Goal: Task Accomplishment & Management: Complete application form

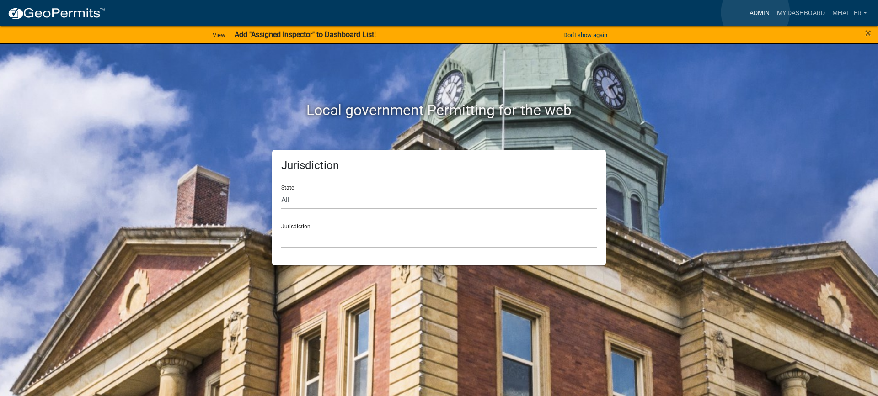
click at [755, 12] on link "Admin" at bounding box center [758, 13] width 27 height 17
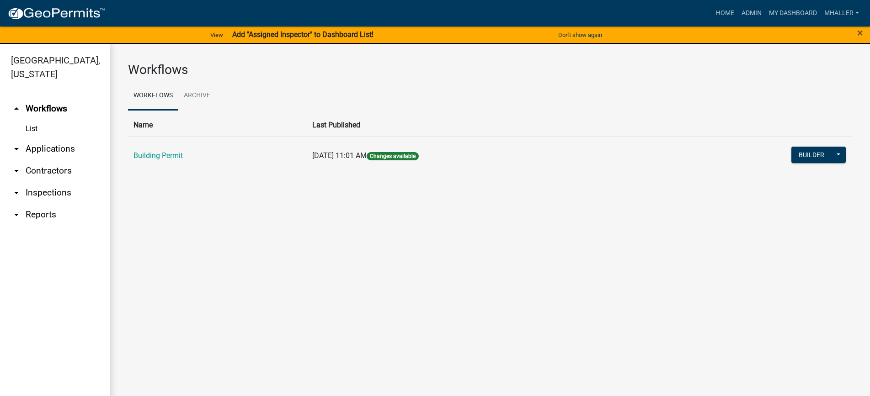
click at [40, 138] on link "arrow_drop_down Applications" at bounding box center [55, 149] width 110 height 22
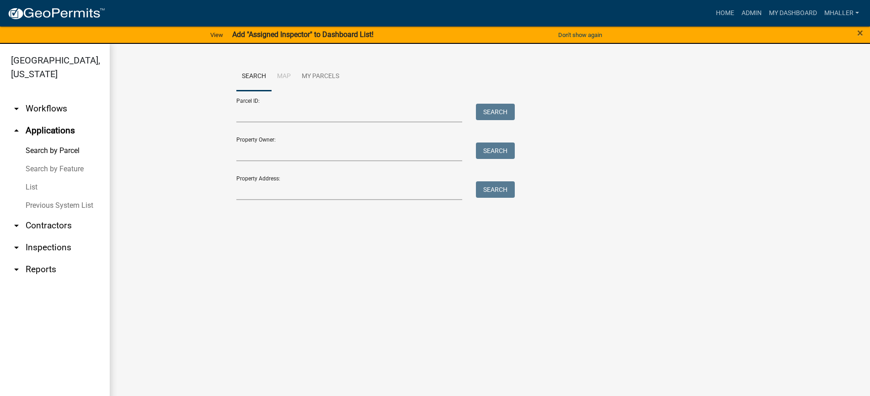
click at [35, 178] on link "List" at bounding box center [55, 187] width 110 height 18
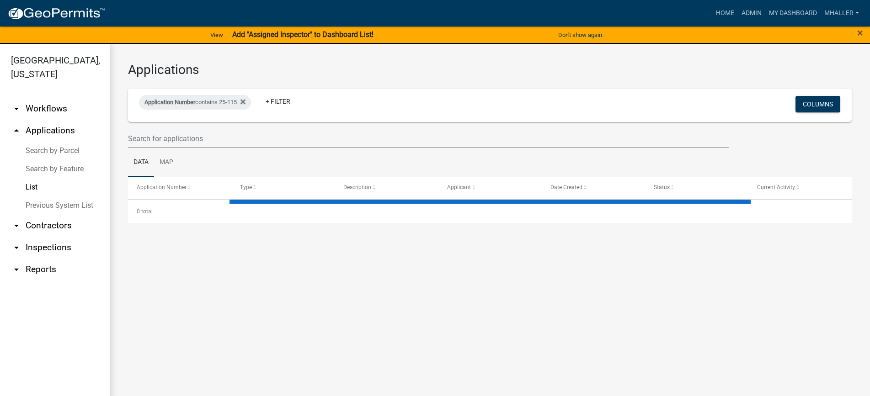
select select "1: 25"
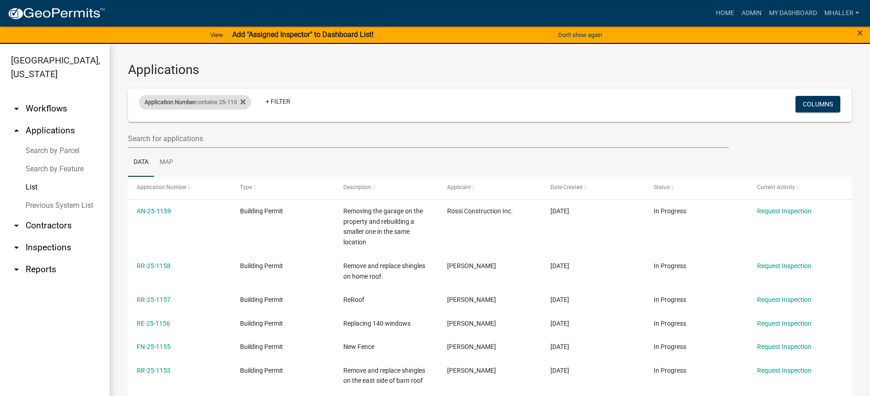
click at [227, 102] on div "Application Number contains 25-115" at bounding box center [195, 102] width 112 height 15
click at [197, 138] on input "25-115" at bounding box center [199, 136] width 84 height 19
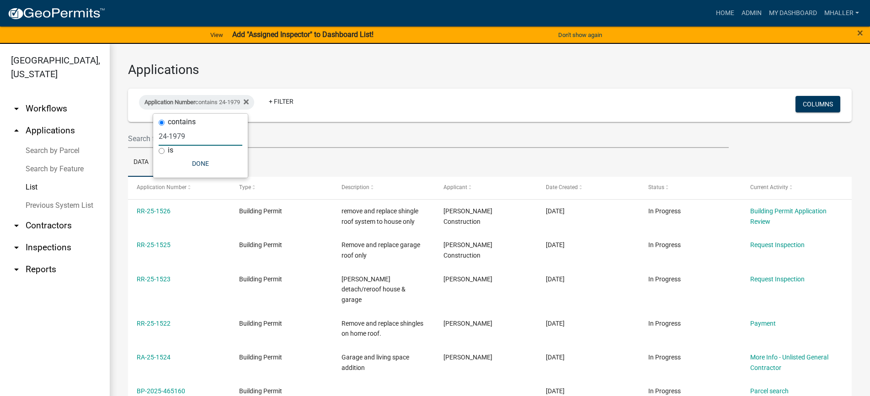
type input "24-1979"
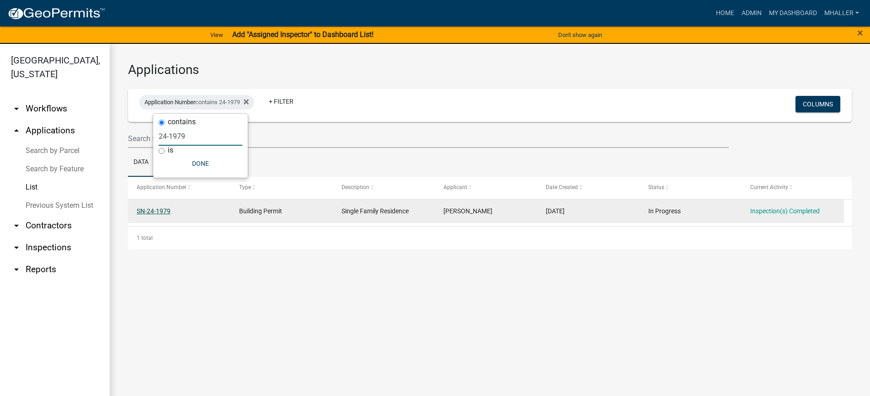
click at [151, 212] on link "SN-24-1979" at bounding box center [154, 210] width 34 height 7
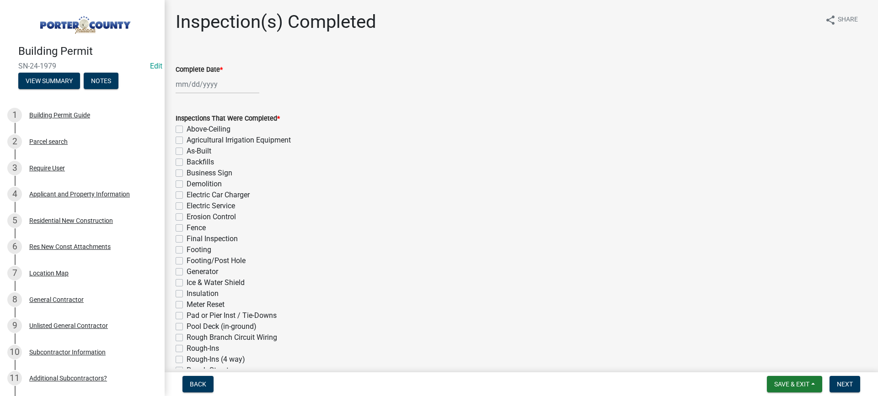
select select "8"
select select "2025"
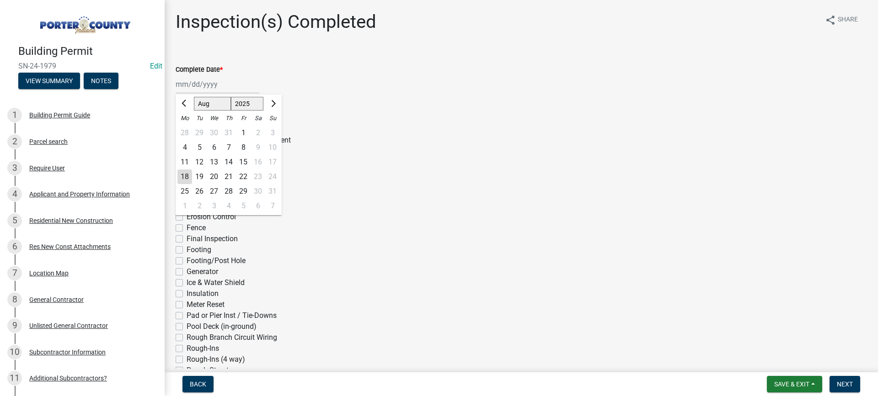
click at [198, 85] on div "[PERSON_NAME] Feb Mar Apr [PERSON_NAME][DATE] Oct Nov [DATE] 1526 1527 1528 152…" at bounding box center [218, 84] width 84 height 19
click at [186, 175] on div "18" at bounding box center [184, 177] width 15 height 15
type input "[DATE]"
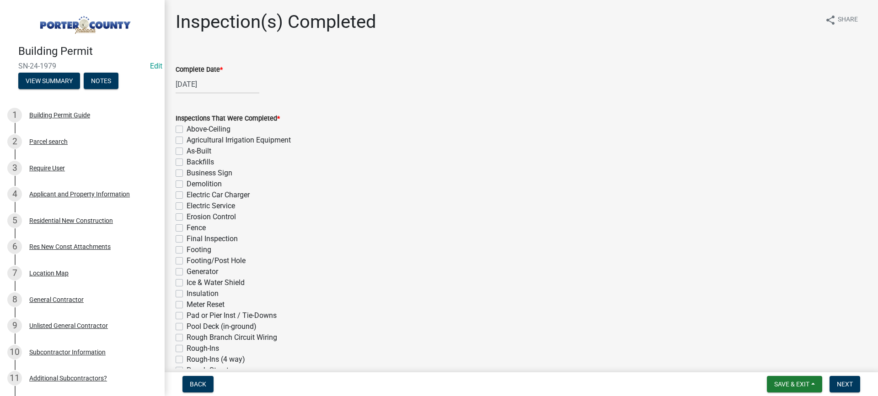
drag, startPoint x: 179, startPoint y: 149, endPoint x: 185, endPoint y: 204, distance: 54.7
click at [186, 150] on label "As-Built" at bounding box center [198, 151] width 25 height 11
click at [186, 150] on input "As-Built" at bounding box center [189, 149] width 6 height 6
checkbox input "true"
checkbox input "false"
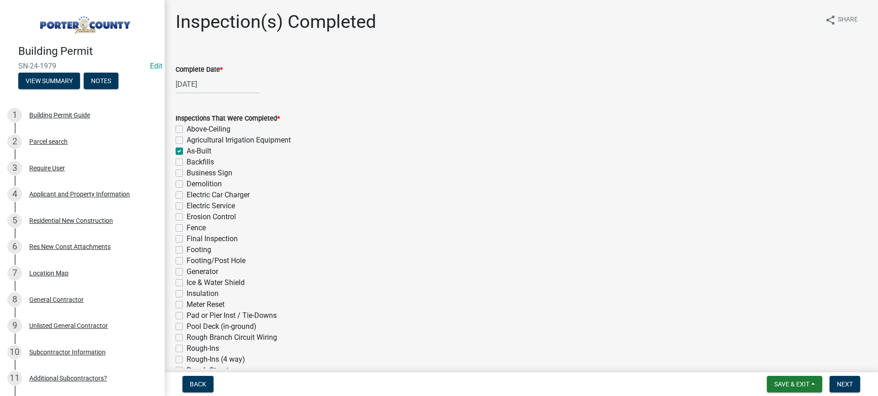
checkbox input "false"
checkbox input "true"
checkbox input "false"
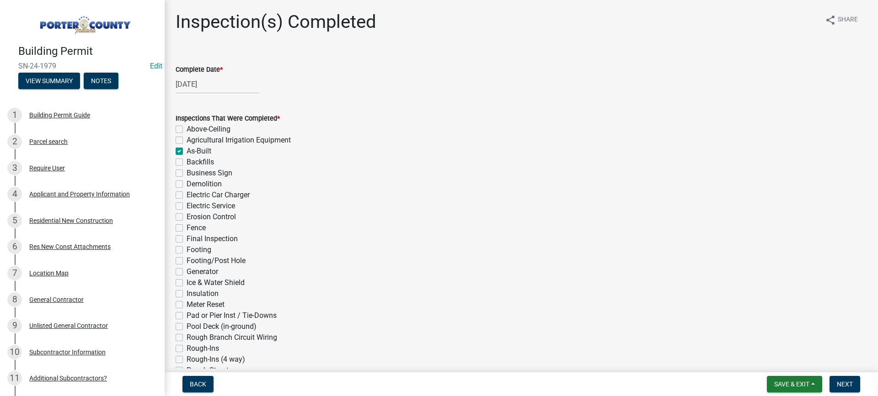
checkbox input "false"
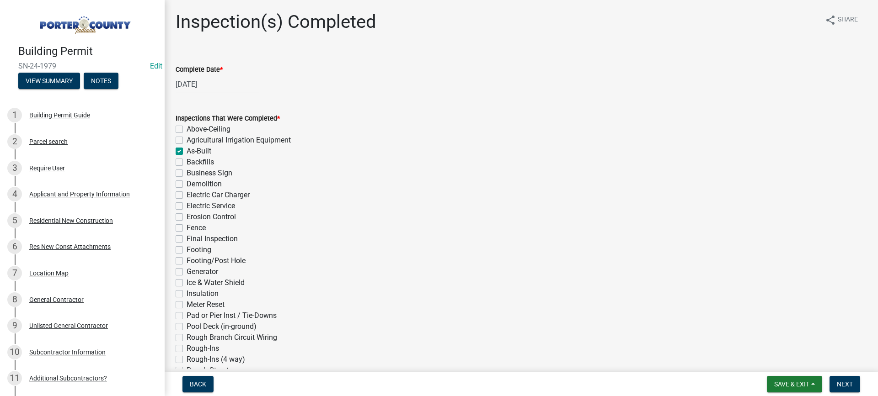
checkbox input "false"
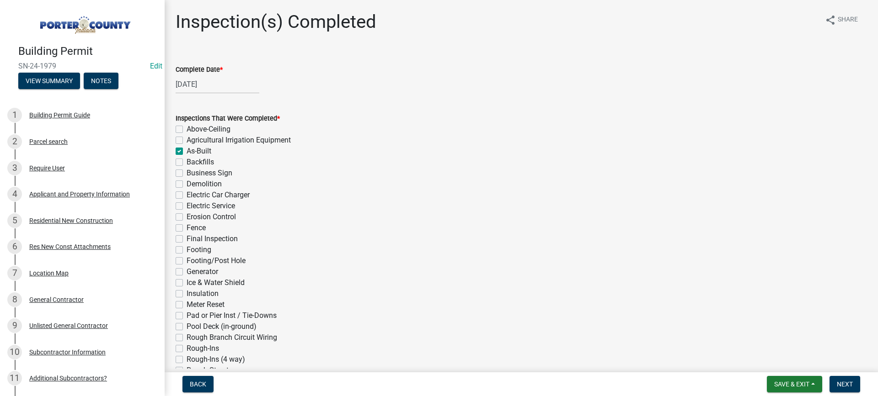
checkbox input "false"
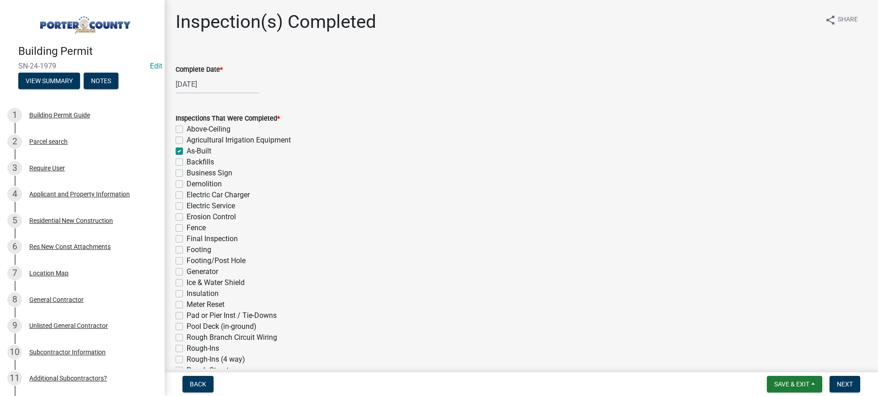
checkbox input "false"
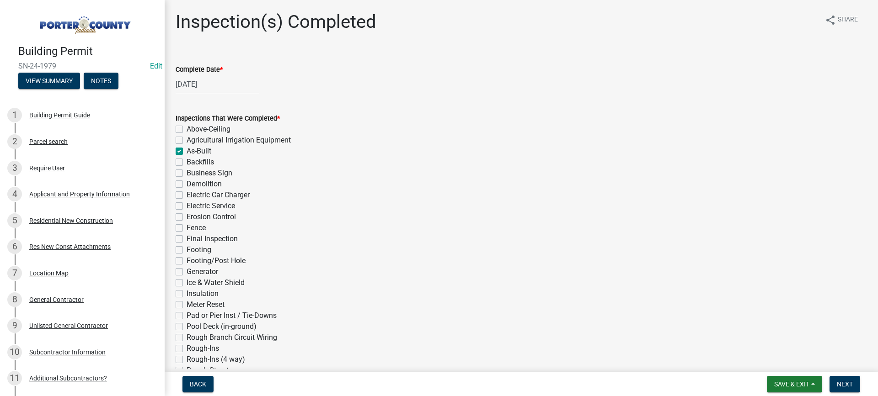
checkbox input "false"
click at [186, 239] on label "Final Inspection" at bounding box center [211, 239] width 51 height 11
click at [186, 239] on input "Final Inspection" at bounding box center [189, 237] width 6 height 6
checkbox input "true"
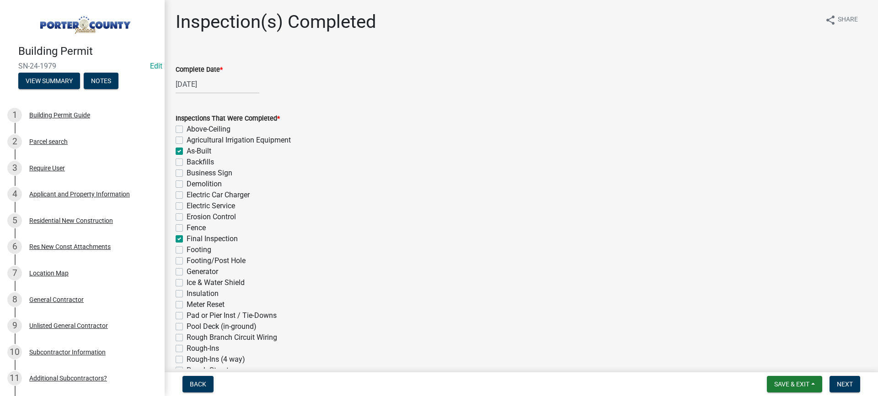
checkbox input "false"
checkbox input "true"
checkbox input "false"
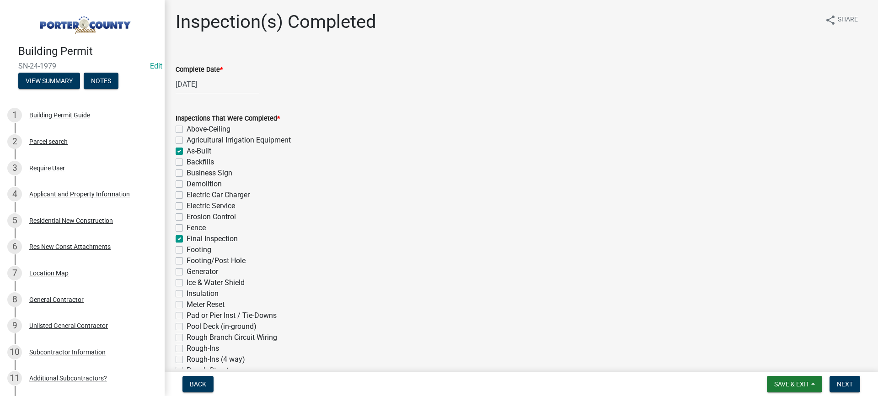
checkbox input "false"
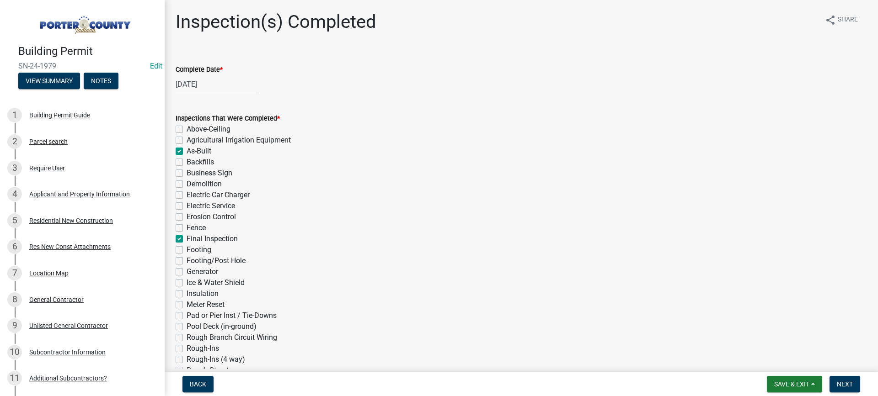
checkbox input "true"
checkbox input "false"
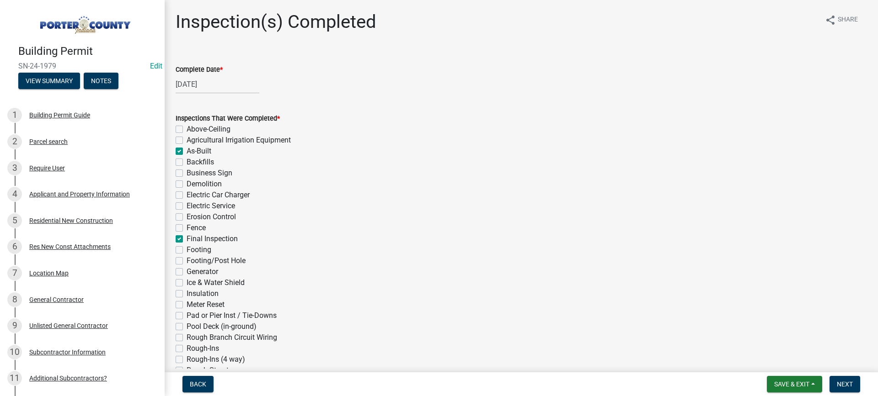
checkbox input "false"
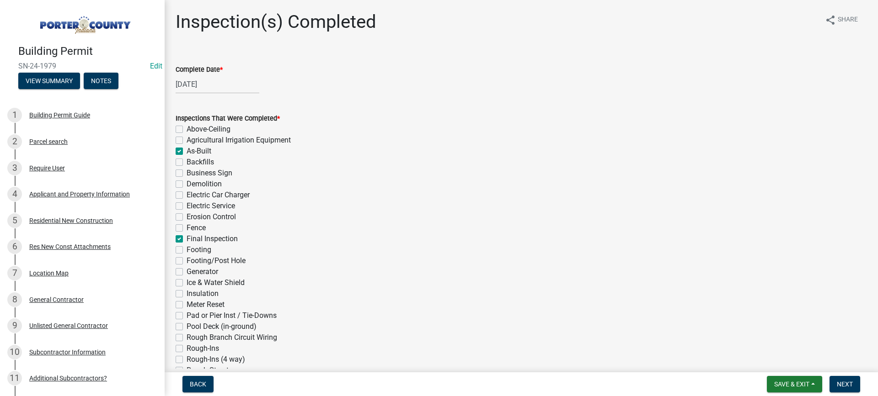
checkbox input "false"
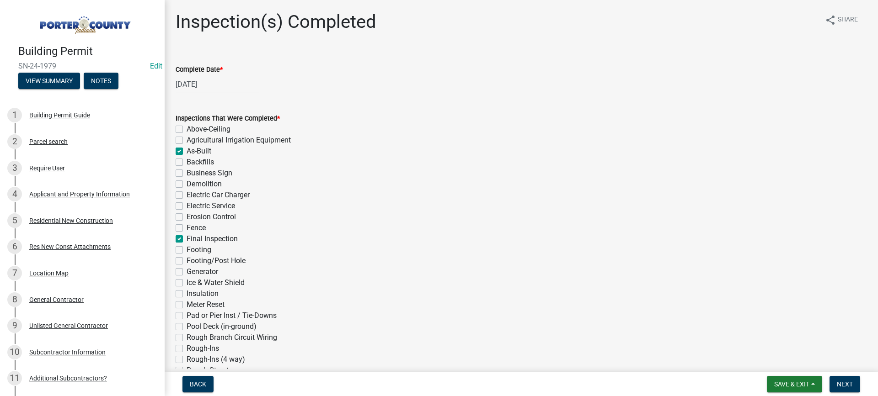
checkbox input "false"
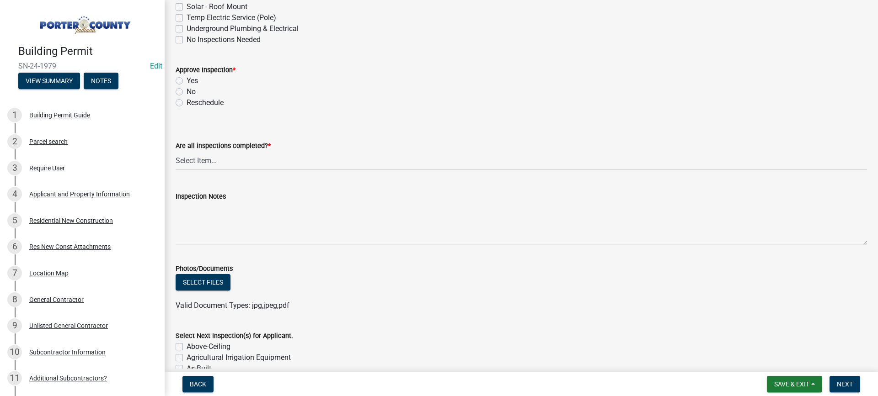
scroll to position [366, 0]
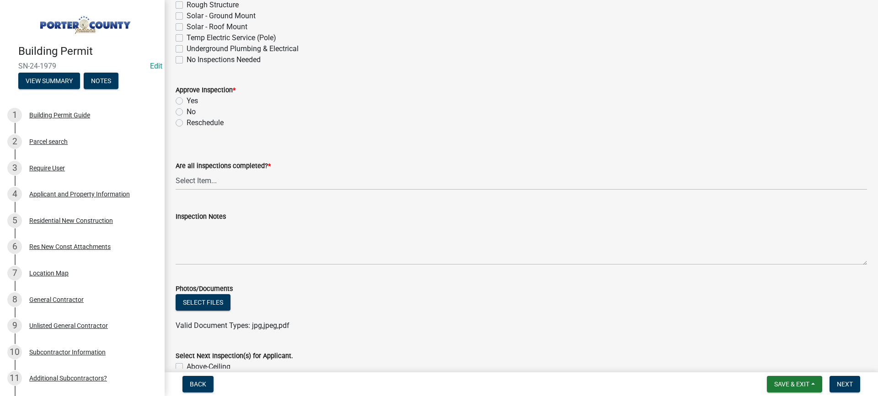
click at [186, 101] on label "Yes" at bounding box center [191, 101] width 11 height 11
click at [186, 101] on input "Yes" at bounding box center [189, 99] width 6 height 6
radio input "true"
click at [239, 183] on select "Select Item... Yes - All Inspections Have Been Completed No - More Inspections …" at bounding box center [521, 180] width 691 height 19
click at [176, 171] on select "Select Item... Yes - All Inspections Have Been Completed No - More Inspections …" at bounding box center [521, 180] width 691 height 19
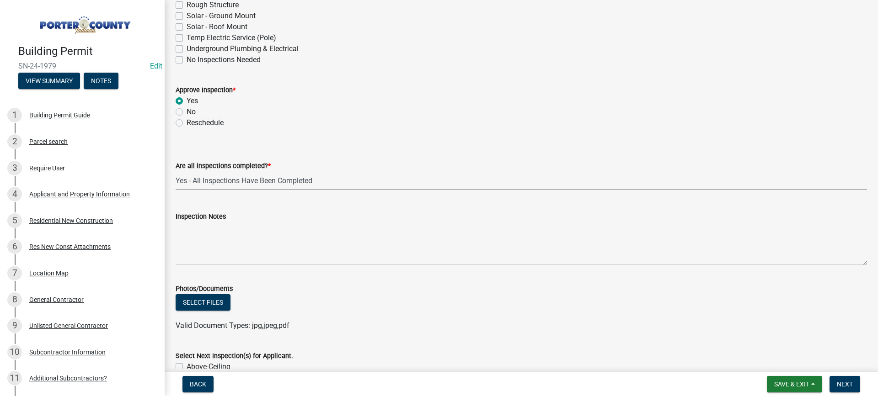
select select "9a8ccc90-dcd1-4d2c-ac64-5460e8d85408"
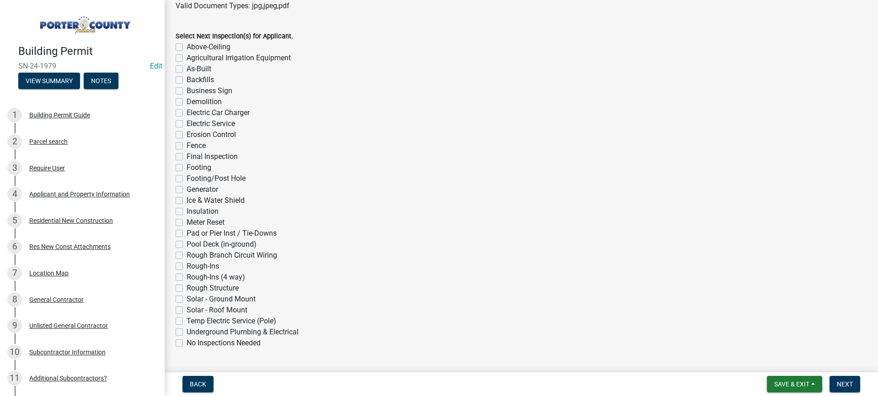
scroll to position [709, 0]
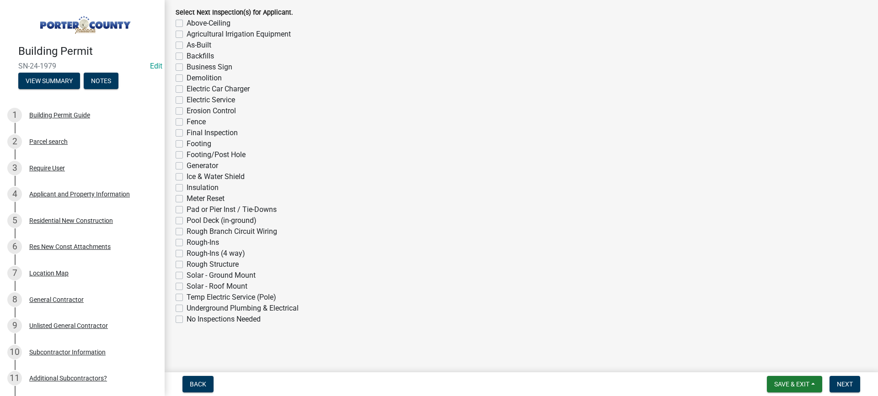
click at [186, 320] on label "No Inspections Needed" at bounding box center [223, 319] width 74 height 11
click at [186, 320] on input "No Inspections Needed" at bounding box center [189, 317] width 6 height 6
checkbox input "true"
checkbox input "false"
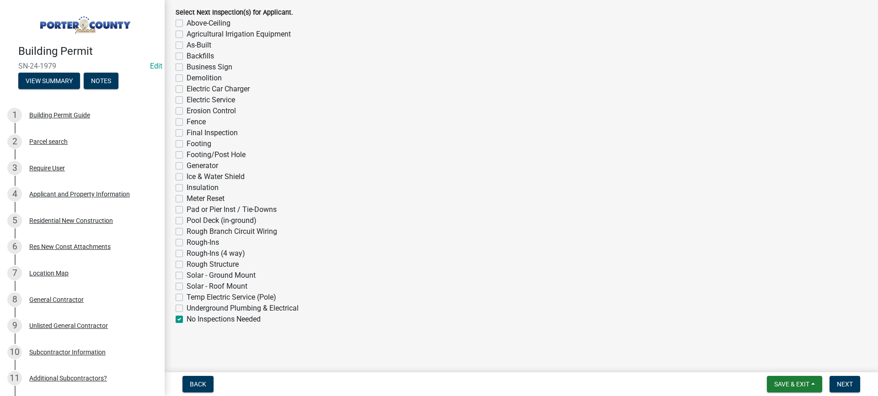
checkbox input "false"
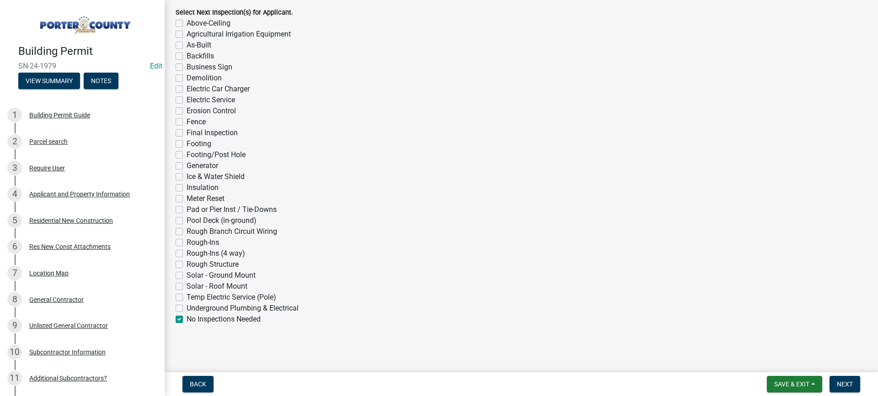
checkbox input "false"
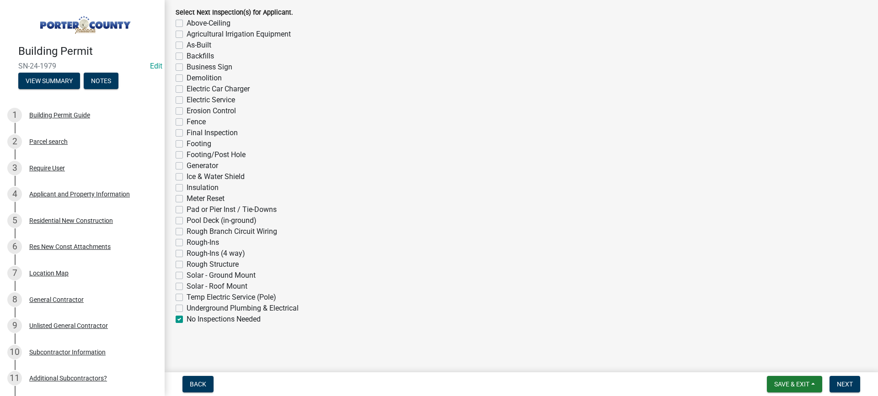
checkbox input "false"
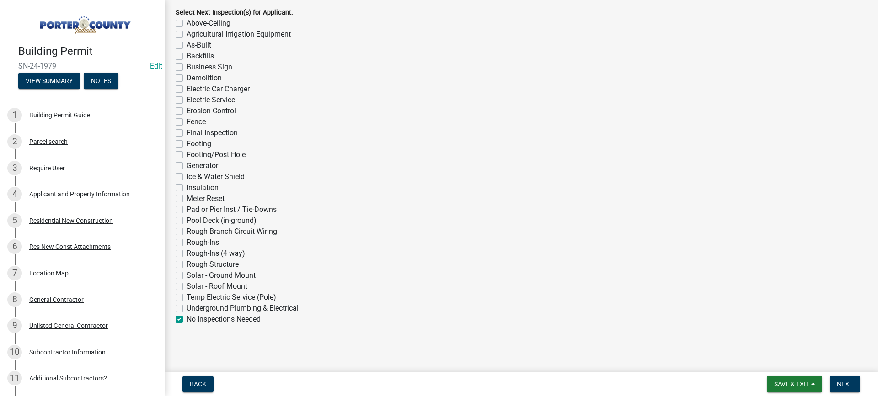
checkbox input "false"
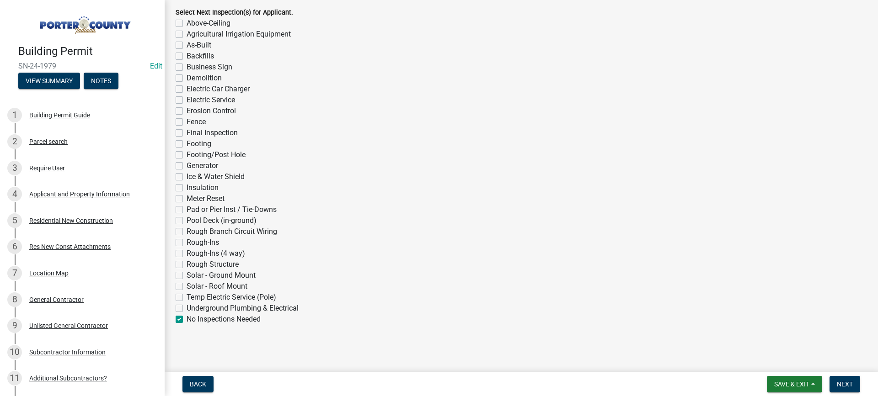
checkbox input "false"
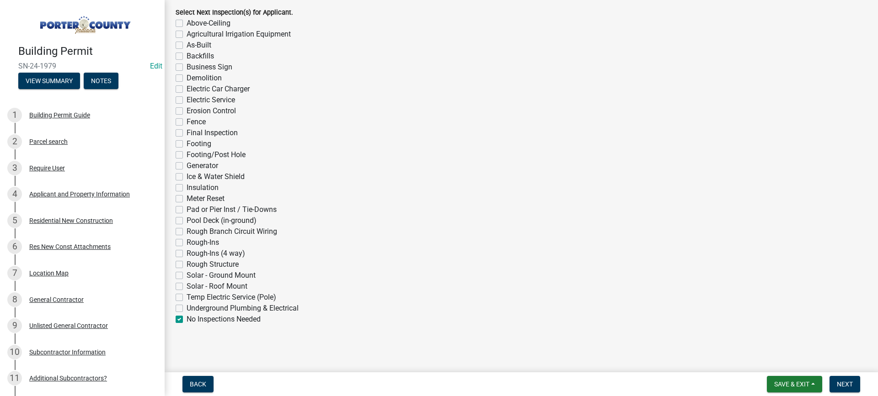
checkbox input "true"
click at [846, 383] on span "Next" at bounding box center [844, 384] width 16 height 7
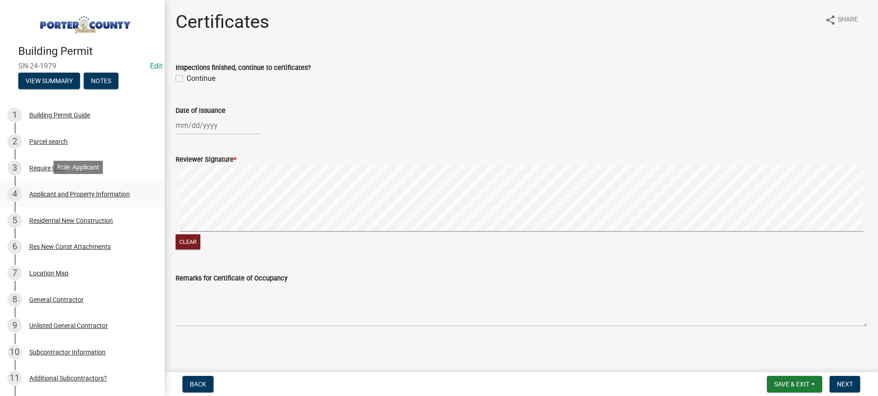
click at [88, 194] on div "Applicant and Property Information" at bounding box center [79, 194] width 101 height 6
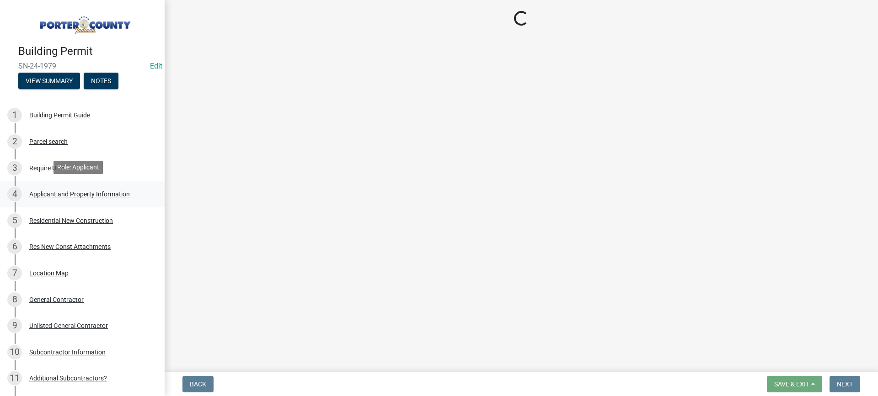
select select "eebc071e-620a-4db8-83e9-cb6b194c67e9"
select select "19353e9d-6395-4d02-b087-104cb5947cdc"
select select "1496f93b-ddd0-4852-8a2e-456fea7c9be3"
select select "e2d1b1d7-ccc9-456b-9e96-e16306515997"
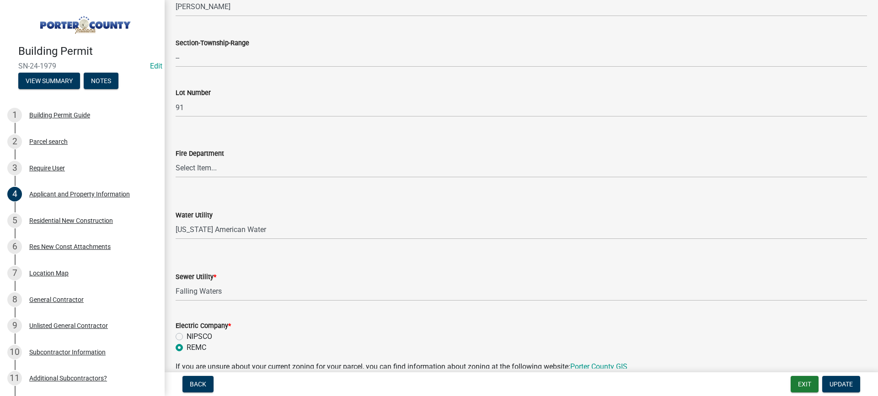
scroll to position [548, 0]
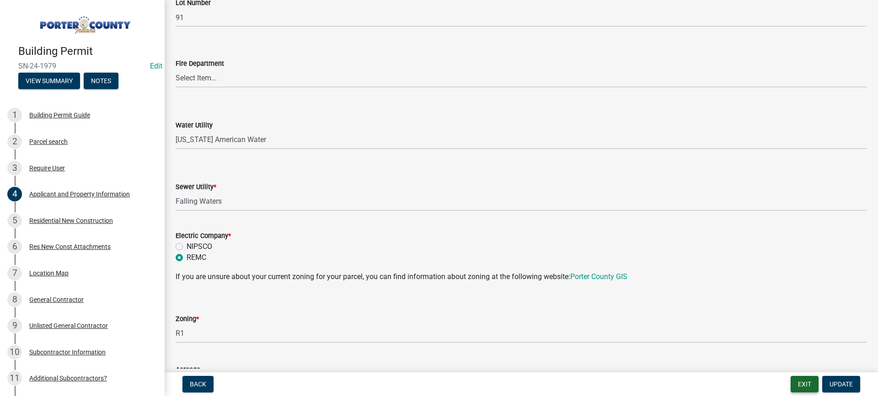
click at [802, 384] on button "Exit" at bounding box center [804, 384] width 28 height 16
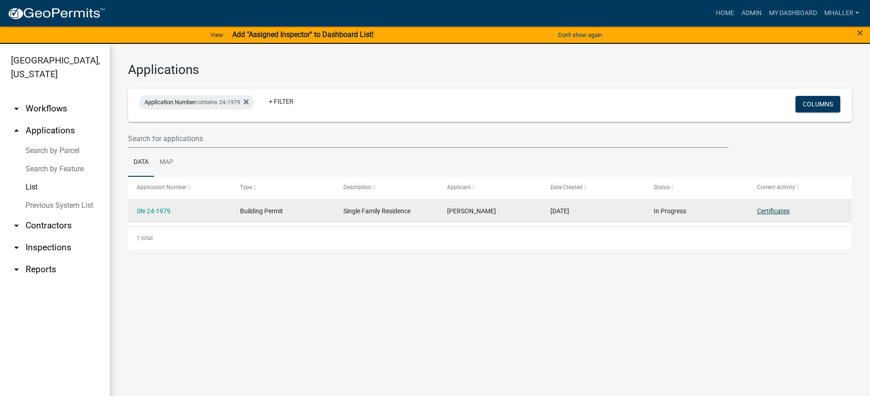
click at [766, 211] on link "Certificates" at bounding box center [773, 210] width 32 height 7
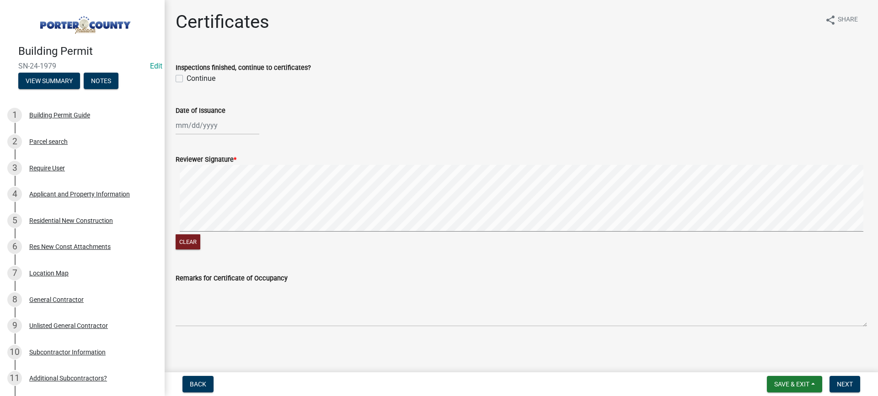
click at [186, 79] on label "Continue" at bounding box center [200, 78] width 29 height 11
click at [186, 79] on input "Continue" at bounding box center [189, 76] width 6 height 6
checkbox input "true"
click at [212, 126] on div at bounding box center [218, 125] width 84 height 19
select select "8"
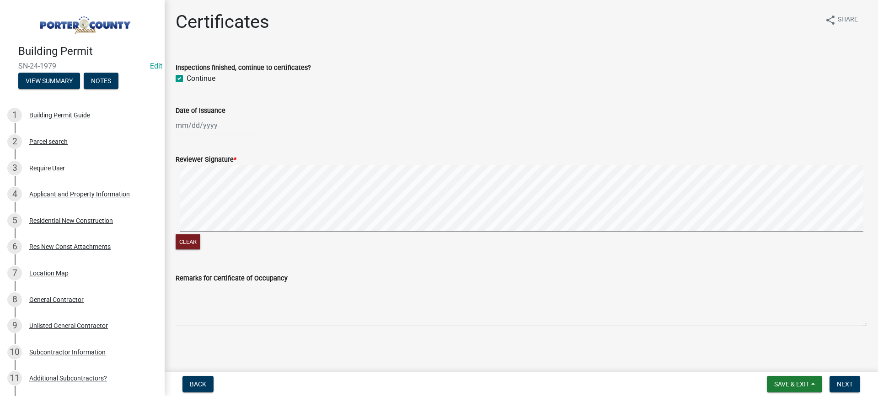
select select "2025"
click at [184, 217] on div "18" at bounding box center [184, 218] width 15 height 15
type input "[DATE]"
click at [843, 383] on span "Next" at bounding box center [844, 384] width 16 height 7
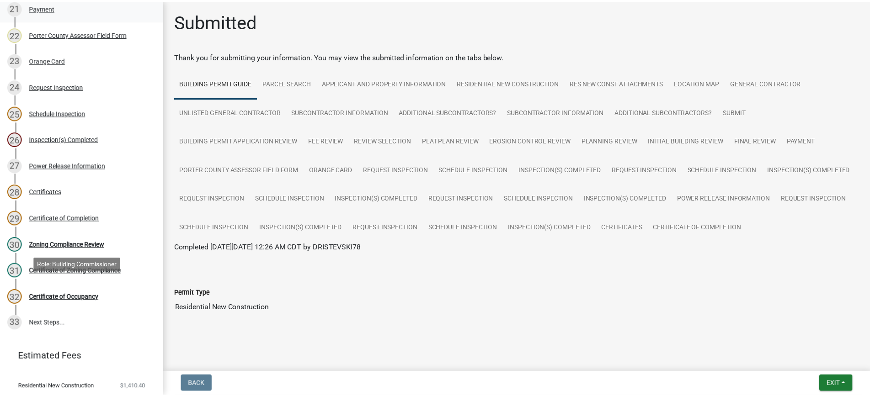
scroll to position [640, 0]
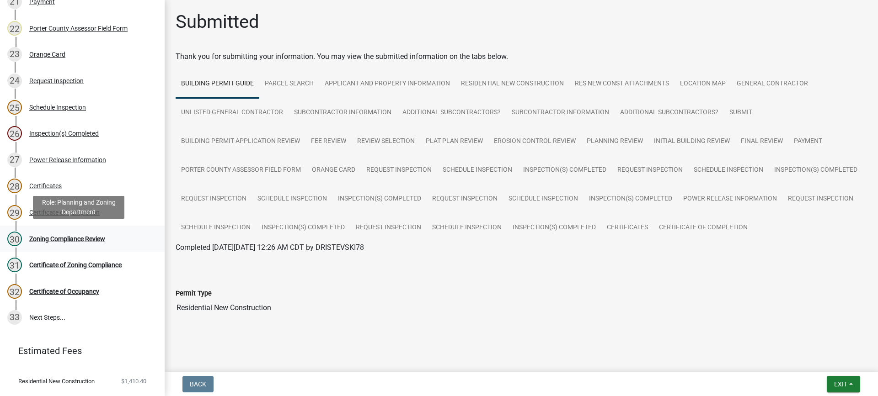
click at [69, 237] on div "Zoning Compliance Review" at bounding box center [67, 239] width 76 height 6
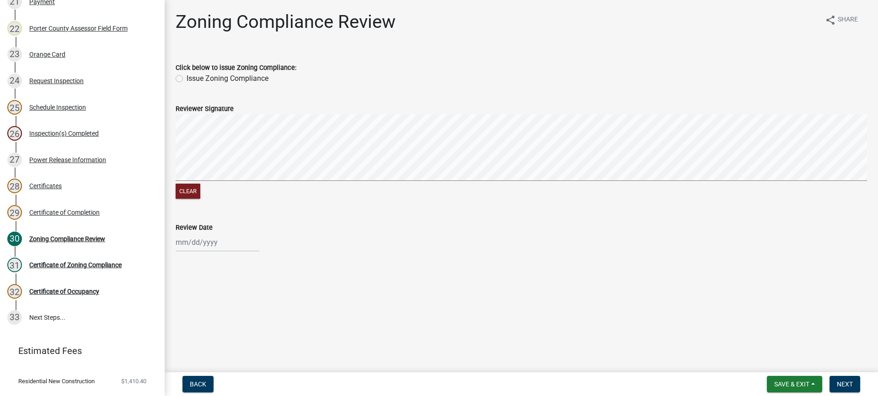
click at [186, 80] on label "Issue Zoning Compliance" at bounding box center [227, 78] width 82 height 11
click at [186, 79] on input "Issue Zoning Compliance" at bounding box center [189, 76] width 6 height 6
radio input "true"
select select "8"
select select "2025"
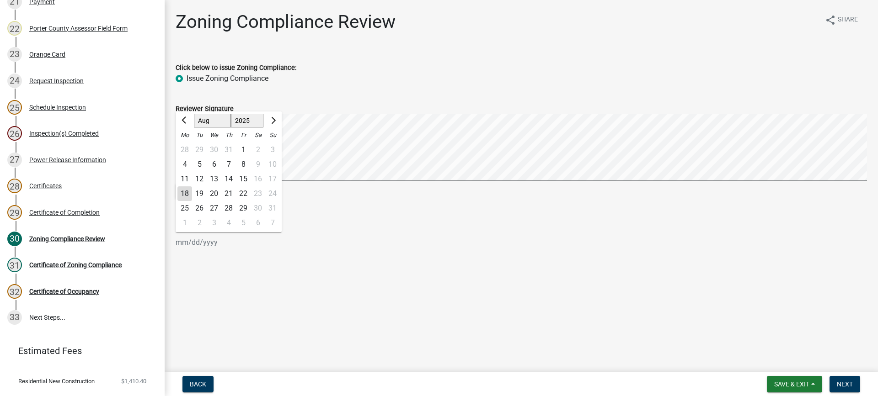
click at [210, 245] on div "[PERSON_NAME] Feb Mar Apr [PERSON_NAME][DATE] Oct Nov [DATE] 1526 1527 1528 152…" at bounding box center [218, 242] width 84 height 19
click at [187, 193] on div "18" at bounding box center [184, 193] width 15 height 15
type input "[DATE]"
click at [841, 386] on span "Next" at bounding box center [844, 384] width 16 height 7
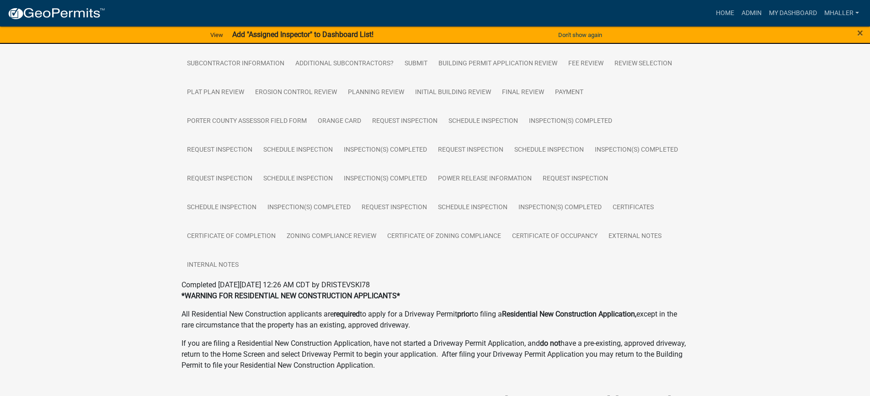
scroll to position [274, 0]
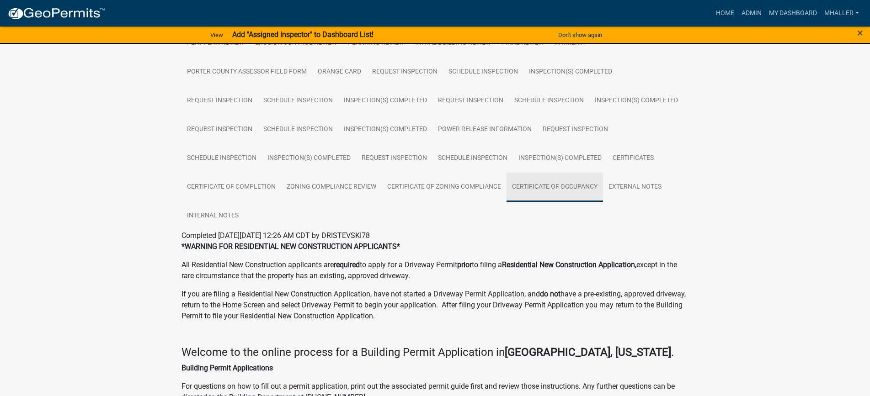
click at [524, 186] on link "Certificate of Occupancy" at bounding box center [554, 187] width 96 height 29
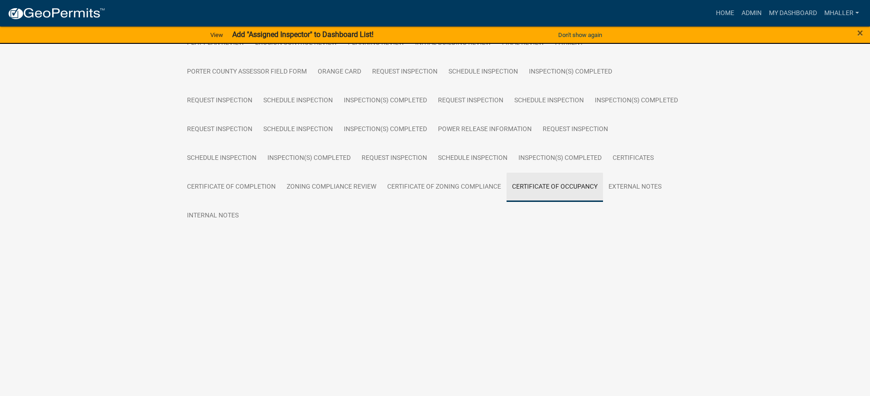
scroll to position [169, 0]
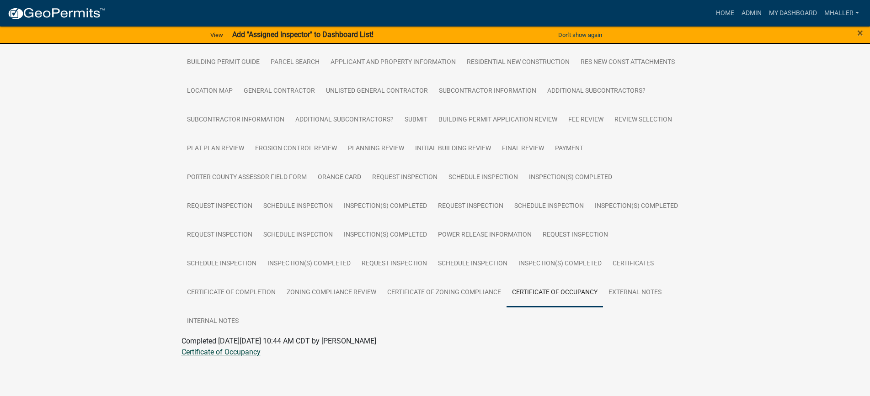
click at [235, 353] on link "Certificate of Occupancy" at bounding box center [220, 352] width 79 height 9
click at [399, 61] on link "Applicant and Property Information" at bounding box center [393, 62] width 136 height 29
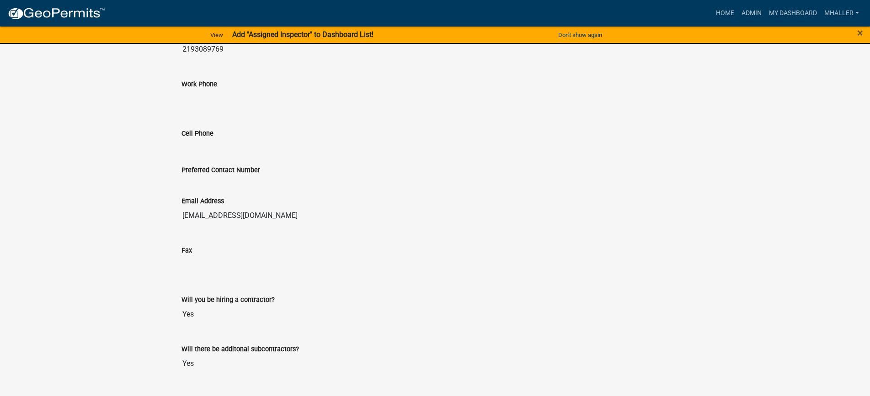
scroll to position [1586, 0]
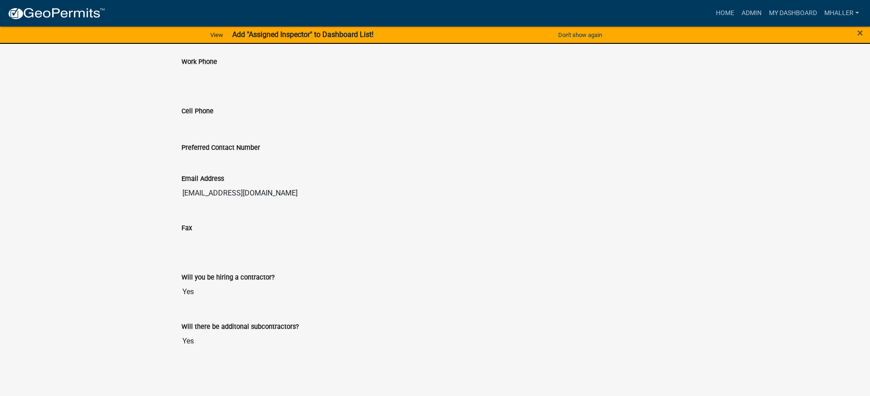
drag, startPoint x: 296, startPoint y: 194, endPoint x: 183, endPoint y: 191, distance: 113.4
click at [183, 191] on input "[EMAIL_ADDRESS][DOMAIN_NAME]" at bounding box center [434, 193] width 507 height 18
click at [752, 11] on link "Admin" at bounding box center [751, 13] width 27 height 17
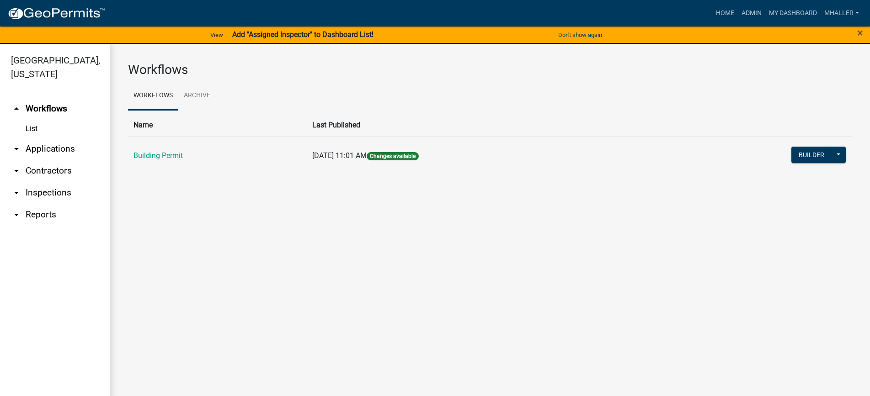
click at [30, 138] on link "arrow_drop_down Applications" at bounding box center [55, 149] width 110 height 22
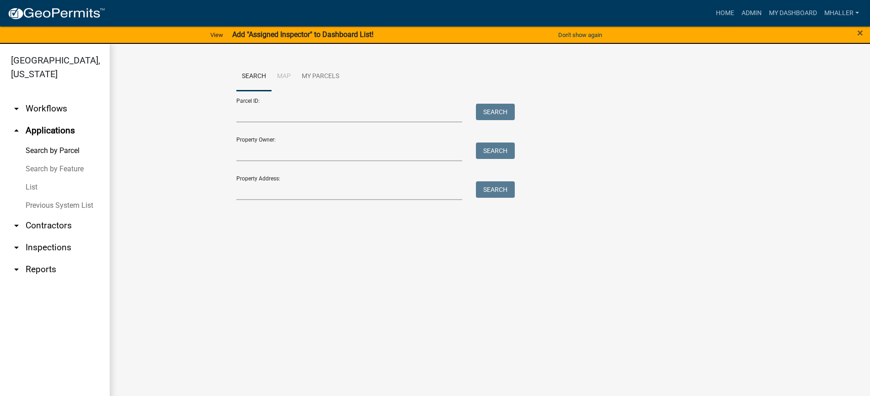
click at [24, 178] on link "List" at bounding box center [55, 187] width 110 height 18
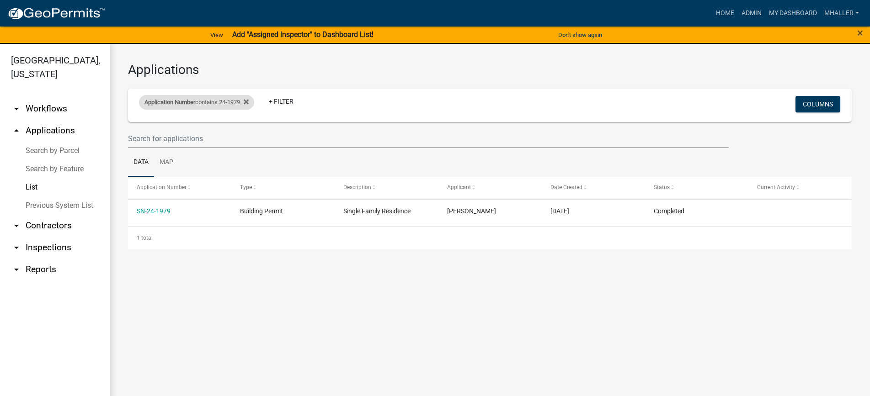
click at [229, 101] on div "Application Number contains 24-1979 Remove this filter" at bounding box center [196, 102] width 115 height 15
click at [209, 136] on input "24-1979" at bounding box center [201, 136] width 84 height 19
type input "24-"
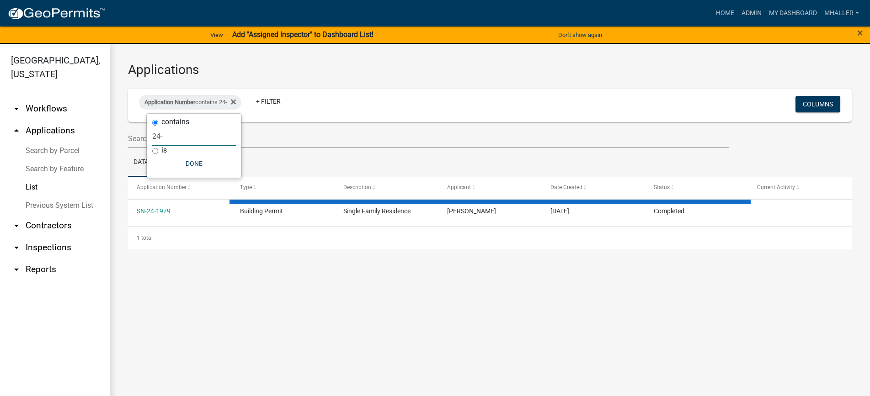
select select "1: 25"
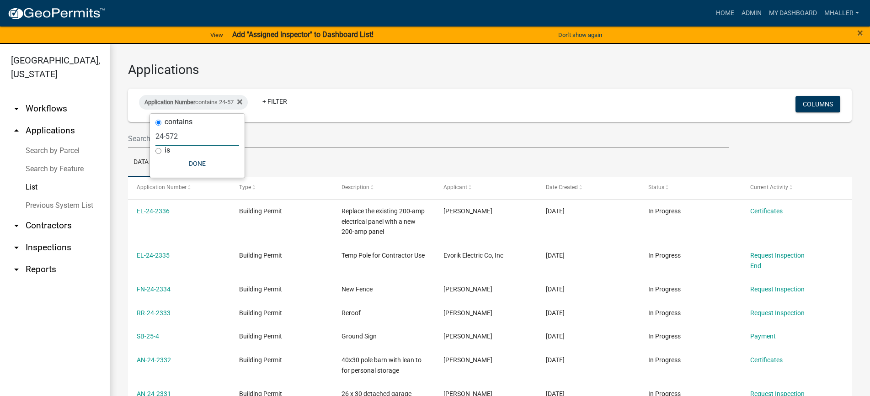
type input "24-572"
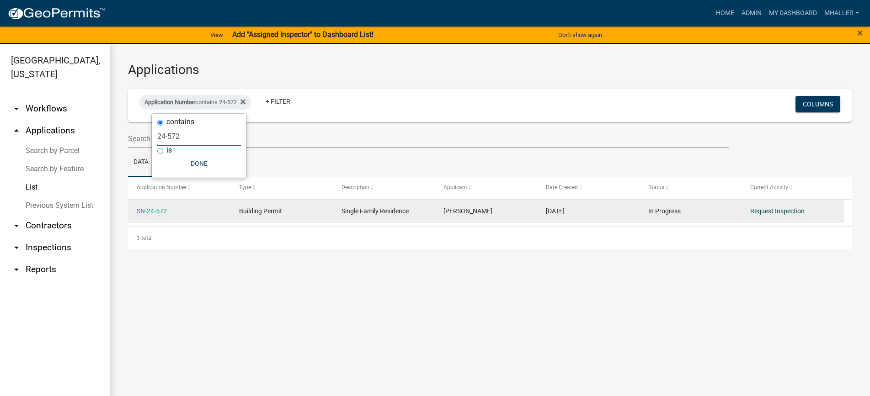
click at [769, 213] on link "Request Inspection" at bounding box center [777, 210] width 54 height 7
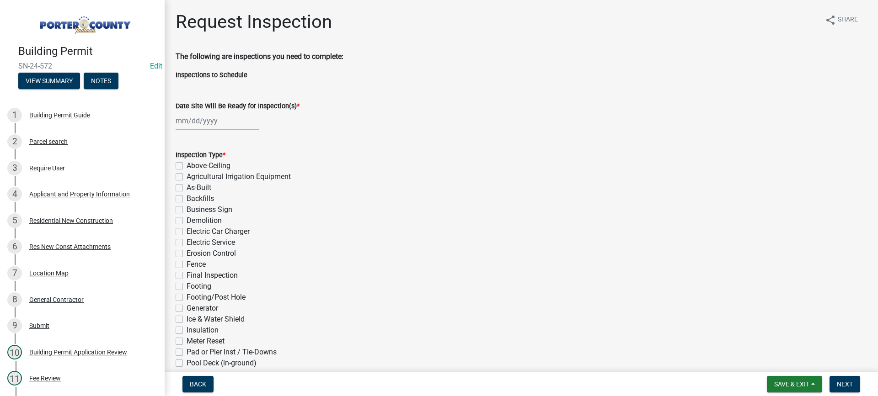
click at [207, 124] on div at bounding box center [218, 121] width 84 height 19
select select "8"
select select "2025"
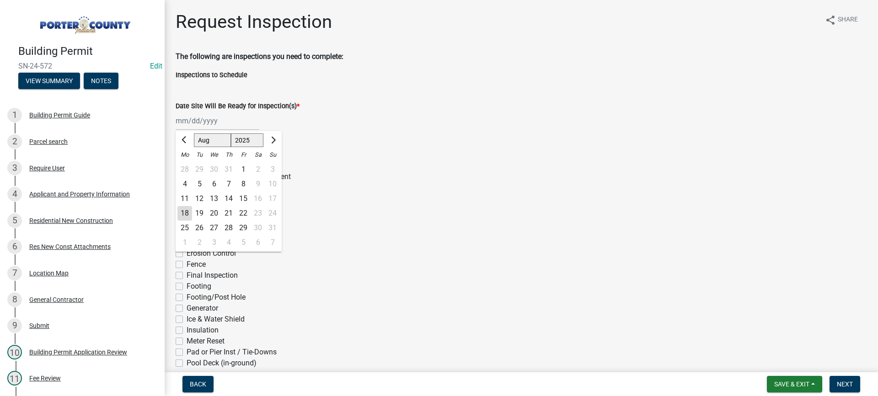
click at [187, 212] on div "18" at bounding box center [184, 213] width 15 height 15
type input "[DATE]"
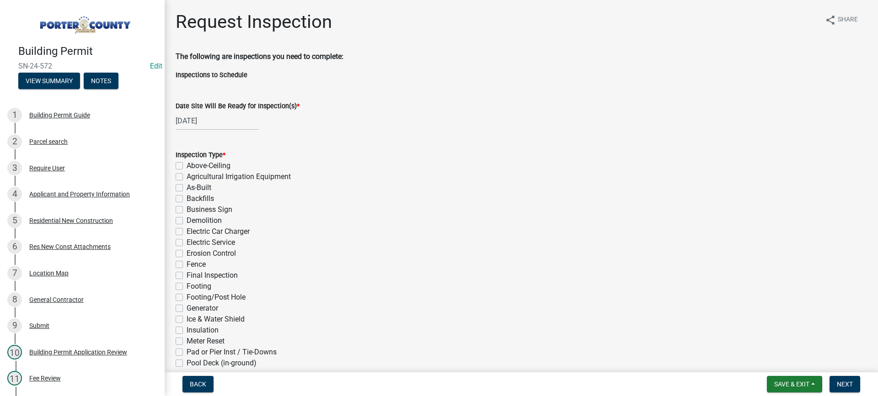
click at [186, 188] on label "As-Built" at bounding box center [198, 187] width 25 height 11
click at [186, 188] on input "As-Built" at bounding box center [189, 185] width 6 height 6
checkbox input "true"
checkbox input "false"
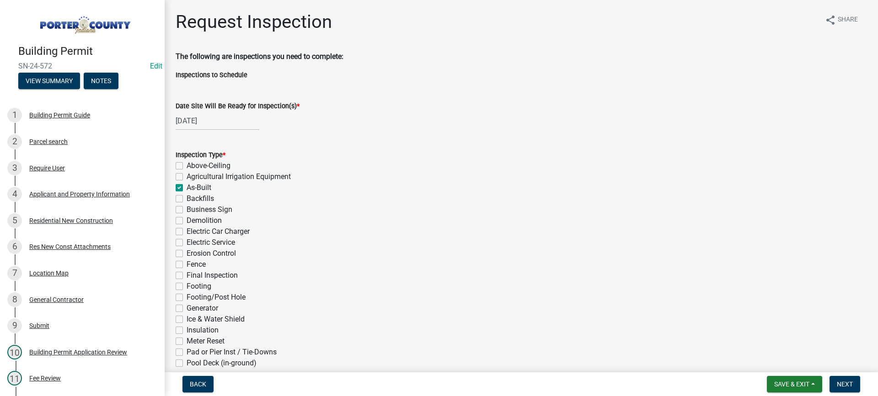
checkbox input "true"
checkbox input "false"
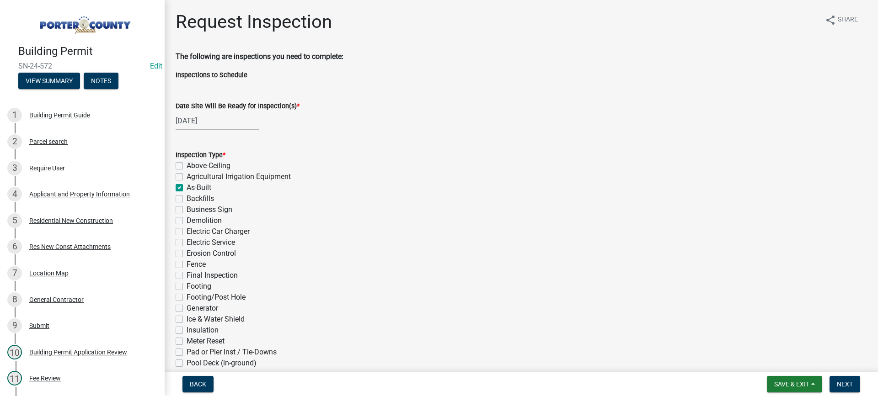
checkbox input "false"
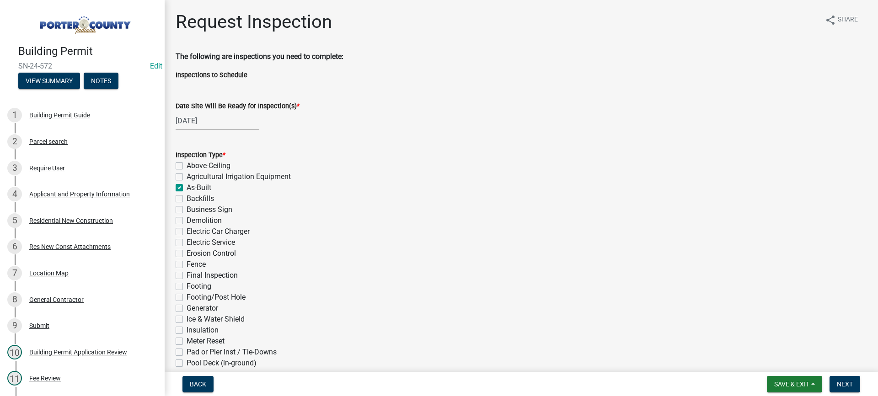
checkbox input "false"
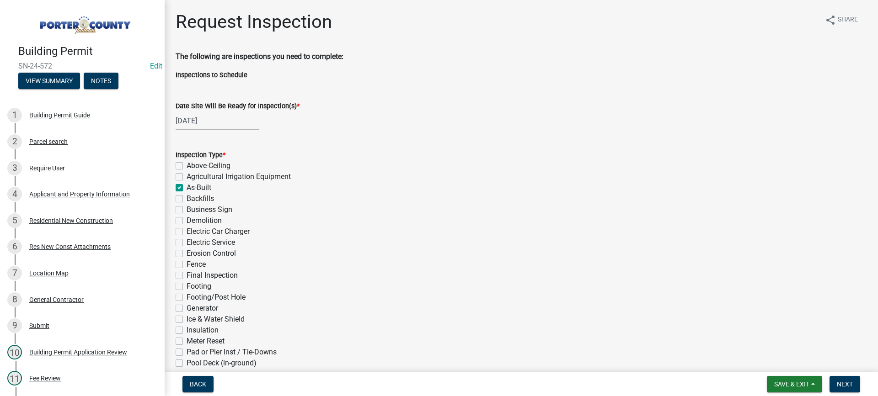
checkbox input "false"
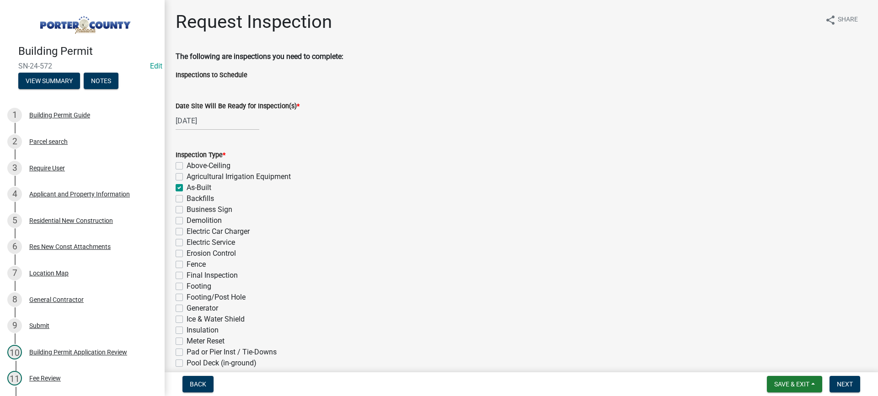
checkbox input "false"
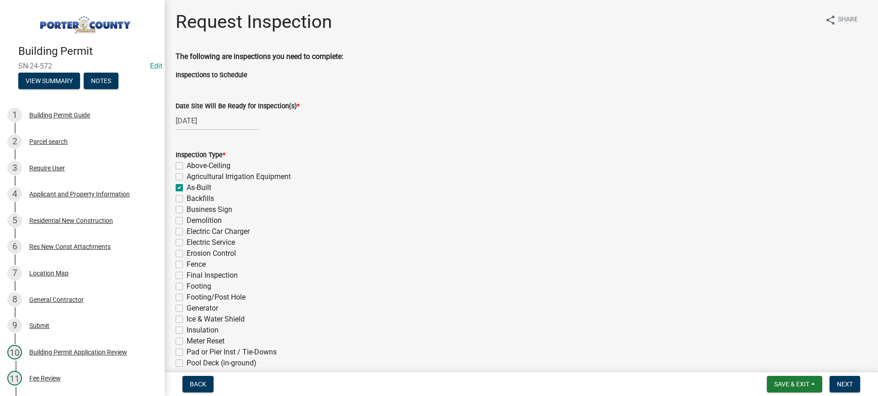
checkbox input "false"
click at [186, 275] on label "Final Inspection" at bounding box center [211, 275] width 51 height 11
click at [186, 275] on input "Final Inspection" at bounding box center [189, 273] width 6 height 6
checkbox input "true"
checkbox input "false"
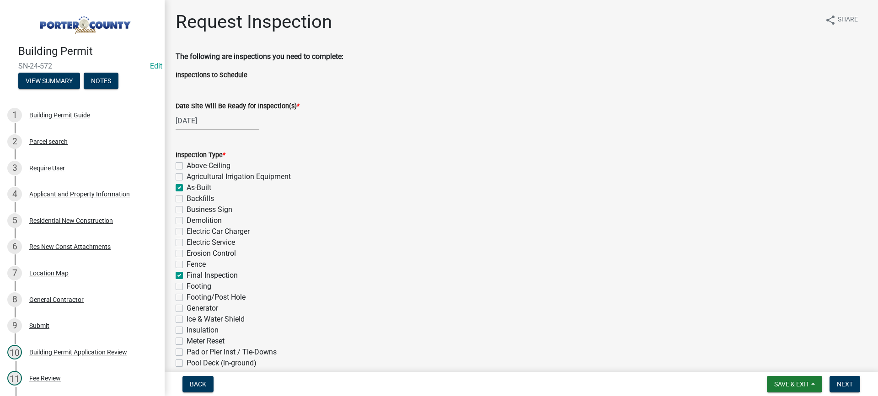
checkbox input "false"
checkbox input "true"
checkbox input "false"
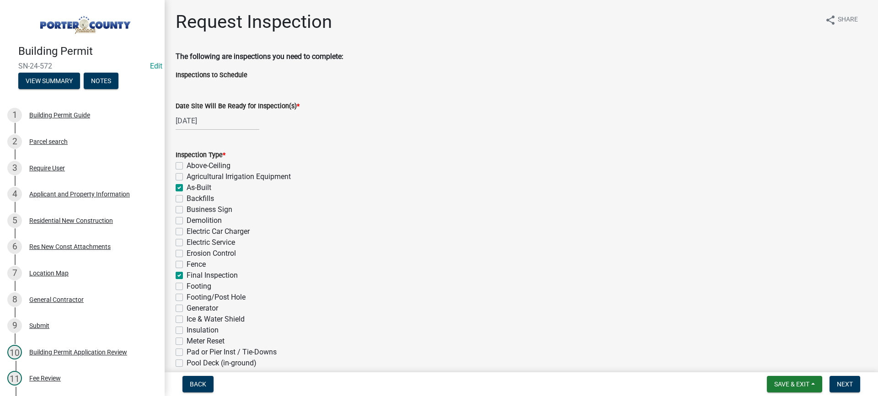
checkbox input "false"
checkbox input "true"
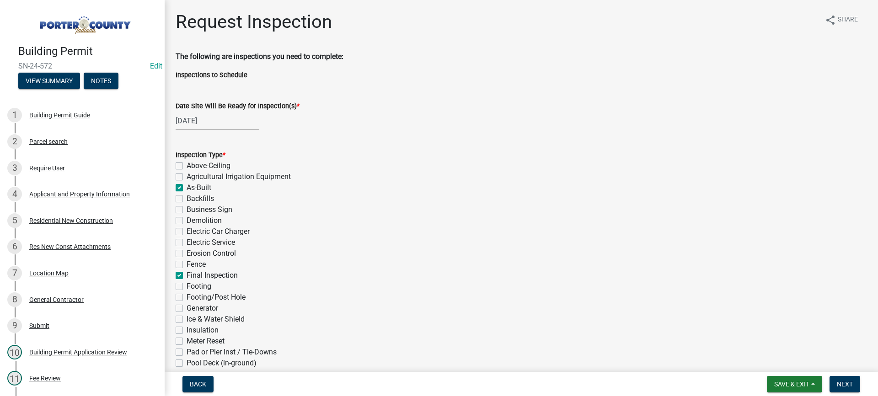
checkbox input "false"
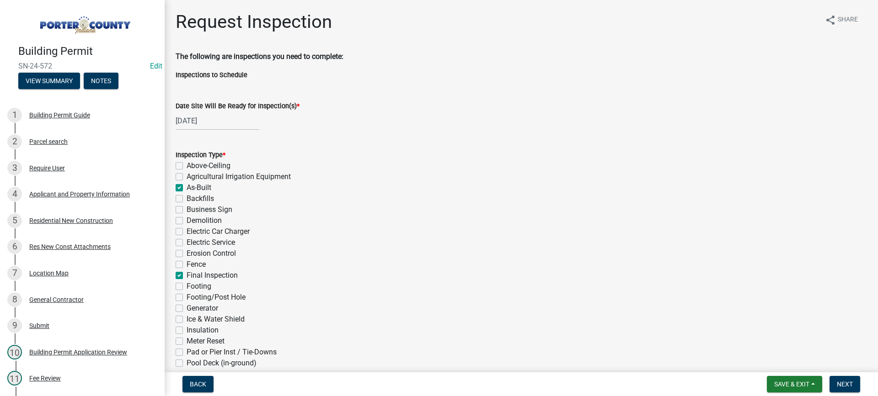
checkbox input "false"
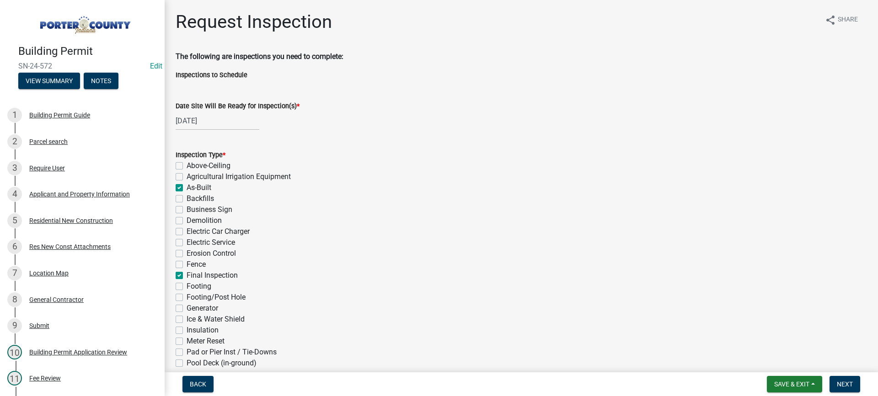
checkbox input "false"
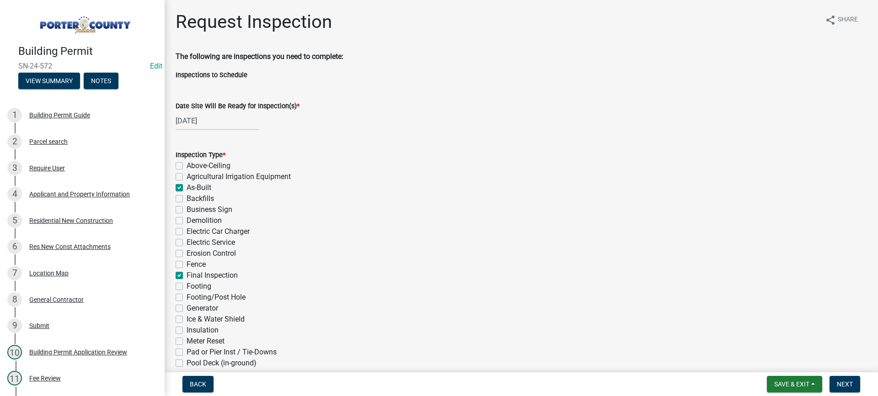
checkbox input "false"
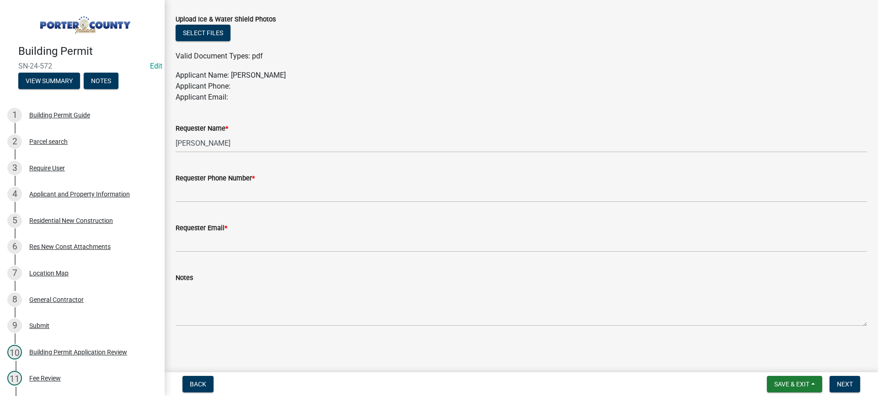
scroll to position [492, 0]
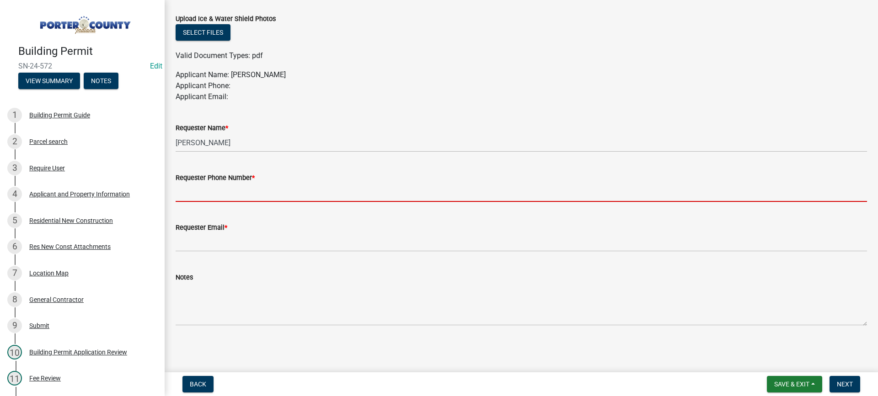
click at [238, 190] on input "Requester Phone Number *" at bounding box center [521, 192] width 691 height 19
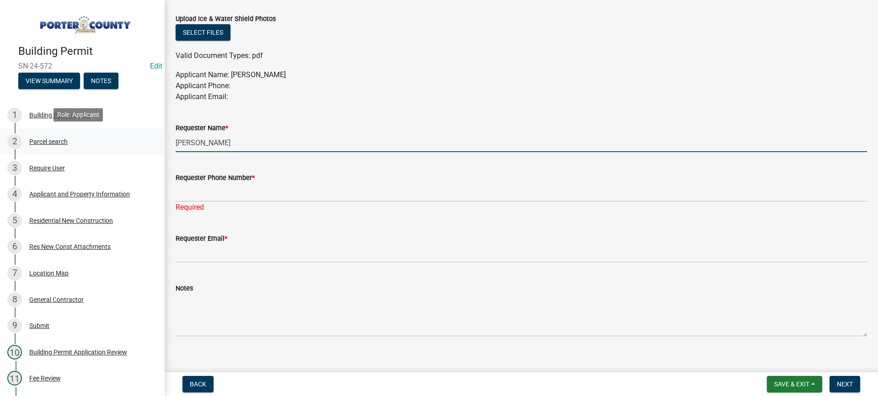
drag, startPoint x: 192, startPoint y: 145, endPoint x: 131, endPoint y: 132, distance: 62.3
click at [131, 132] on div "Building Permit SN-24-572 Edit View Summary Notes 1 Building Permit Guide 2 Par…" at bounding box center [439, 198] width 878 height 396
type input "[PERSON_NAME]"
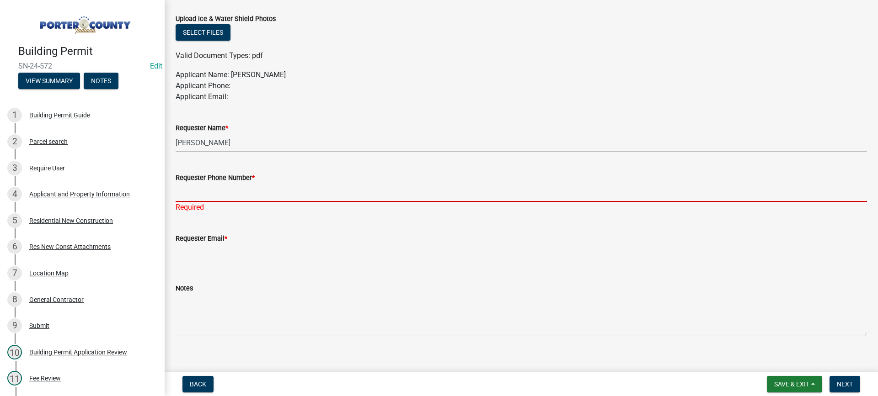
click at [199, 194] on input "Requester Phone Number *" at bounding box center [521, 192] width 691 height 19
type input "[PHONE_NUMBER]"
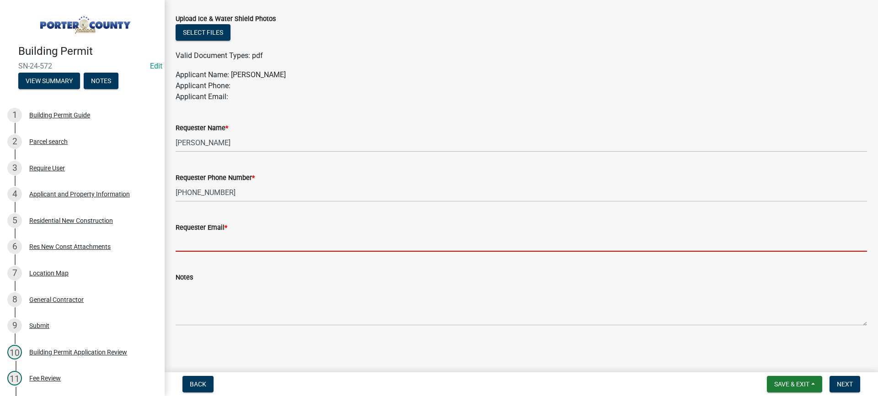
click at [242, 257] on wm-data-entity-input "Requester Email *" at bounding box center [521, 234] width 691 height 50
type input "[EMAIL_ADDRESS][DOMAIN_NAME]"
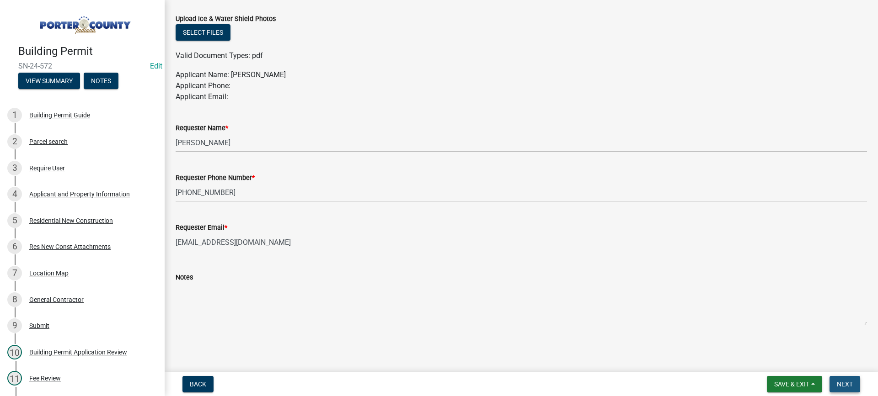
click at [844, 384] on span "Next" at bounding box center [844, 384] width 16 height 7
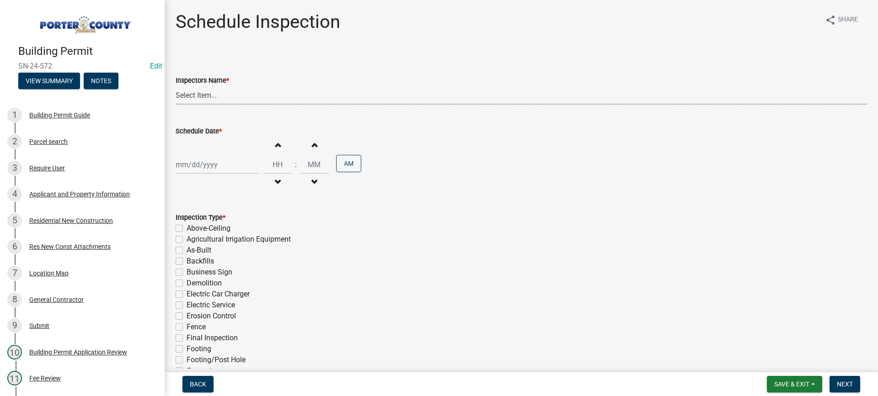
click at [208, 93] on select "Select Item... mhaller ([PERSON_NAME])" at bounding box center [521, 95] width 691 height 19
select select "ca350da2-795e-4cf8-941d-46ff53e354ae"
click at [176, 86] on select "Select Item... mhaller ([PERSON_NAME])" at bounding box center [521, 95] width 691 height 19
click at [212, 167] on div at bounding box center [218, 164] width 84 height 19
select select "8"
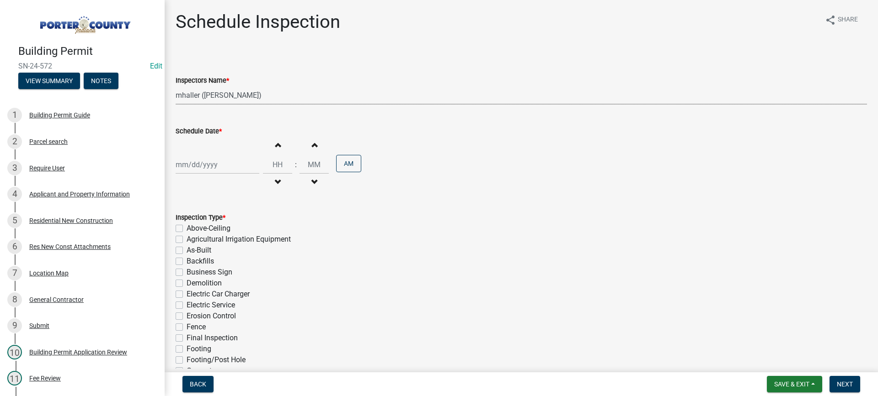
select select "2025"
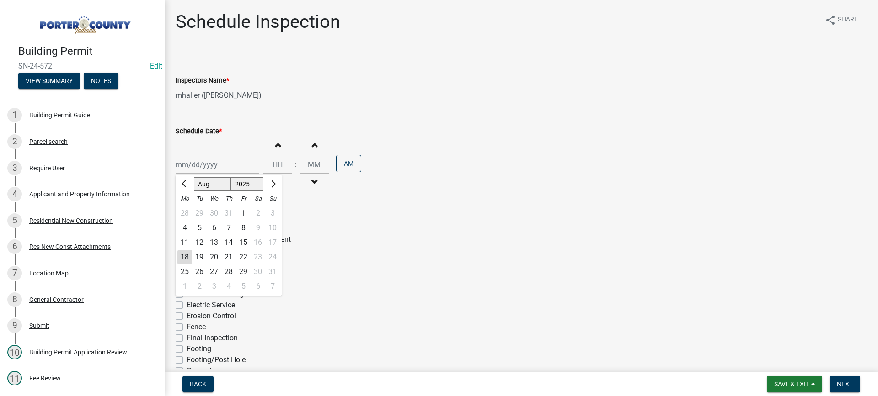
click at [201, 253] on div "19" at bounding box center [199, 257] width 15 height 15
type input "[DATE]"
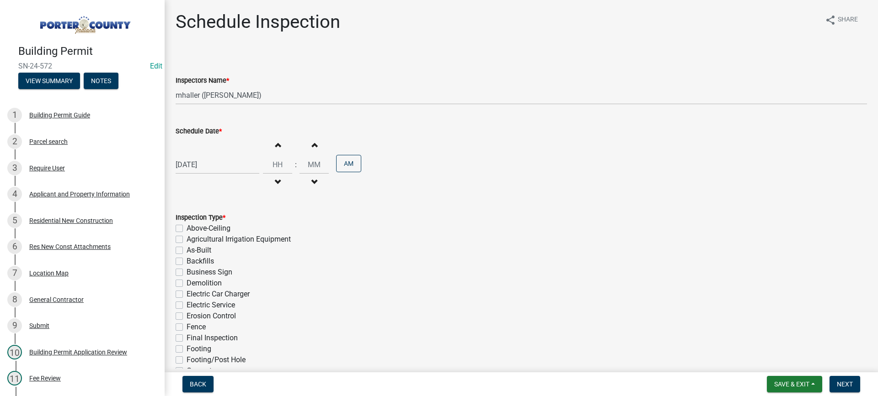
click at [186, 249] on label "As-Built" at bounding box center [198, 250] width 25 height 11
click at [186, 249] on input "As-Built" at bounding box center [189, 248] width 6 height 6
checkbox input "true"
checkbox input "false"
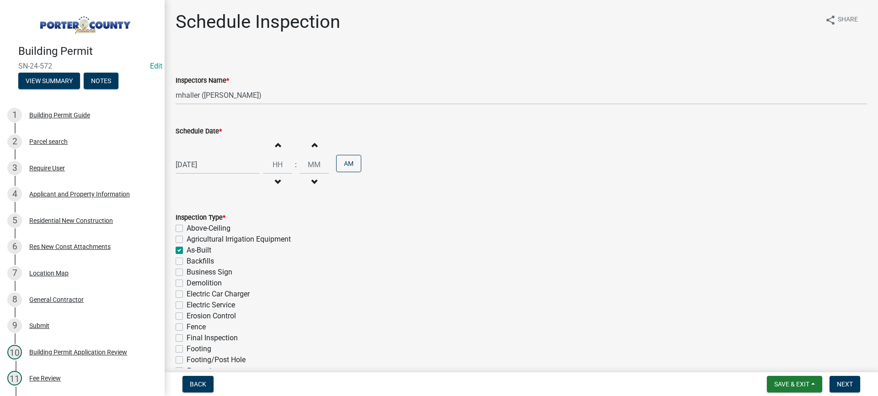
checkbox input "true"
checkbox input "false"
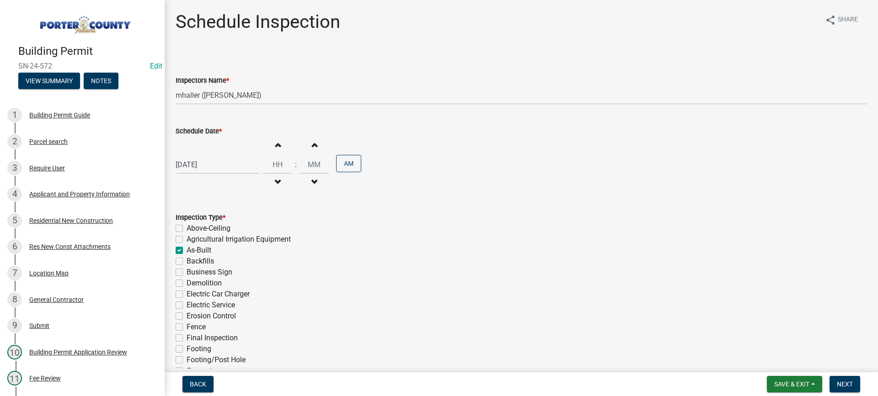
checkbox input "false"
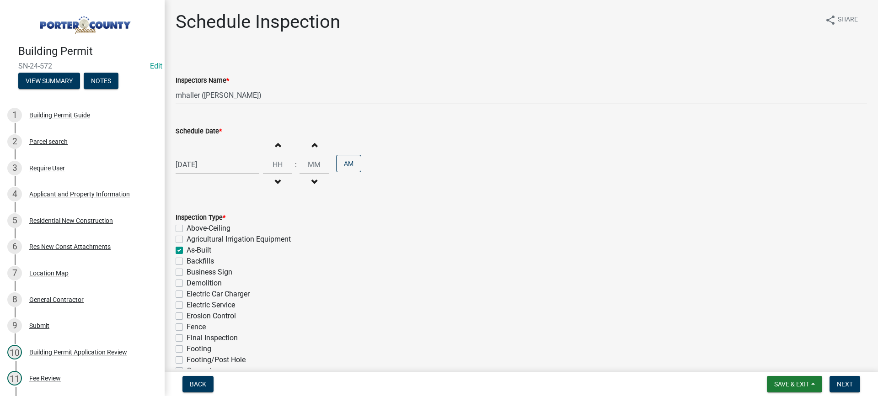
checkbox input "false"
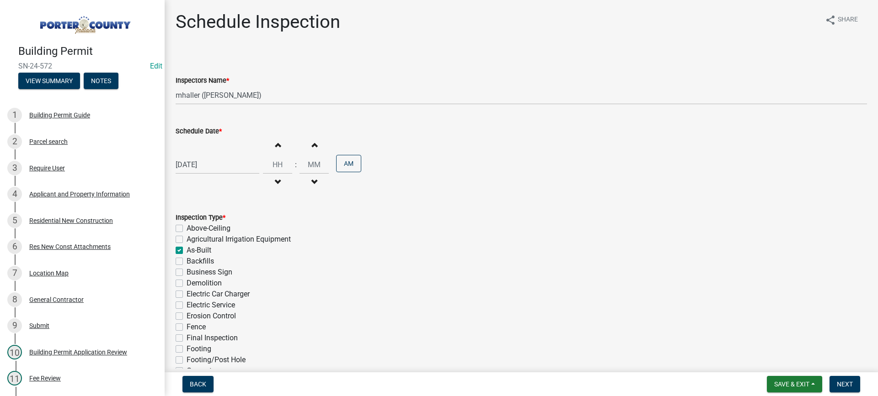
checkbox input "false"
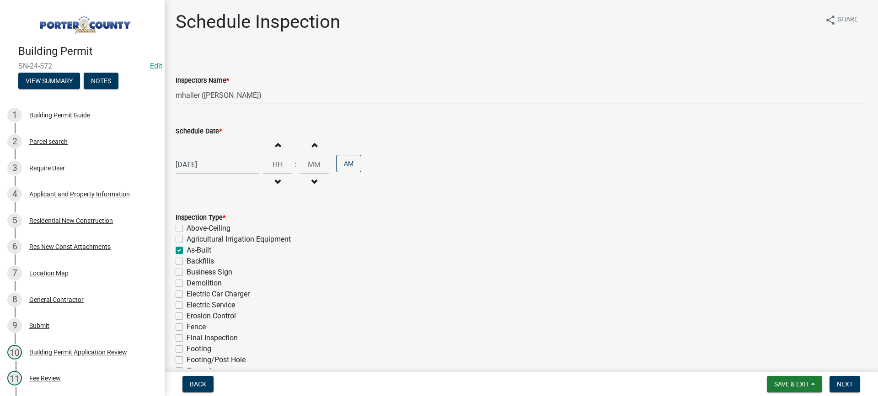
drag, startPoint x: 180, startPoint y: 338, endPoint x: 189, endPoint y: 338, distance: 9.1
click at [186, 338] on label "Final Inspection" at bounding box center [211, 338] width 51 height 11
click at [186, 338] on input "Final Inspection" at bounding box center [189, 336] width 6 height 6
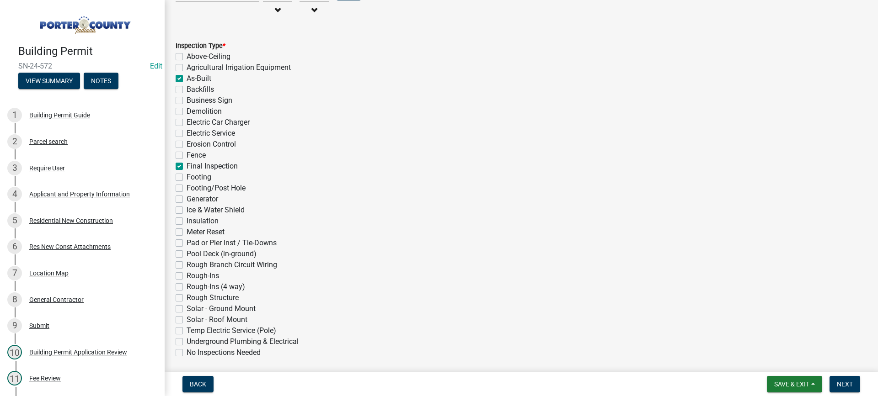
scroll to position [205, 0]
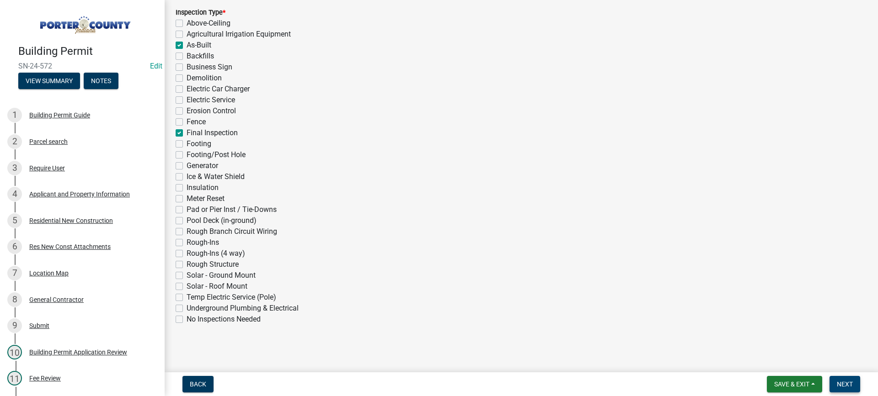
click at [835, 384] on button "Next" at bounding box center [844, 384] width 31 height 16
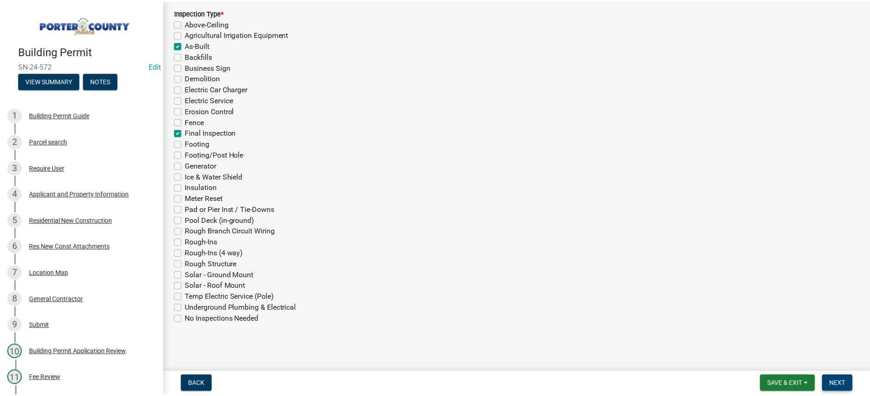
scroll to position [0, 0]
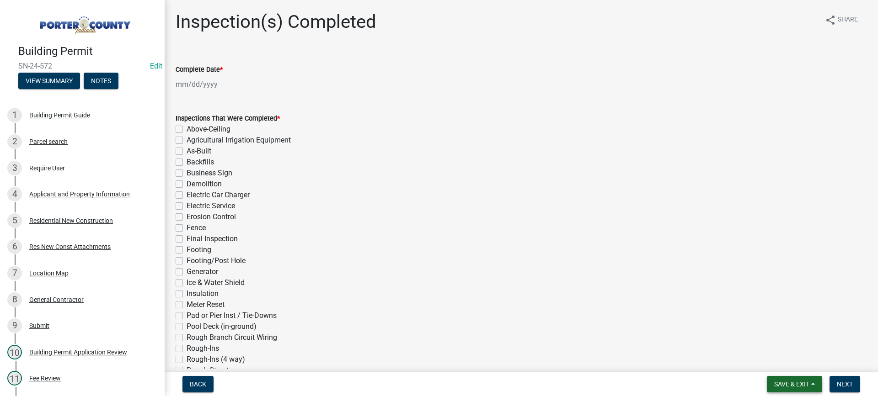
click at [789, 386] on span "Save & Exit" at bounding box center [791, 384] width 35 height 7
click at [777, 365] on button "Save & Exit" at bounding box center [785, 361] width 73 height 22
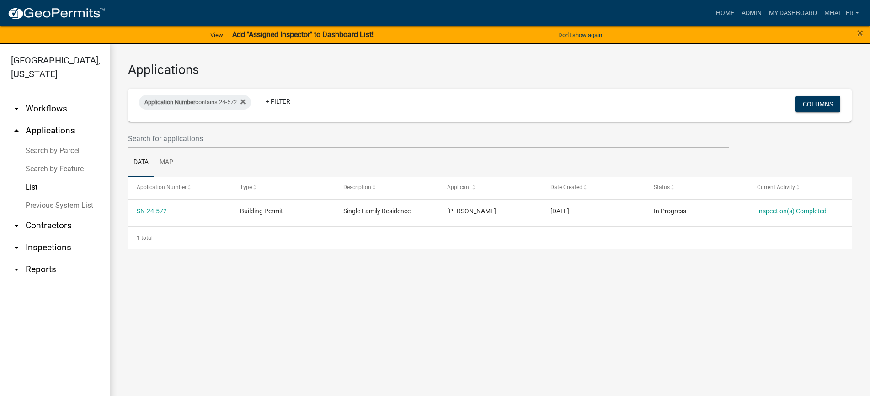
click at [44, 120] on link "arrow_drop_up Applications" at bounding box center [55, 131] width 110 height 22
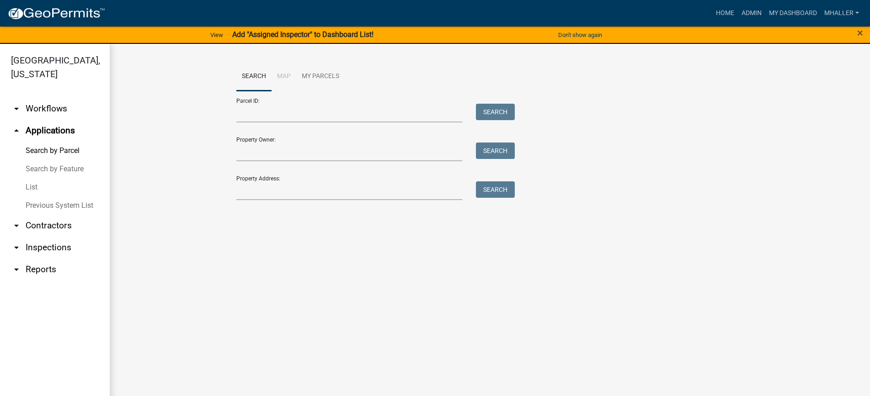
click at [33, 178] on link "List" at bounding box center [55, 187] width 110 height 18
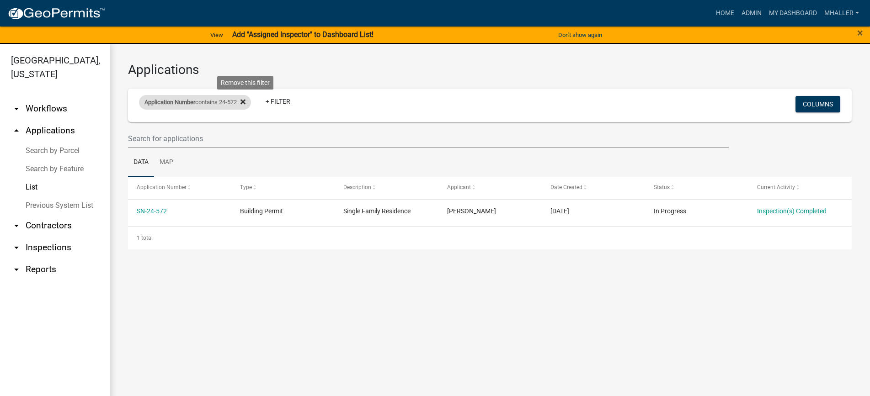
click at [245, 102] on icon at bounding box center [242, 101] width 5 height 7
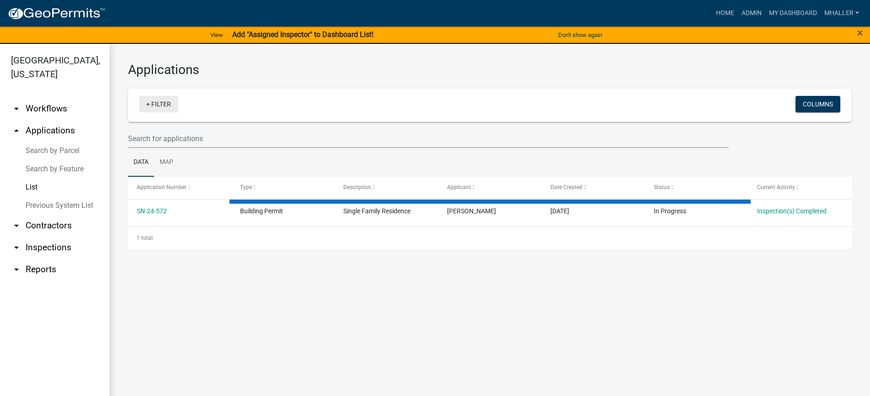
click at [164, 110] on link "+ Filter" at bounding box center [158, 104] width 39 height 16
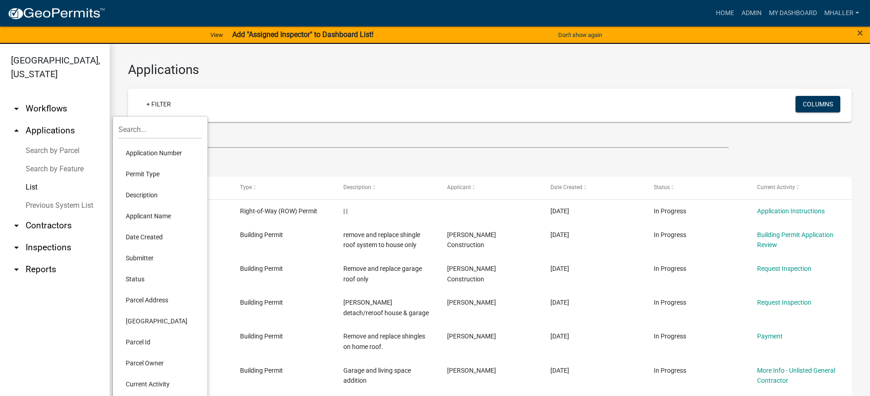
click at [162, 302] on li "Parcel Address" at bounding box center [160, 300] width 84 height 21
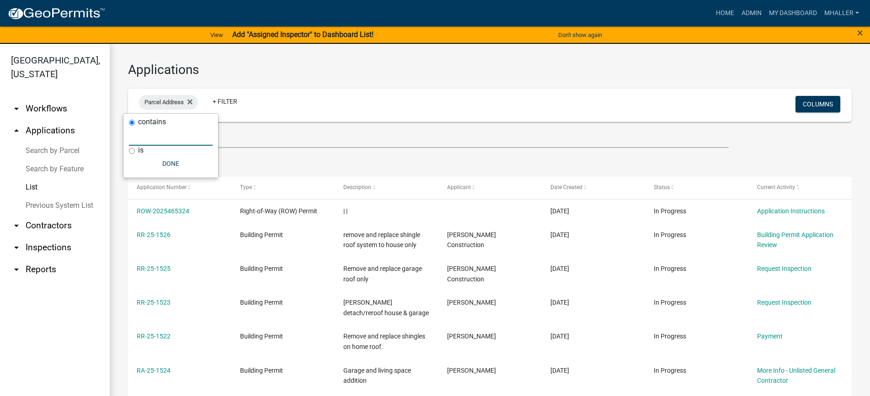
click at [162, 139] on input "text" at bounding box center [171, 136] width 84 height 19
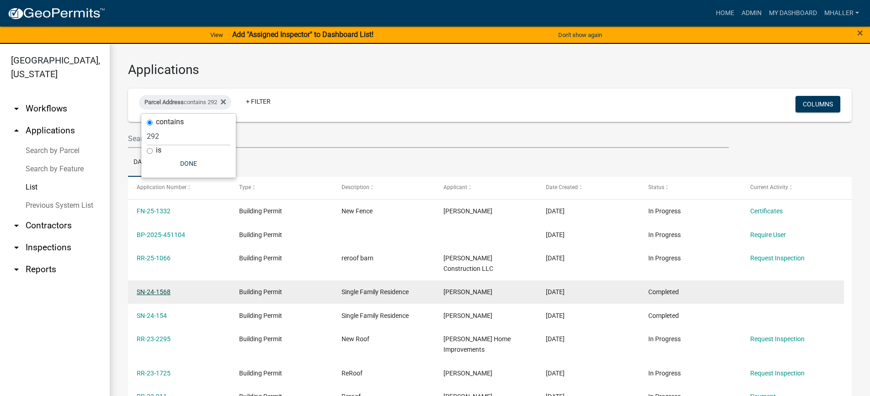
click at [160, 288] on link "SN-24-1568" at bounding box center [154, 291] width 34 height 7
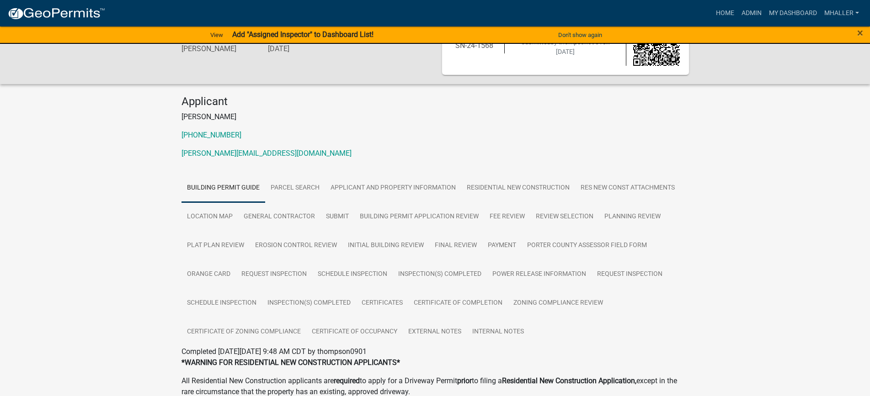
scroll to position [91, 0]
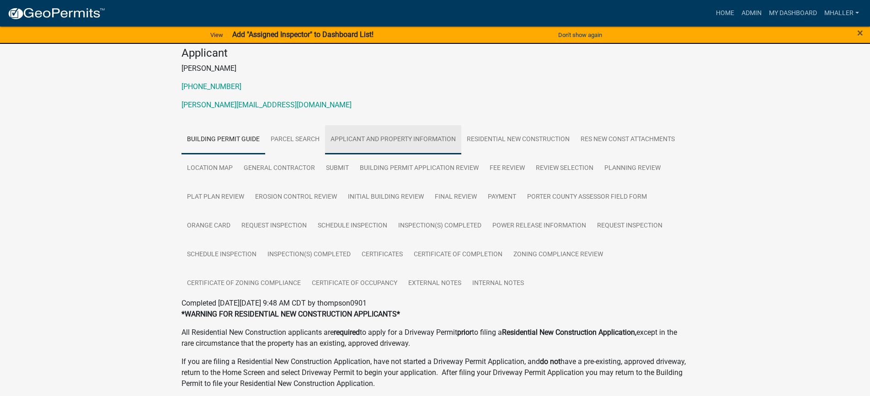
click at [415, 139] on link "Applicant and Property Information" at bounding box center [393, 139] width 136 height 29
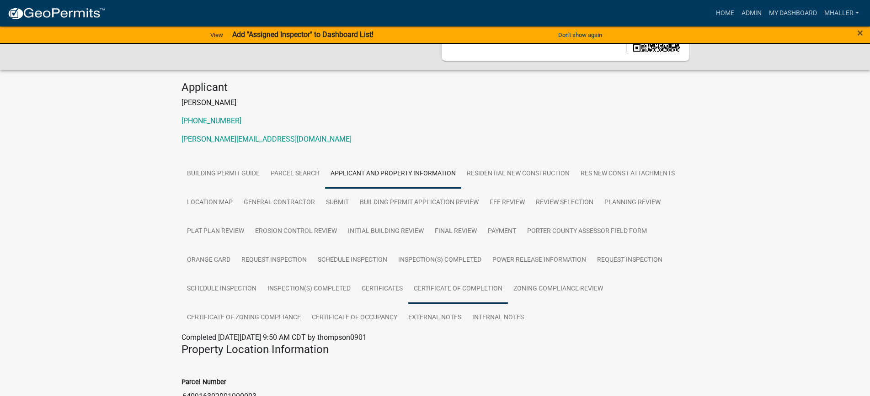
scroll to position [0, 0]
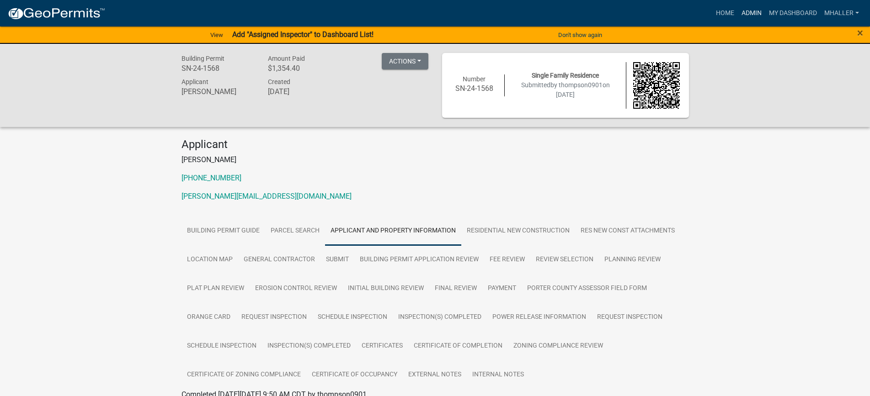
click at [752, 10] on link "Admin" at bounding box center [751, 13] width 27 height 17
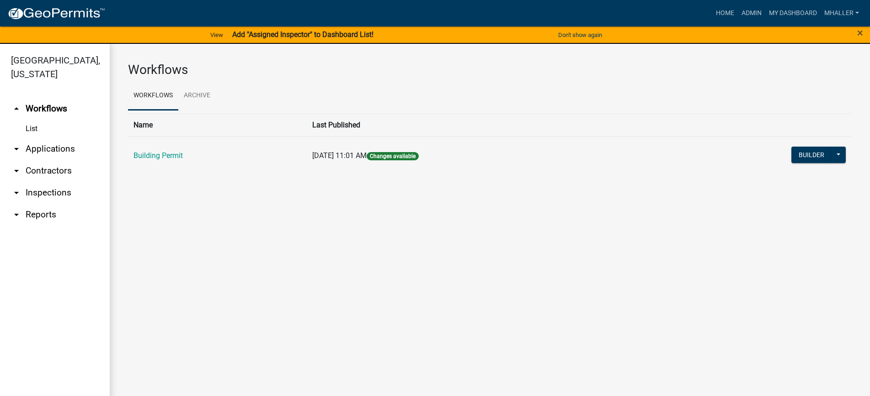
click at [44, 138] on link "arrow_drop_down Applications" at bounding box center [55, 149] width 110 height 22
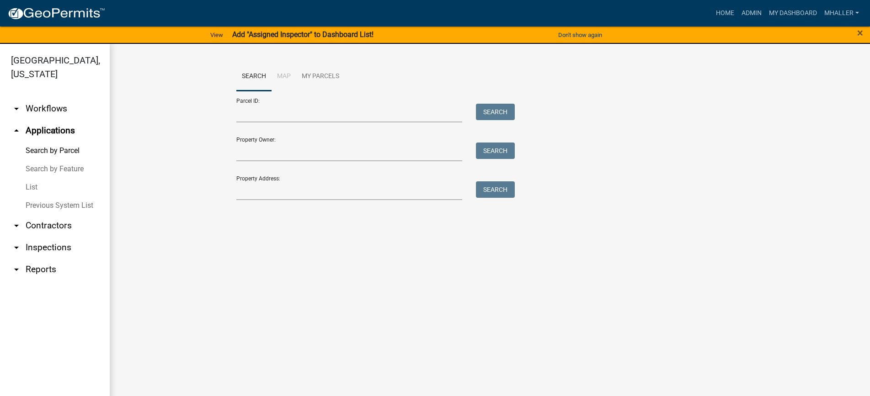
click at [30, 237] on link "arrow_drop_down Inspections" at bounding box center [55, 248] width 110 height 22
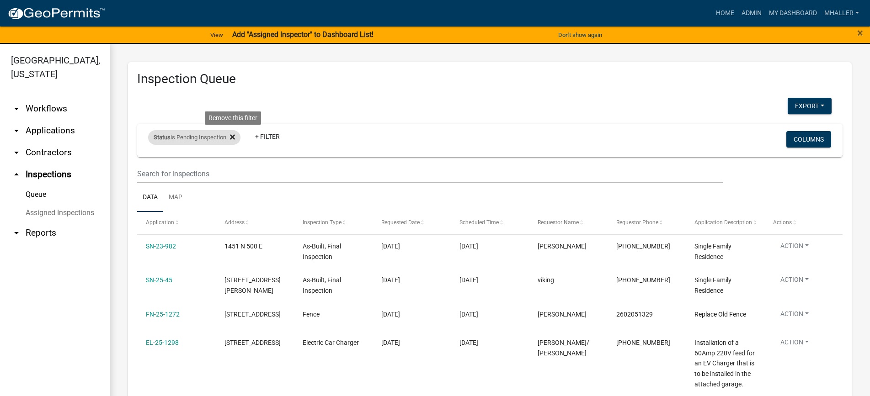
click at [233, 138] on icon at bounding box center [232, 137] width 5 height 5
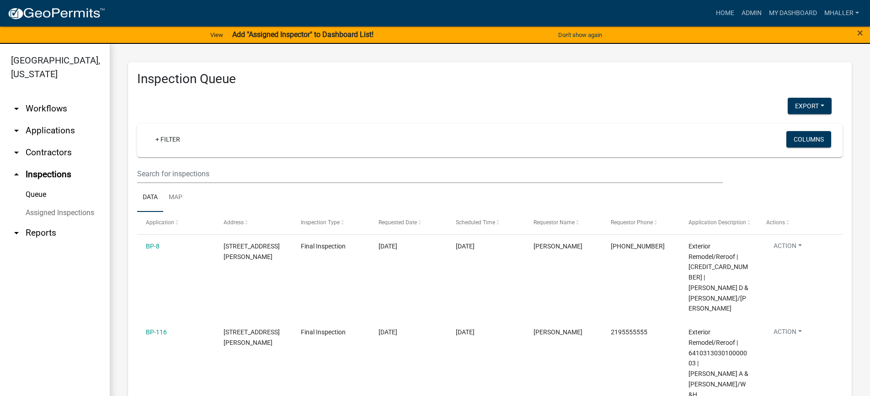
click at [624, 112] on div "Export Excel Format (.xlsx) CSV Format (.csv)" at bounding box center [484, 107] width 708 height 19
click at [38, 120] on link "arrow_drop_down Applications" at bounding box center [55, 131] width 110 height 22
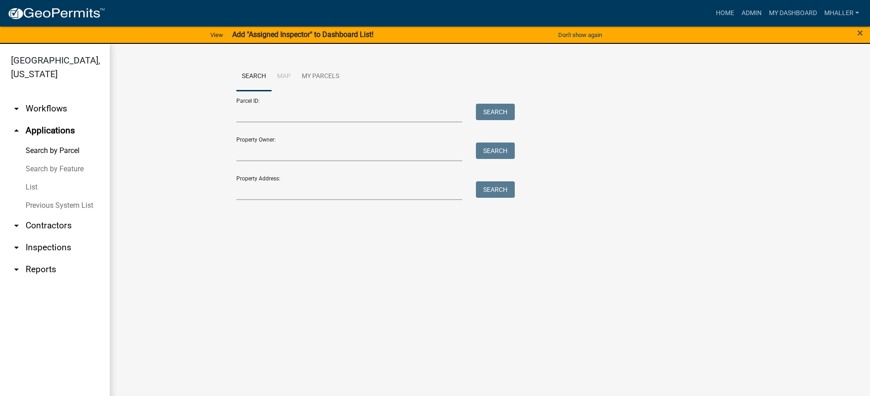
click at [33, 178] on link "List" at bounding box center [55, 187] width 110 height 18
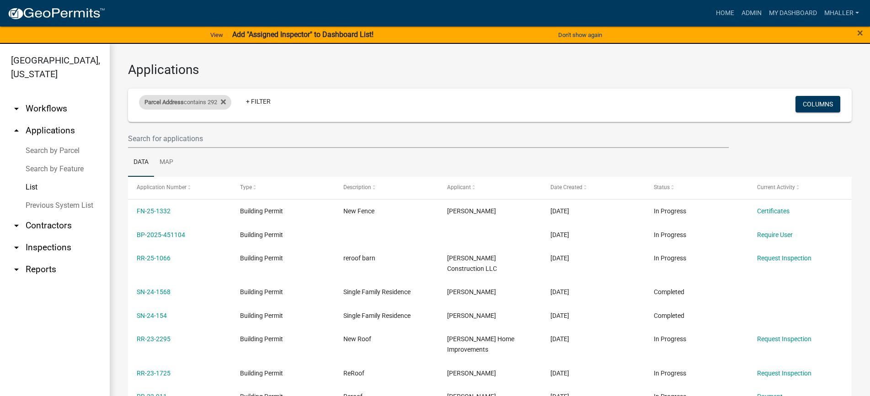
click at [210, 100] on div "Parcel Address contains 292" at bounding box center [185, 102] width 92 height 15
click at [179, 137] on input "292" at bounding box center [189, 136] width 84 height 19
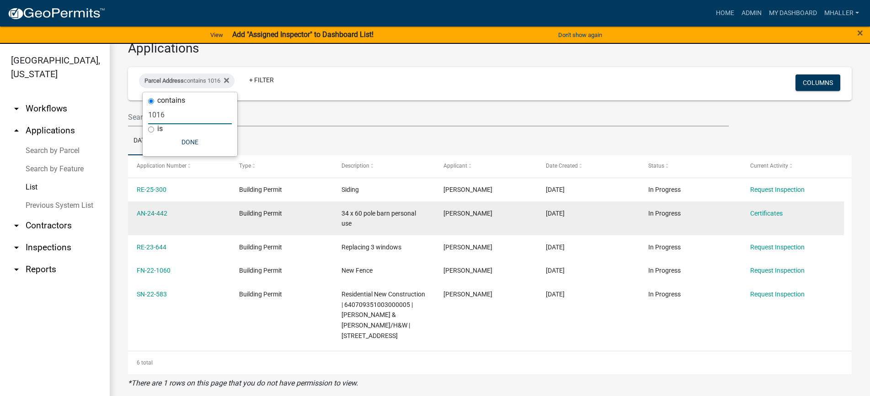
scroll to position [11, 0]
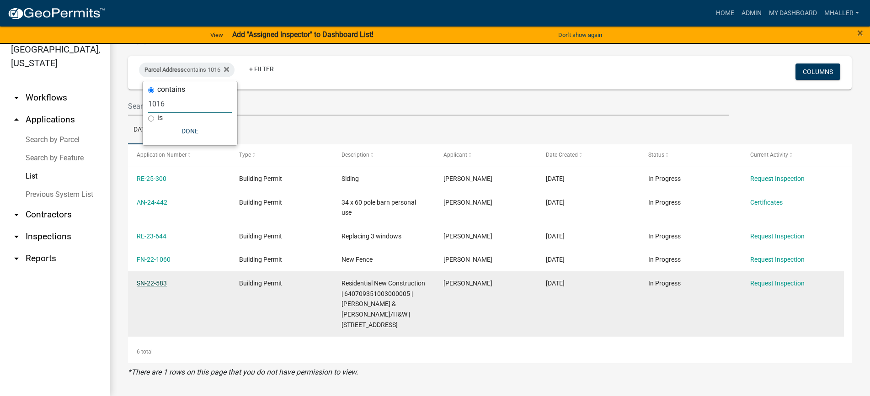
click at [157, 284] on link "SN-22-583" at bounding box center [152, 283] width 30 height 7
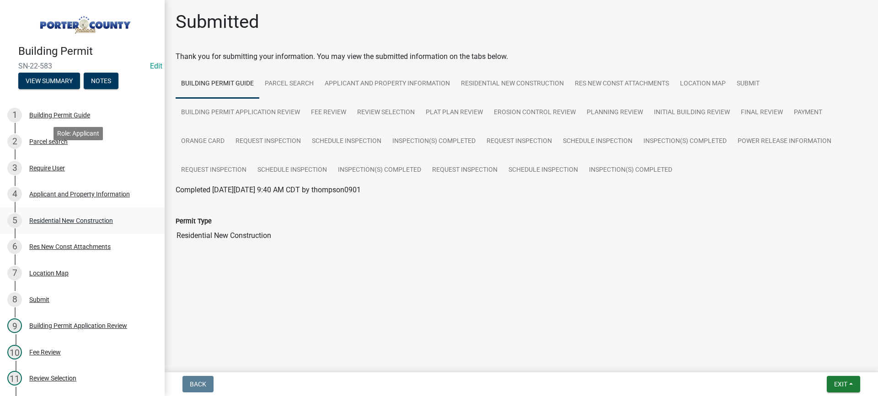
scroll to position [137, 0]
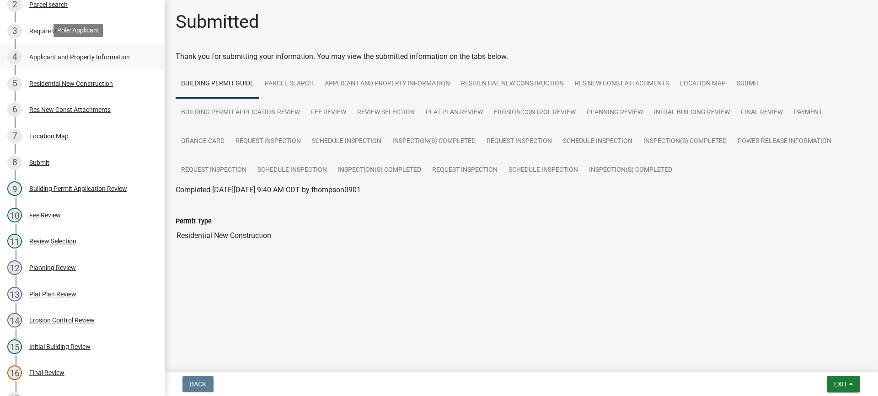
click at [65, 54] on div "Applicant and Property Information" at bounding box center [79, 57] width 101 height 6
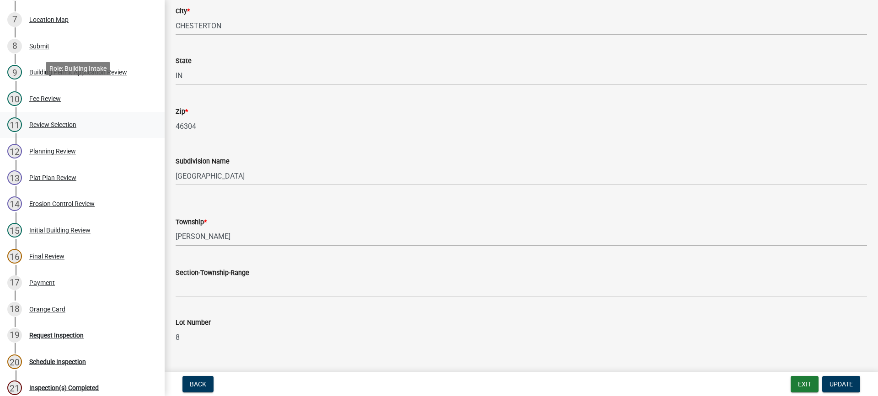
scroll to position [320, 0]
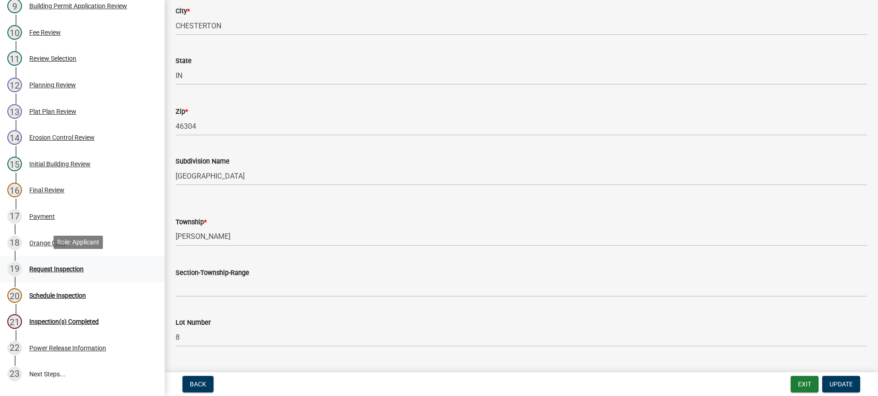
click at [74, 266] on div "Request Inspection" at bounding box center [56, 269] width 54 height 6
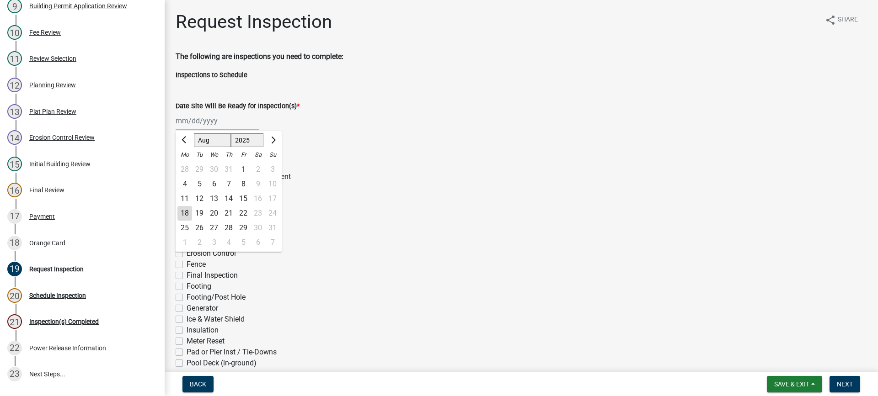
click at [214, 119] on div "[PERSON_NAME] Feb Mar Apr [PERSON_NAME][DATE] Oct Nov [DATE] 1526 1527 1528 152…" at bounding box center [218, 121] width 84 height 19
click at [185, 213] on div "18" at bounding box center [184, 213] width 15 height 15
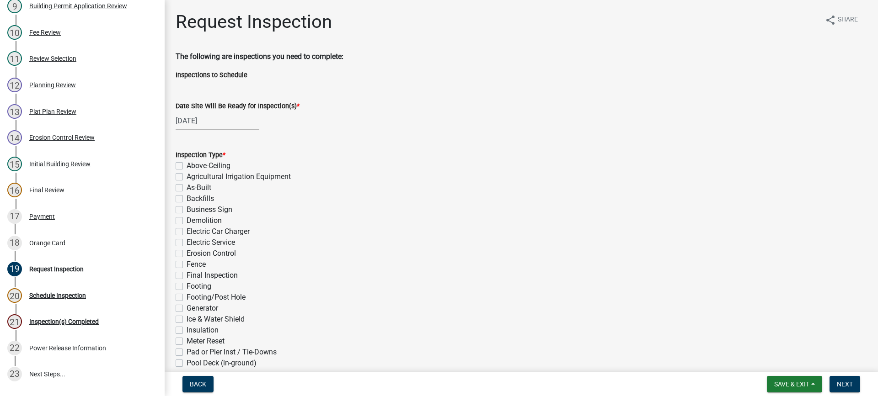
click at [186, 187] on label "As-Built" at bounding box center [198, 187] width 25 height 11
click at [186, 187] on input "As-Built" at bounding box center [189, 185] width 6 height 6
click at [186, 275] on label "Final Inspection" at bounding box center [211, 275] width 51 height 11
click at [186, 275] on input "Final Inspection" at bounding box center [189, 273] width 6 height 6
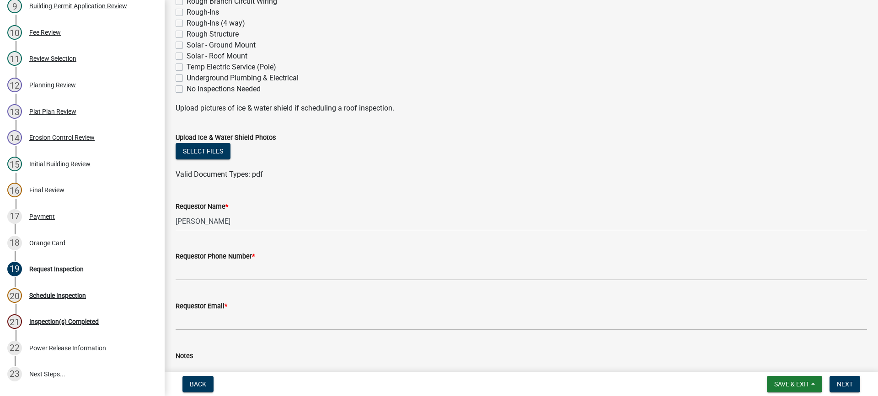
scroll to position [452, 0]
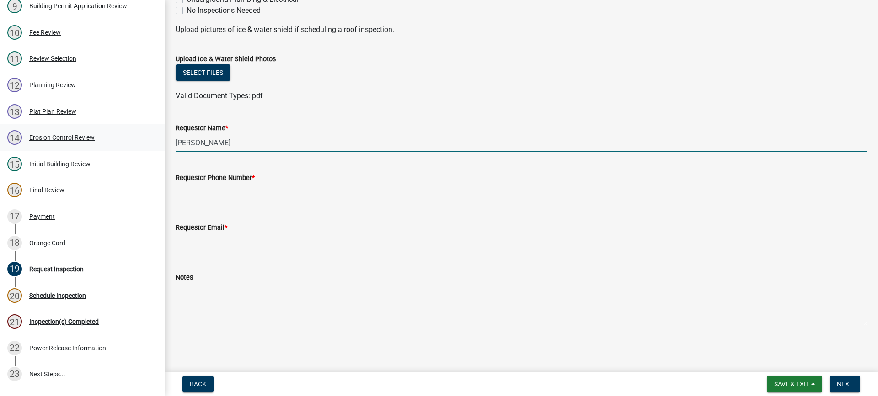
drag, startPoint x: 204, startPoint y: 148, endPoint x: 134, endPoint y: 147, distance: 69.5
click at [134, 147] on div "Building Permit SN-22-583 Edit View Summary Notes 1 Building Permit Guide 2 Par…" at bounding box center [439, 198] width 878 height 396
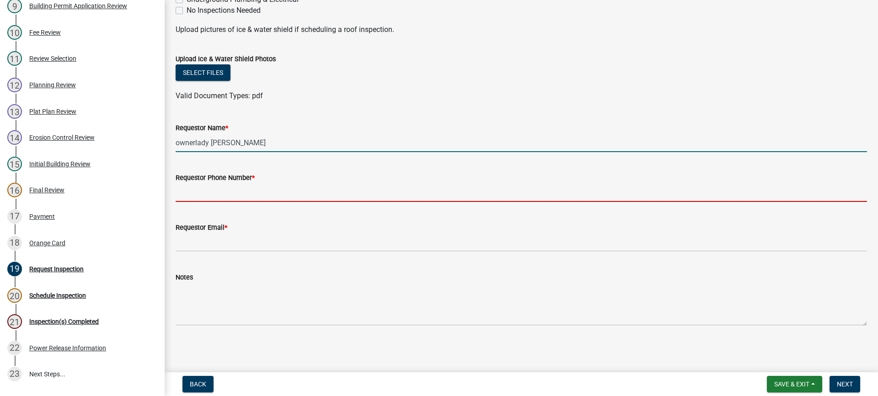
click at [267, 196] on input "Requestor Phone Number *" at bounding box center [521, 192] width 691 height 19
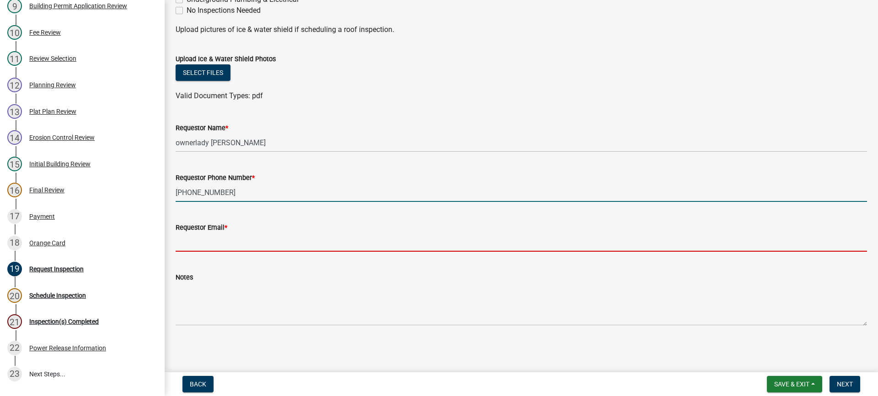
click at [242, 245] on input "Requestor Email *" at bounding box center [521, 242] width 691 height 19
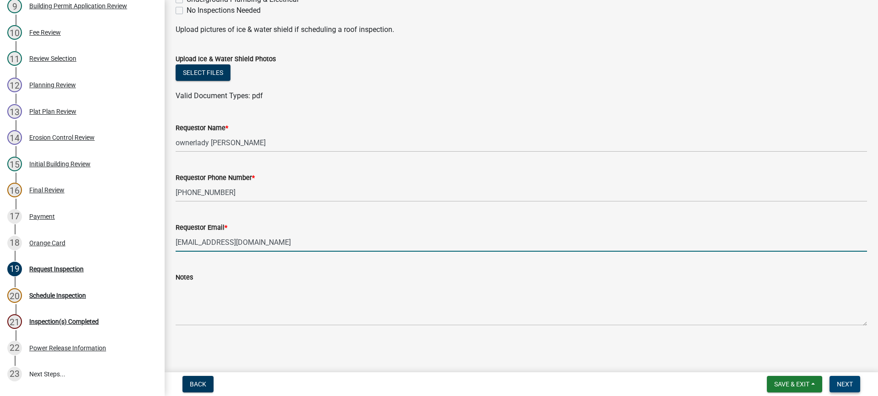
click at [842, 385] on span "Next" at bounding box center [844, 384] width 16 height 7
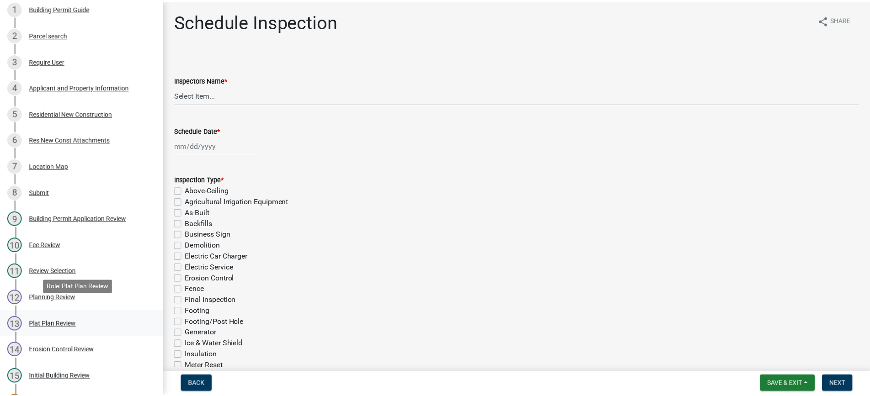
scroll to position [91, 0]
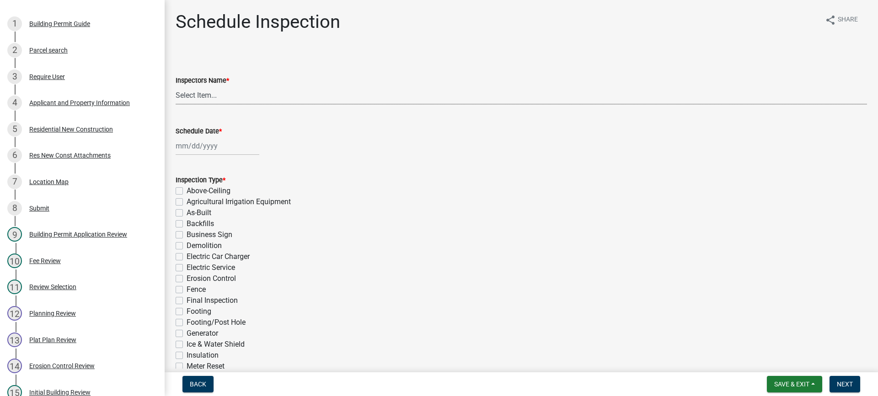
click at [205, 96] on select "Select Item... mhaller ([PERSON_NAME])" at bounding box center [521, 95] width 691 height 19
click at [176, 86] on select "Select Item... mhaller ([PERSON_NAME])" at bounding box center [521, 95] width 691 height 19
click at [207, 152] on div at bounding box center [218, 146] width 84 height 19
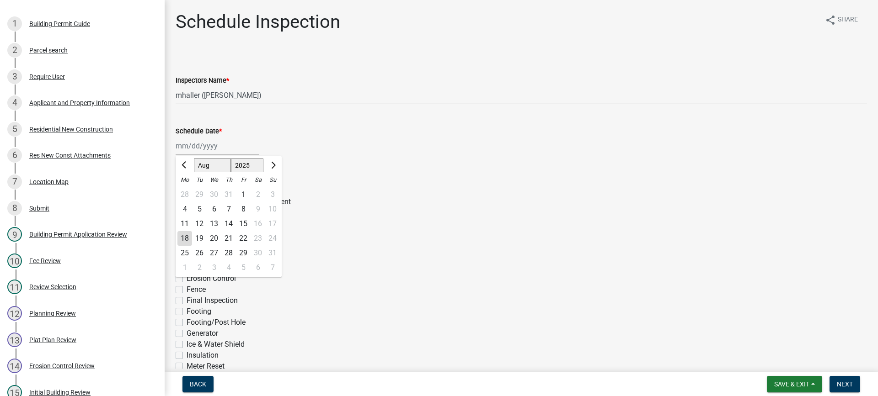
click at [244, 251] on div "29" at bounding box center [243, 253] width 15 height 15
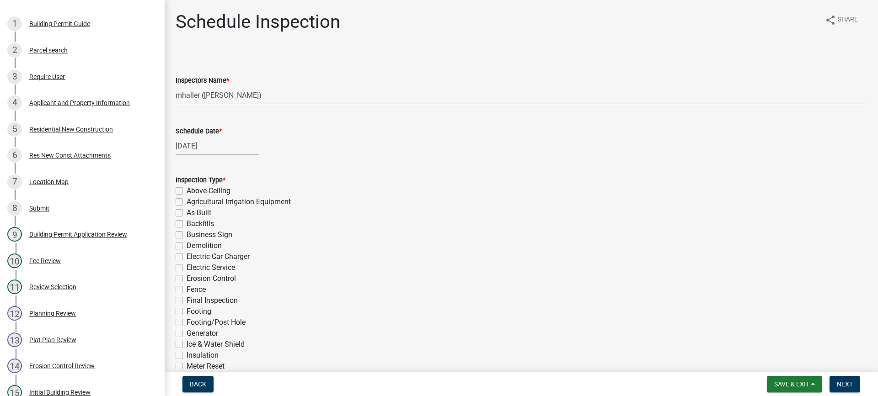
click at [186, 211] on label "As-Built" at bounding box center [198, 212] width 25 height 11
click at [186, 211] on input "As-Built" at bounding box center [189, 210] width 6 height 6
click at [186, 301] on label "Final Inspection" at bounding box center [211, 300] width 51 height 11
click at [186, 301] on input "Final Inspection" at bounding box center [189, 298] width 6 height 6
click at [840, 382] on span "Next" at bounding box center [844, 384] width 16 height 7
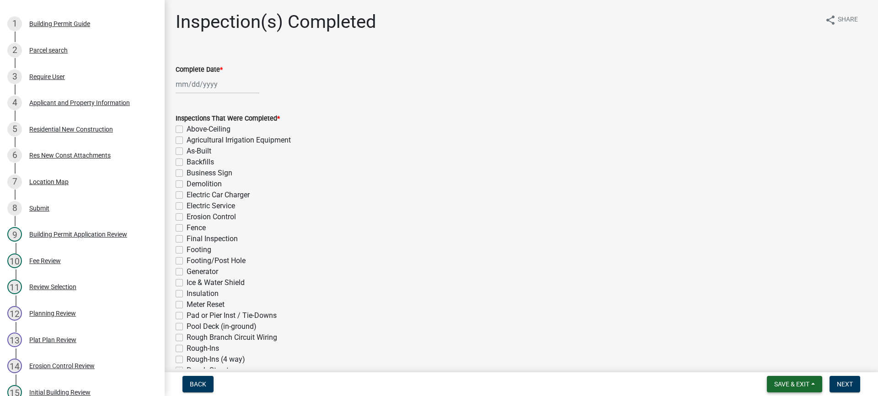
click at [787, 389] on button "Save & Exit" at bounding box center [793, 384] width 55 height 16
click at [785, 364] on button "Save & Exit" at bounding box center [785, 361] width 73 height 22
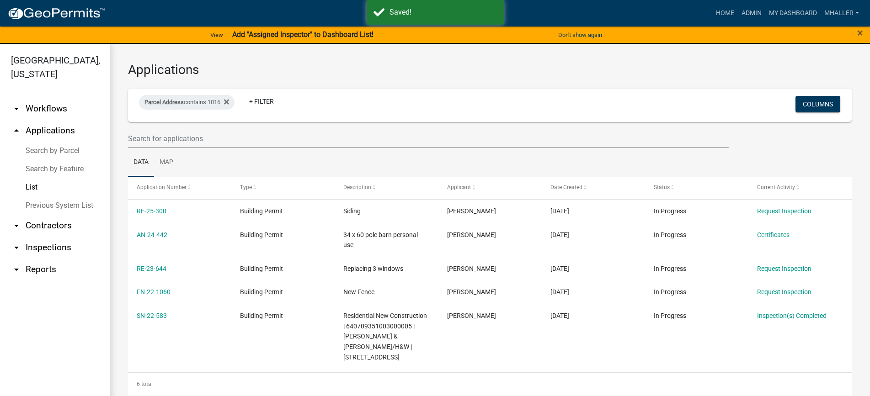
click at [36, 237] on link "arrow_drop_down Inspections" at bounding box center [55, 248] width 110 height 22
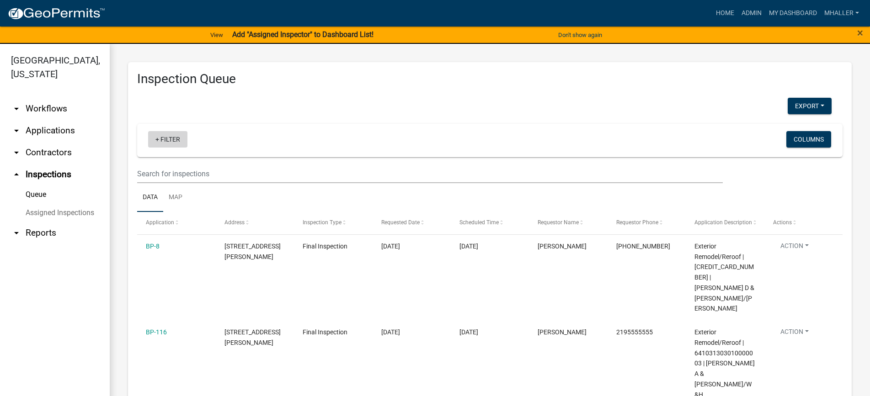
click at [175, 139] on link "+ Filter" at bounding box center [167, 139] width 39 height 16
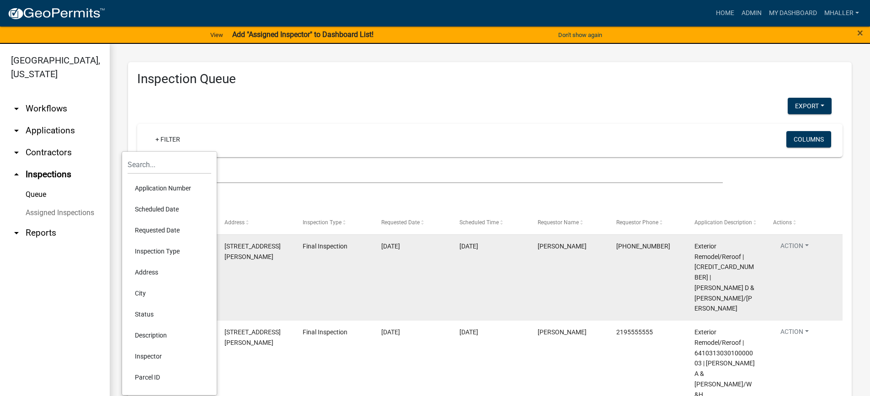
click at [144, 315] on li "Status" at bounding box center [170, 314] width 84 height 21
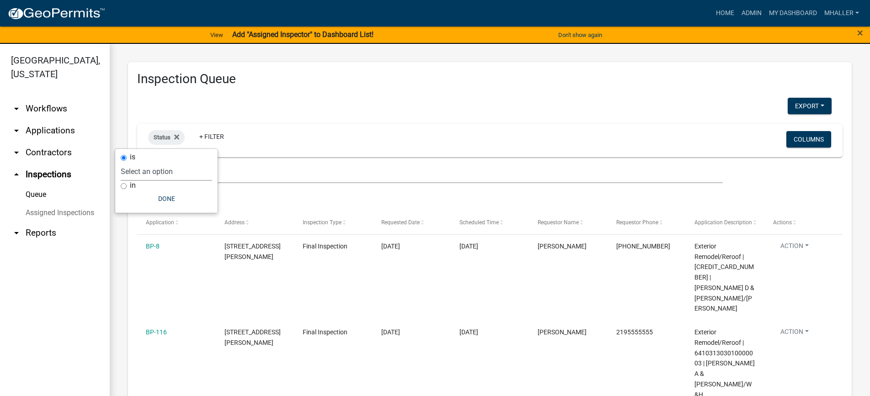
click at [160, 173] on select "Select an option Pending Schedule Pending Inspection Approved Denied Deleted Vo…" at bounding box center [166, 171] width 91 height 19
click at [150, 162] on select "Select an option Pending Schedule Pending Inspection Approved Denied Deleted Vo…" at bounding box center [166, 171] width 91 height 19
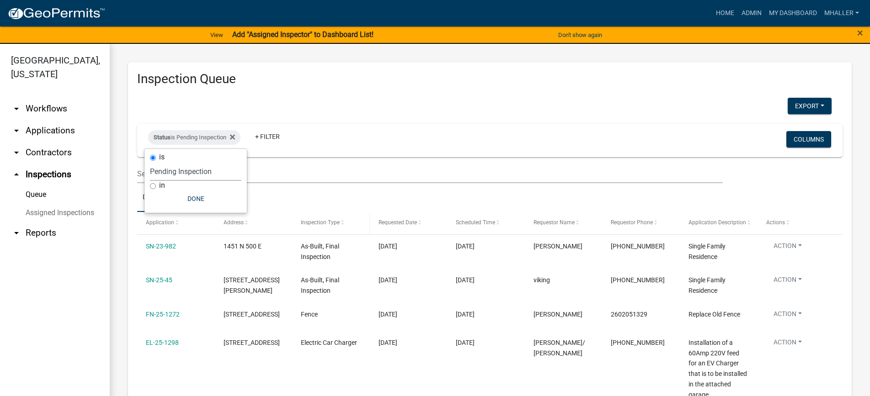
click at [326, 223] on span "Inspection Type" at bounding box center [320, 222] width 39 height 6
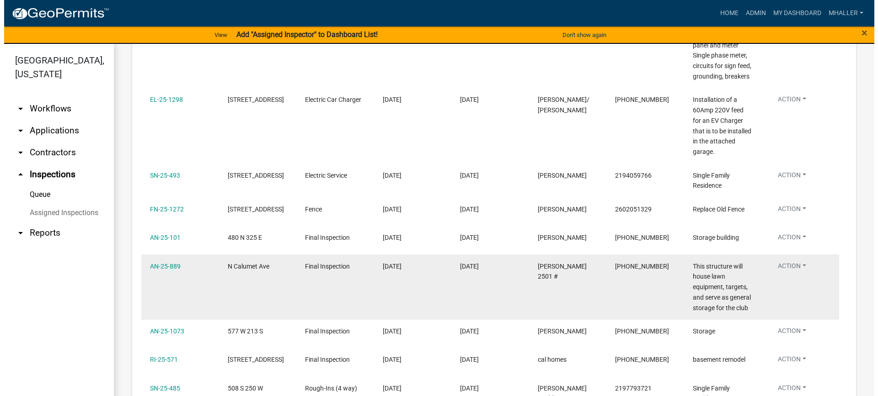
scroll to position [512, 0]
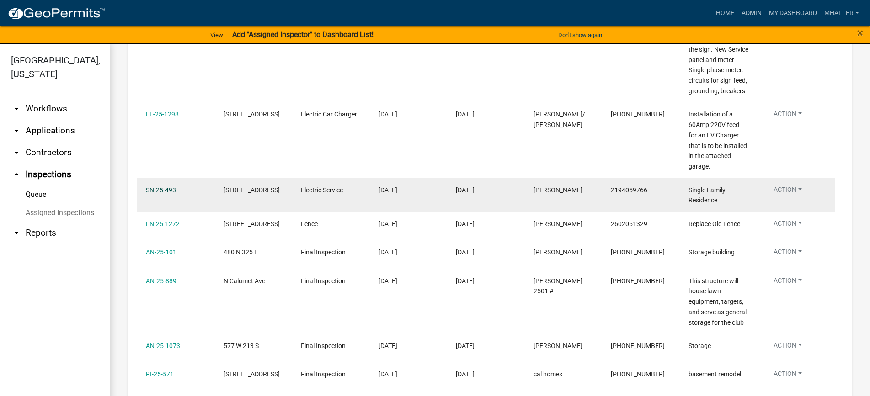
click at [167, 186] on link "SN-25-493" at bounding box center [161, 189] width 30 height 7
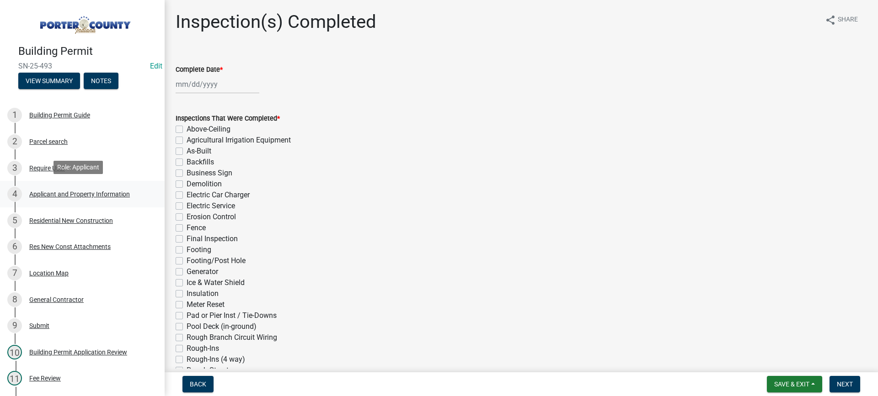
click at [74, 192] on div "Applicant and Property Information" at bounding box center [79, 194] width 101 height 6
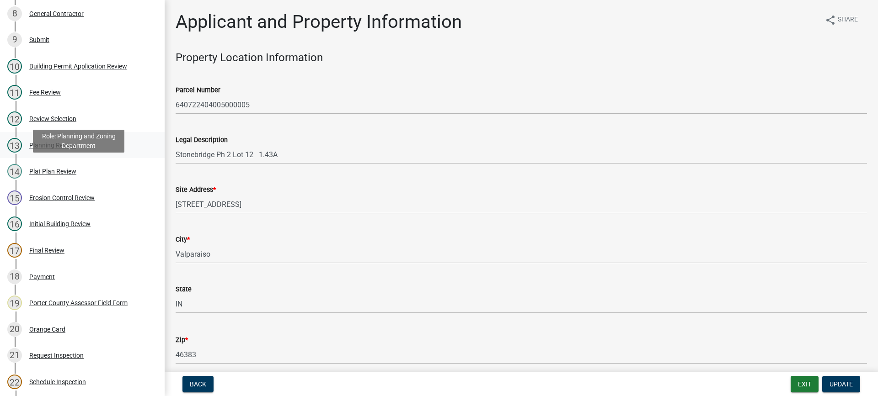
scroll to position [366, 0]
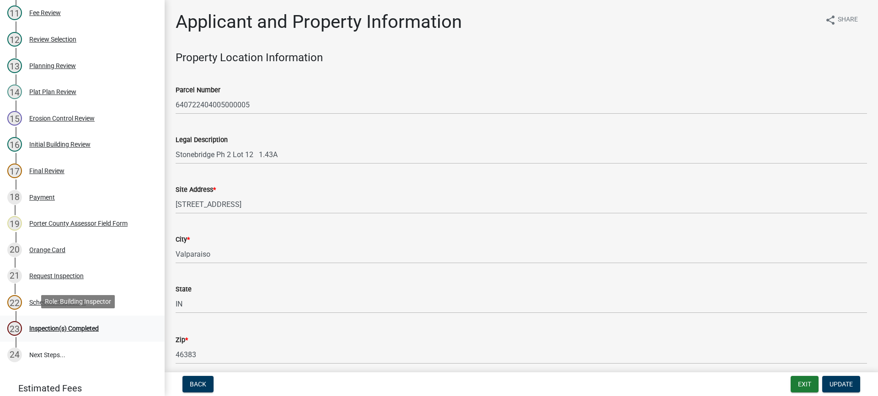
click at [52, 326] on div "Inspection(s) Completed" at bounding box center [63, 328] width 69 height 6
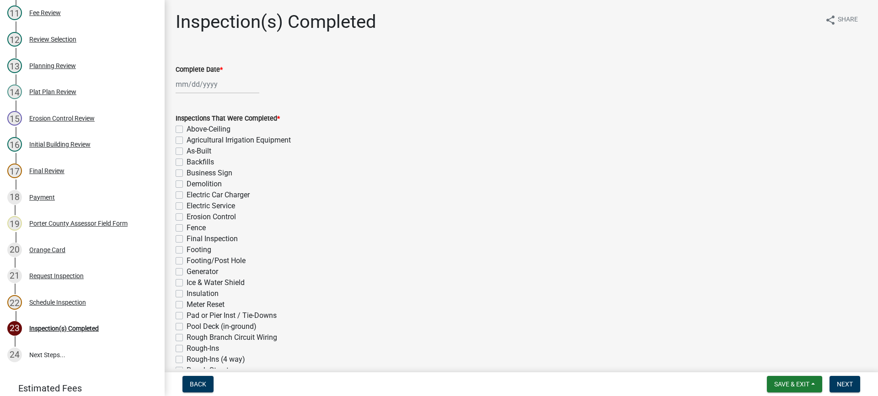
click at [200, 85] on div at bounding box center [218, 84] width 84 height 19
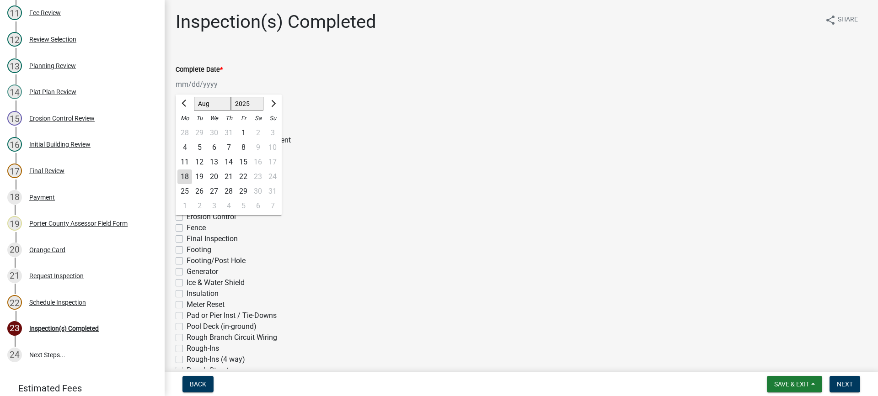
click at [185, 176] on div "18" at bounding box center [184, 177] width 15 height 15
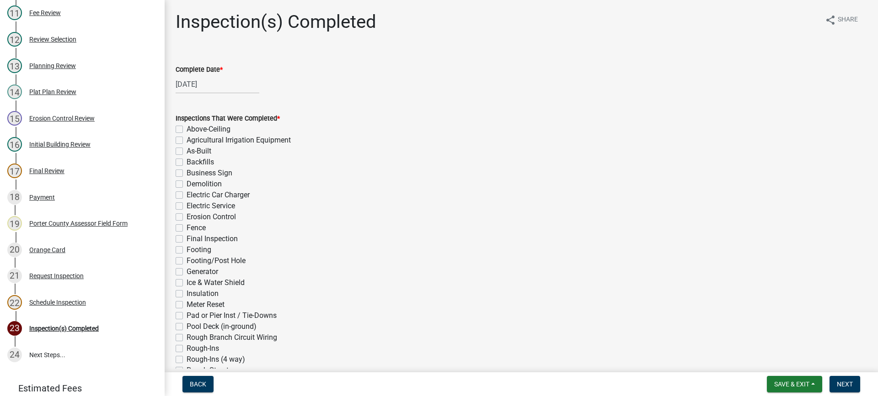
click at [186, 208] on label "Electric Service" at bounding box center [210, 206] width 48 height 11
click at [186, 207] on input "Electric Service" at bounding box center [189, 204] width 6 height 6
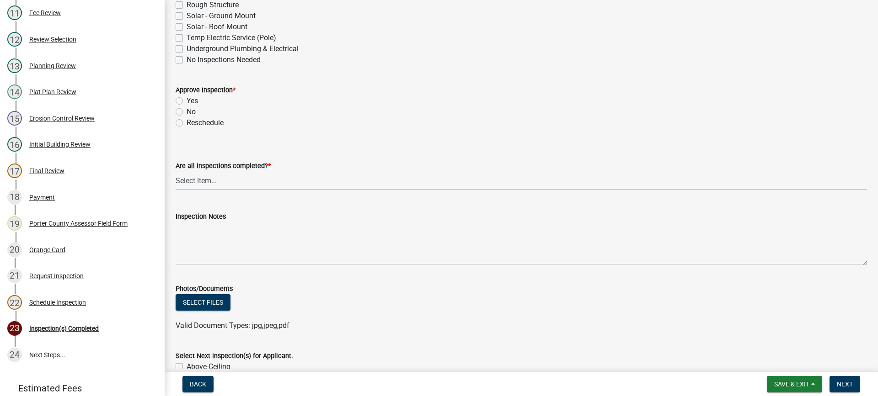
drag, startPoint x: 179, startPoint y: 102, endPoint x: 216, endPoint y: 139, distance: 52.7
click at [186, 102] on label "Yes" at bounding box center [191, 101] width 11 height 11
click at [186, 101] on input "Yes" at bounding box center [189, 99] width 6 height 6
click at [240, 181] on select "Select Item... Yes - All Inspections Have Been Completed No - More Inspections …" at bounding box center [521, 180] width 691 height 19
click at [176, 171] on select "Select Item... Yes - All Inspections Have Been Completed No - More Inspections …" at bounding box center [521, 180] width 691 height 19
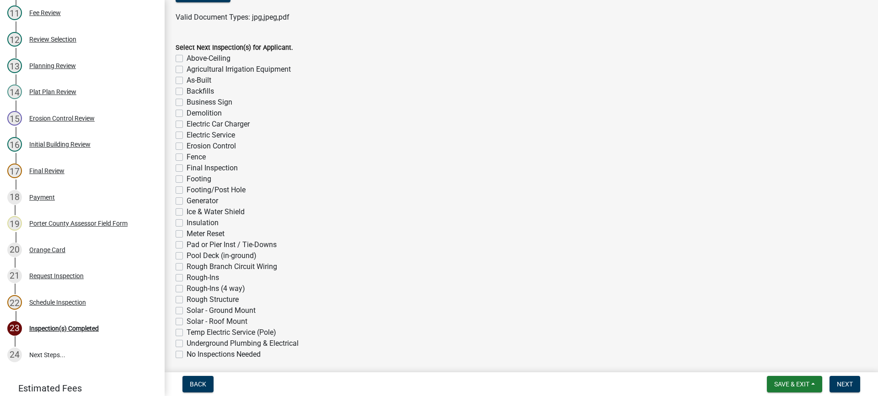
scroll to position [709, 0]
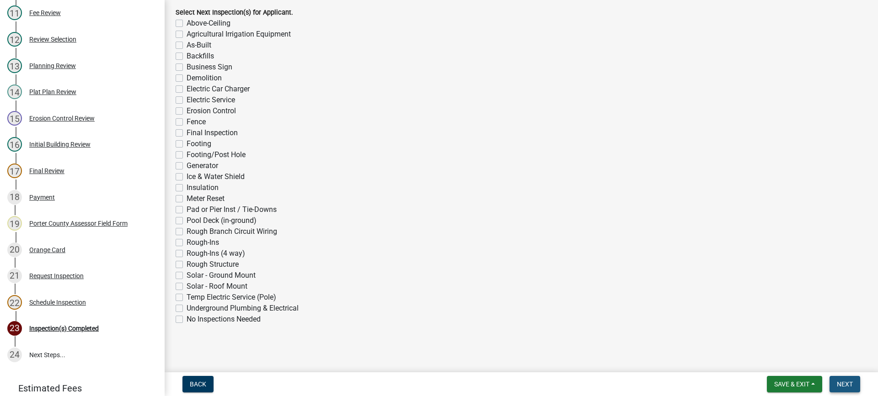
click at [842, 383] on span "Next" at bounding box center [844, 384] width 16 height 7
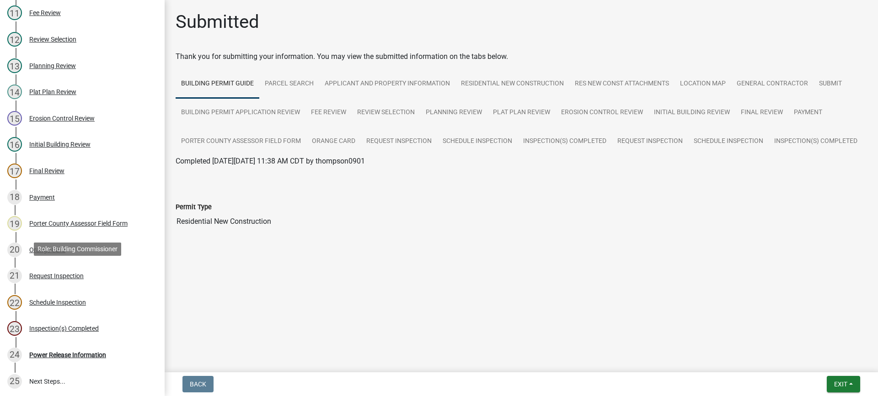
scroll to position [392, 0]
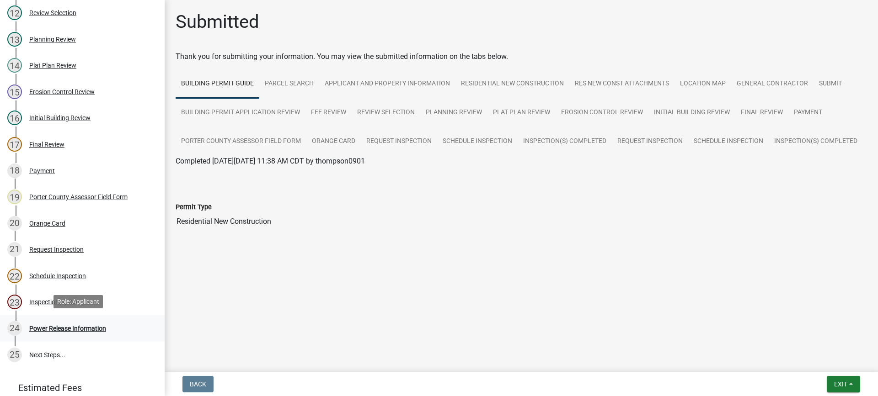
click at [89, 328] on div "Power Release Information" at bounding box center [67, 328] width 77 height 6
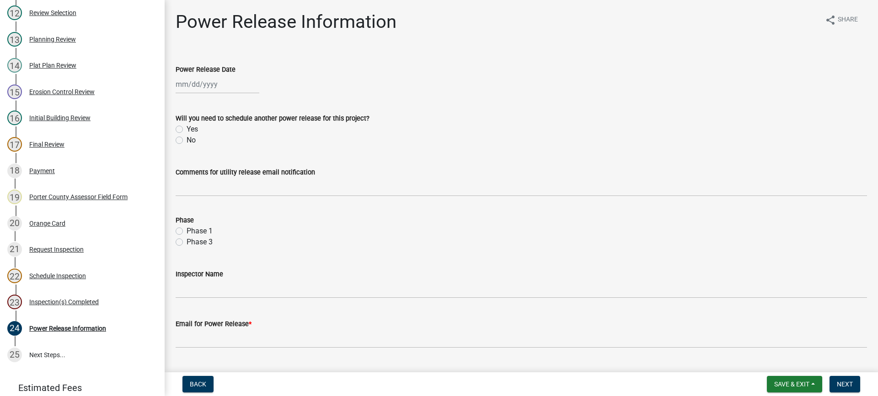
click at [187, 86] on div at bounding box center [218, 84] width 84 height 19
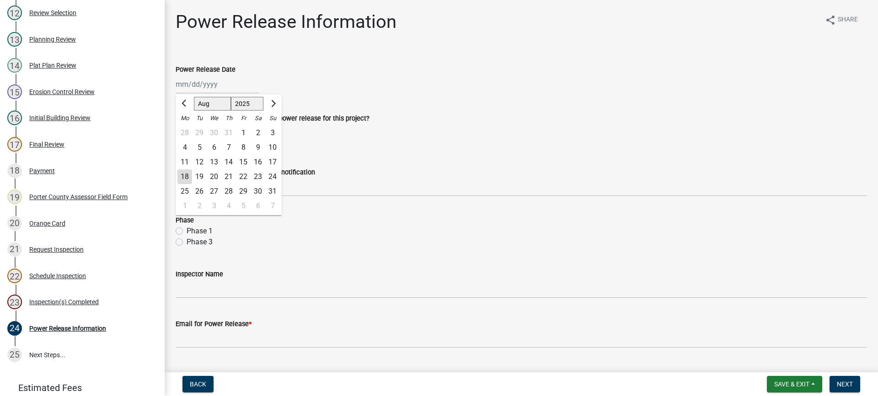
click at [181, 176] on div "18" at bounding box center [184, 177] width 15 height 15
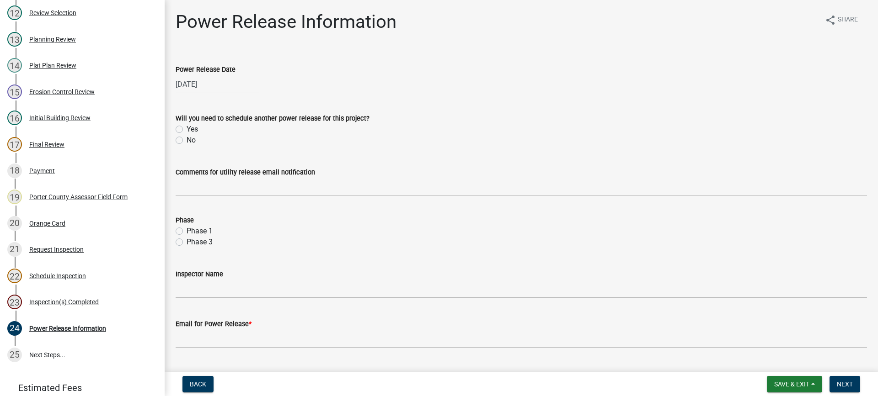
click at [186, 139] on label "No" at bounding box center [190, 140] width 9 height 11
click at [186, 139] on input "No" at bounding box center [189, 138] width 6 height 6
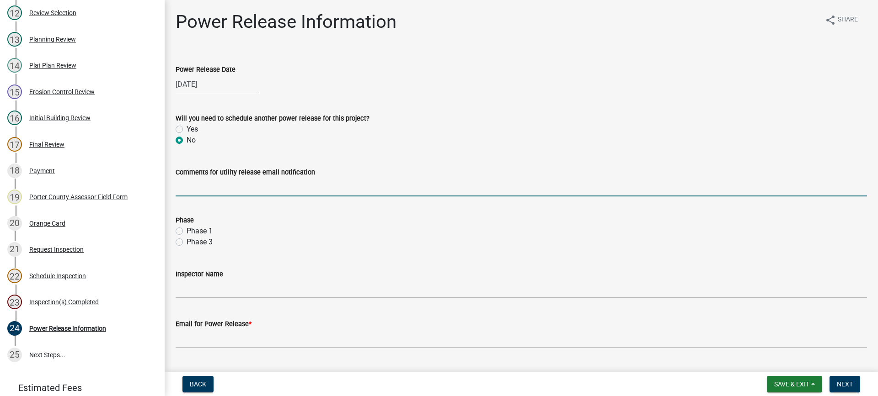
click at [207, 186] on input "Comments for utility release email notification" at bounding box center [521, 187] width 691 height 19
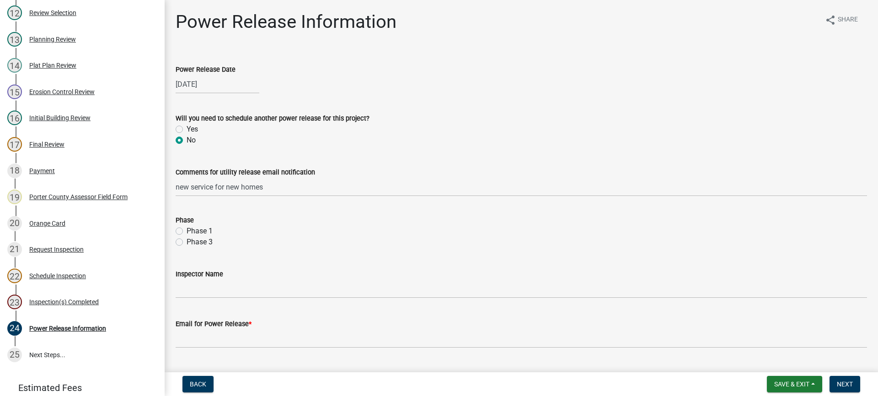
click at [186, 230] on label "Phase 1" at bounding box center [199, 231] width 26 height 11
click at [186, 230] on input "Phase 1" at bounding box center [189, 229] width 6 height 6
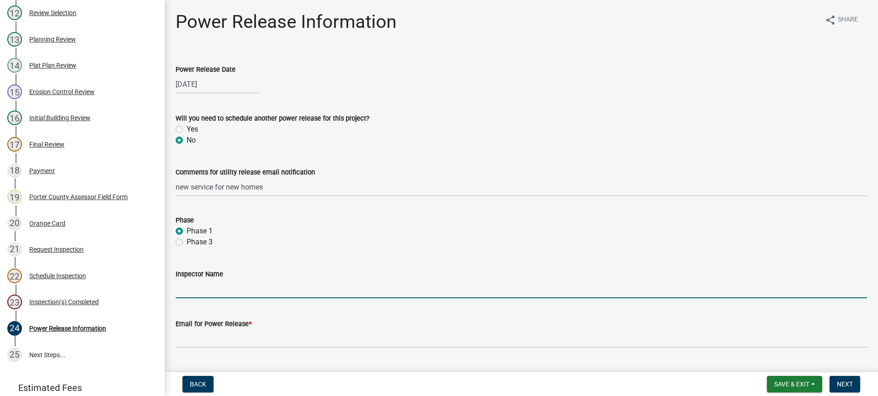
drag, startPoint x: 229, startPoint y: 288, endPoint x: 234, endPoint y: 293, distance: 6.5
click at [229, 288] on input "Inspector Name" at bounding box center [521, 289] width 691 height 19
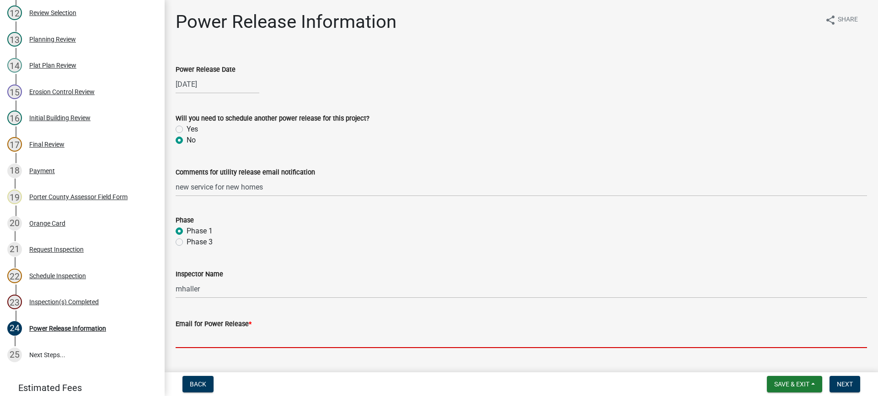
click at [251, 333] on input "Email for Power Release *" at bounding box center [521, 339] width 691 height 19
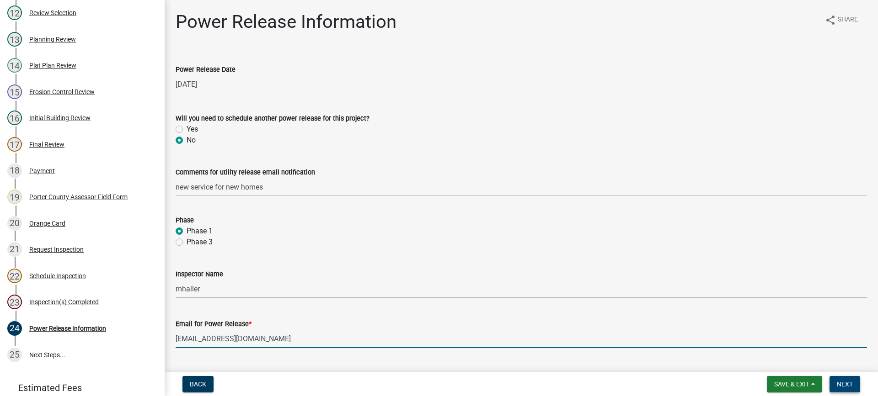
click at [839, 388] on span "Next" at bounding box center [844, 384] width 16 height 7
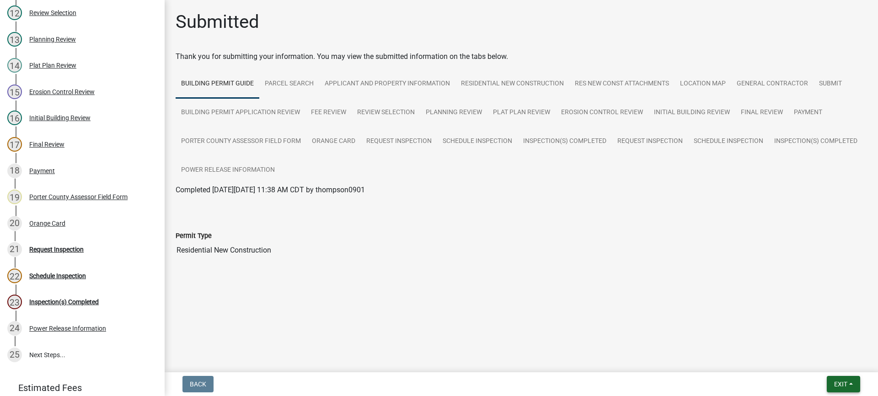
click at [841, 381] on span "Exit" at bounding box center [840, 384] width 13 height 7
click at [835, 362] on button "Save & Exit" at bounding box center [823, 361] width 73 height 22
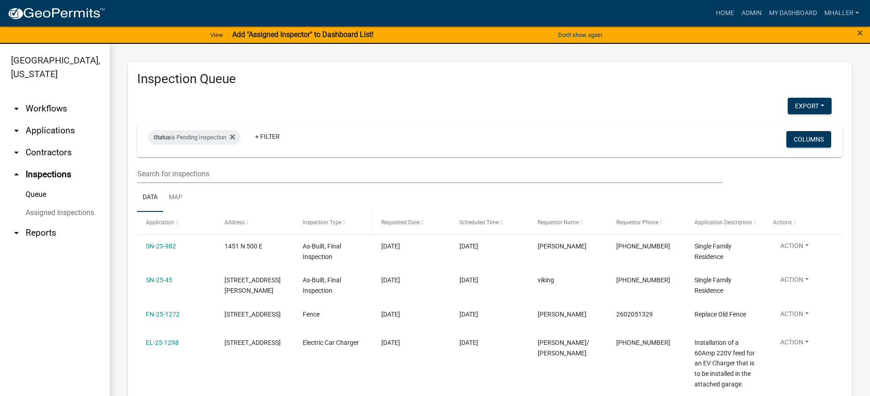
click at [314, 222] on span "Inspection Type" at bounding box center [322, 222] width 39 height 6
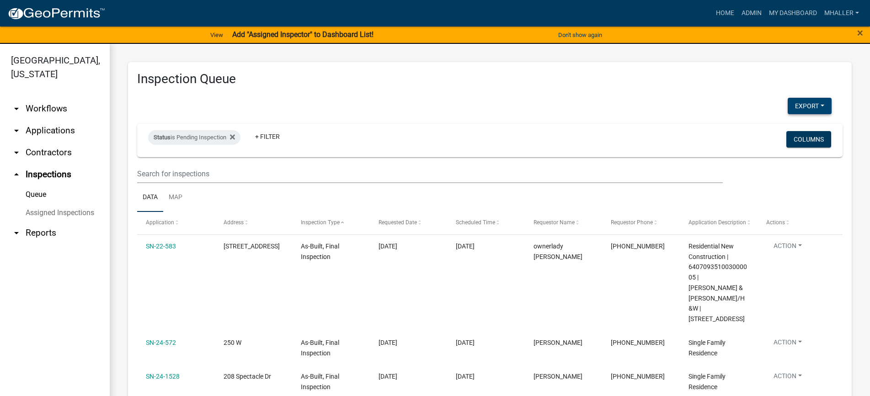
click at [802, 106] on button "Export" at bounding box center [809, 106] width 44 height 16
click at [789, 131] on button "Excel Format (.xlsx)" at bounding box center [788, 130] width 85 height 22
click at [49, 120] on link "arrow_drop_down Applications" at bounding box center [55, 131] width 110 height 22
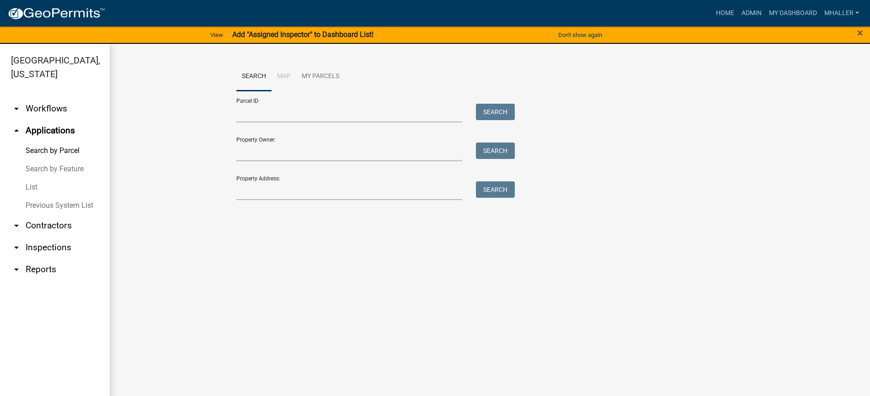
click at [26, 178] on link "List" at bounding box center [55, 187] width 110 height 18
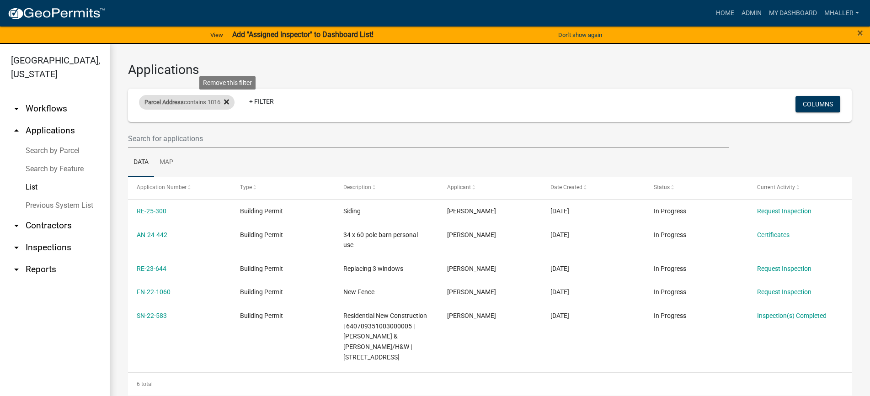
click at [229, 103] on icon at bounding box center [226, 102] width 5 height 5
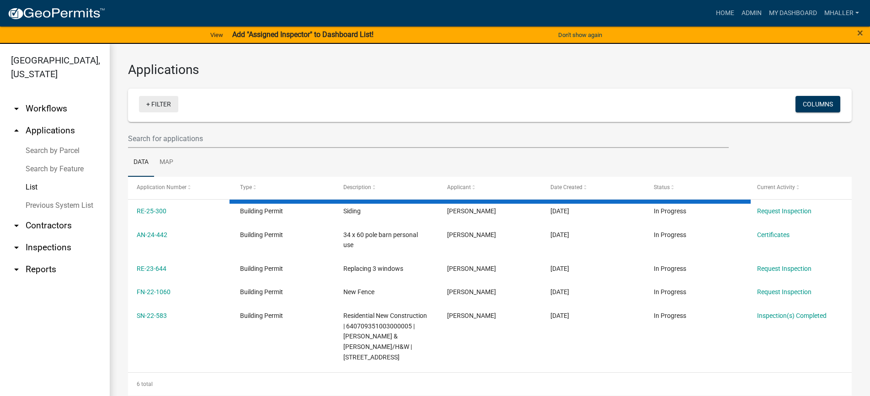
click at [160, 105] on link "+ Filter" at bounding box center [158, 104] width 39 height 16
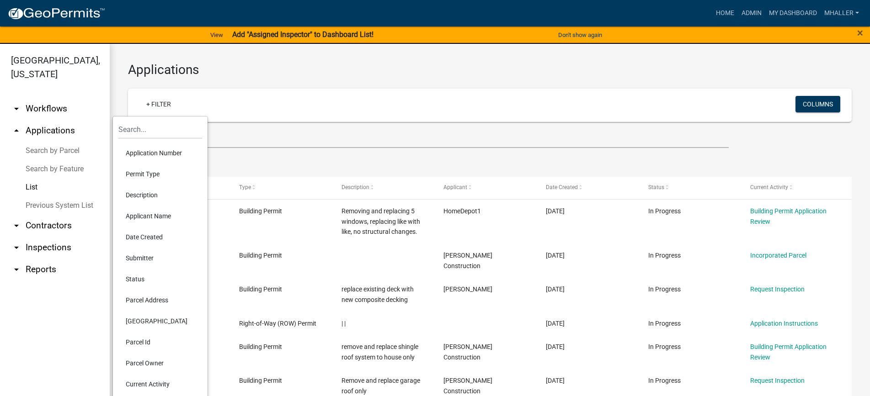
click at [145, 153] on li "Application Number" at bounding box center [160, 153] width 84 height 21
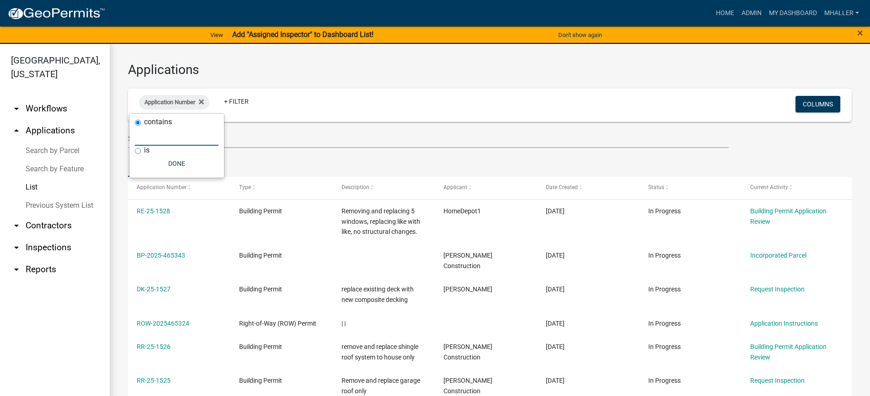
click at [151, 139] on input "text" at bounding box center [177, 136] width 84 height 19
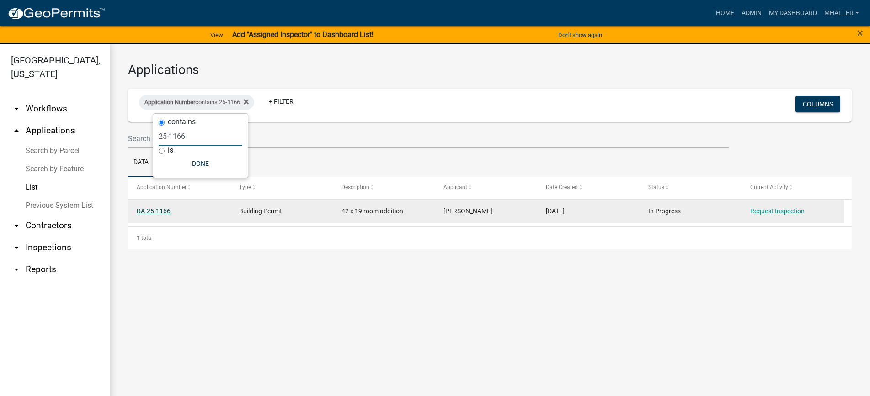
click at [165, 213] on link "RA-25-1166" at bounding box center [154, 210] width 34 height 7
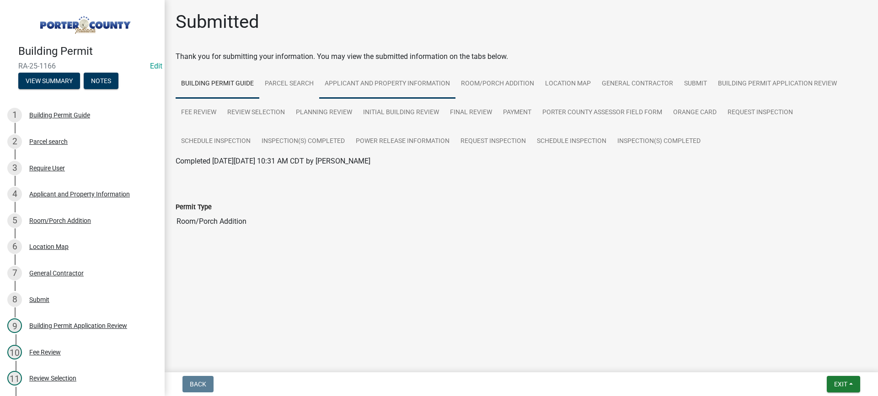
click at [406, 83] on link "Applicant and Property Information" at bounding box center [387, 83] width 136 height 29
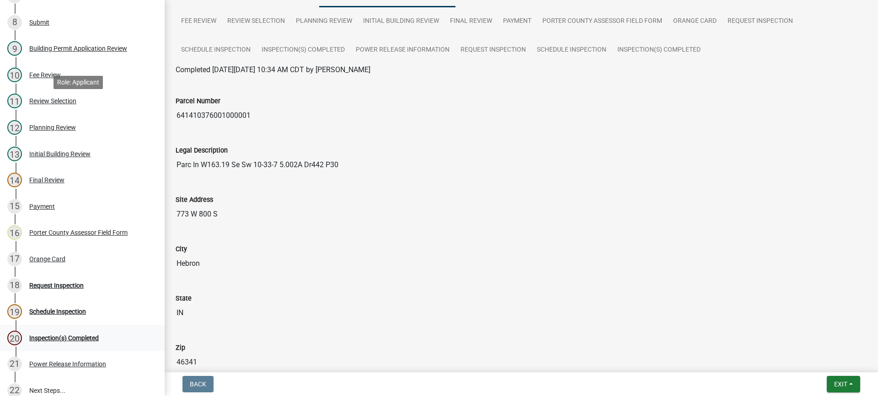
scroll to position [320, 0]
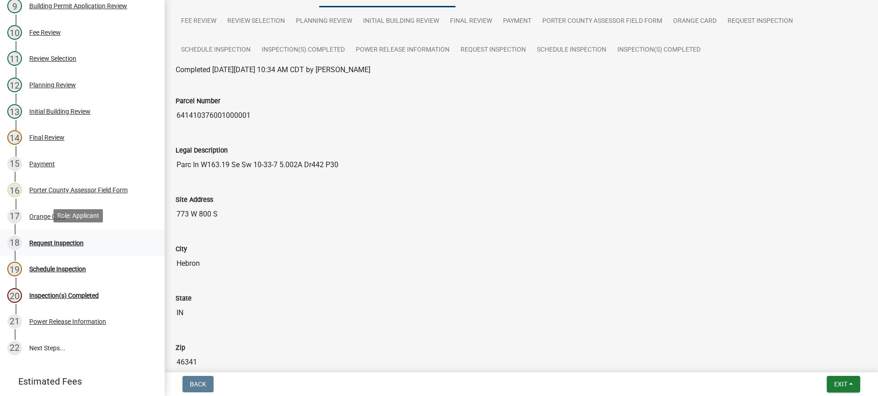
click at [56, 241] on div "Request Inspection" at bounding box center [56, 243] width 54 height 6
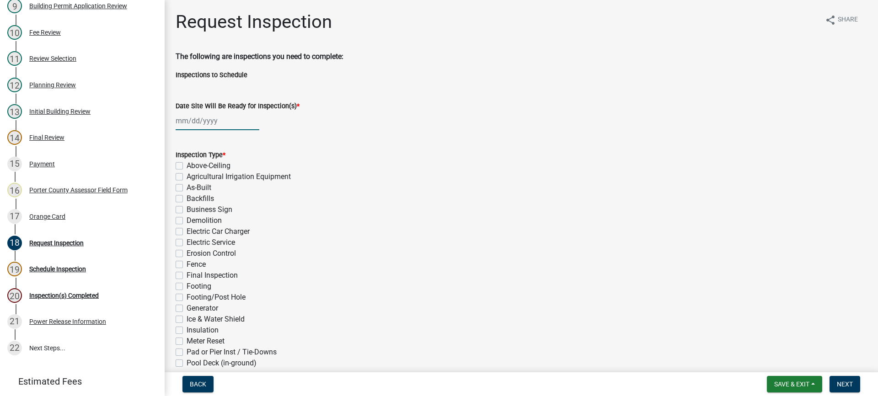
click at [201, 122] on div at bounding box center [218, 121] width 84 height 19
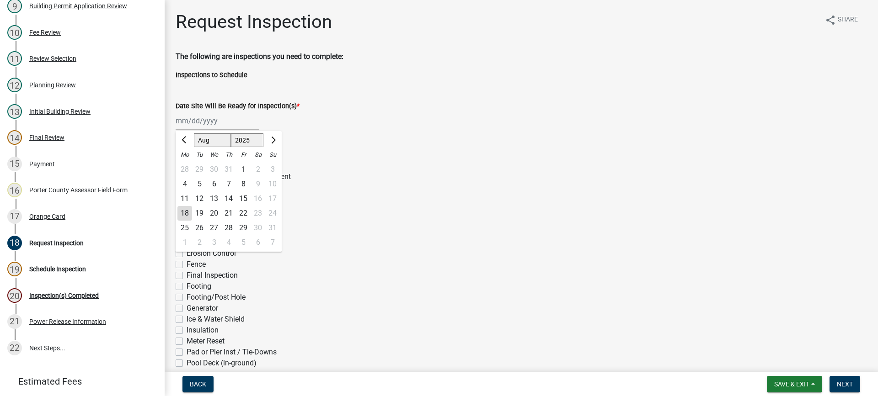
click at [188, 213] on div "18" at bounding box center [184, 213] width 15 height 15
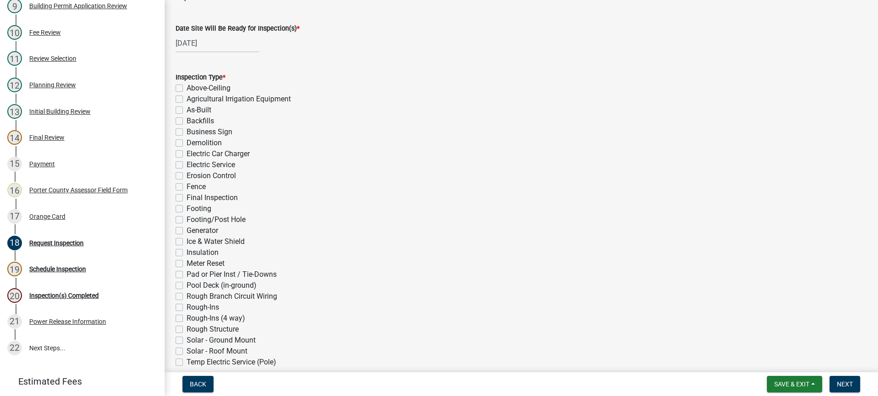
scroll to position [137, 0]
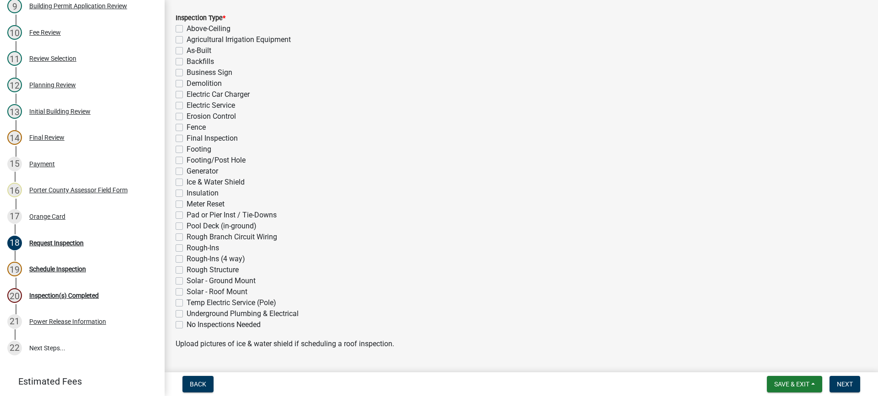
click at [186, 259] on label "Rough-Ins (4 way)" at bounding box center [215, 259] width 59 height 11
click at [186, 259] on input "Rough-Ins (4 way)" at bounding box center [189, 257] width 6 height 6
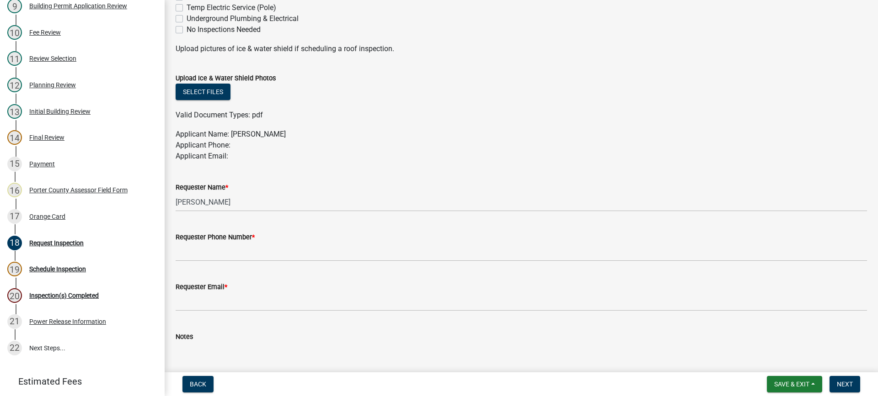
scroll to position [492, 0]
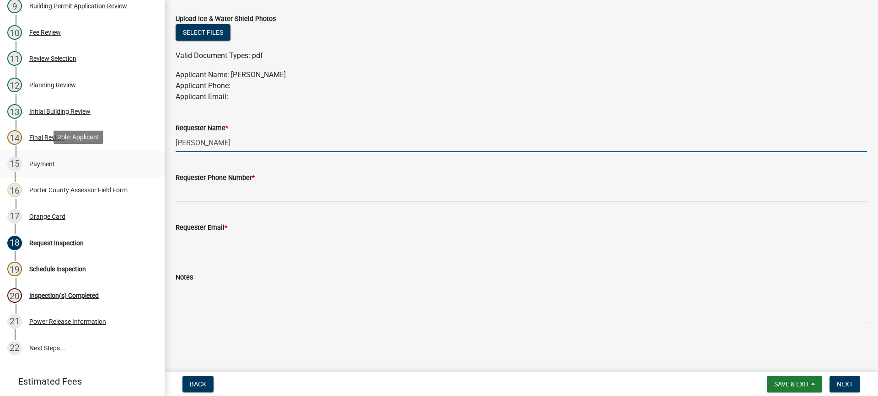
drag, startPoint x: 126, startPoint y: 150, endPoint x: 88, endPoint y: 154, distance: 38.2
click at [101, 153] on div "Building Permit RA-25-1166 Edit View Summary Notes 1 Building Permit Guide 2 Pa…" at bounding box center [439, 198] width 878 height 396
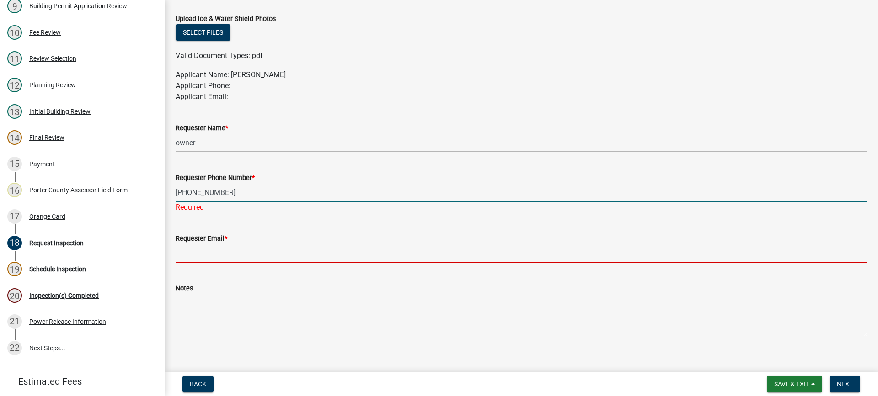
click at [303, 257] on wm-data-entity-input "Requester Email *" at bounding box center [521, 245] width 691 height 50
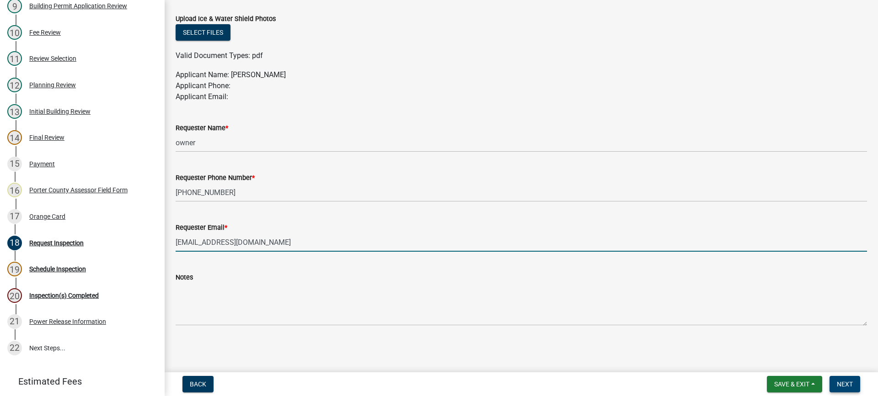
click at [845, 381] on span "Next" at bounding box center [844, 384] width 16 height 7
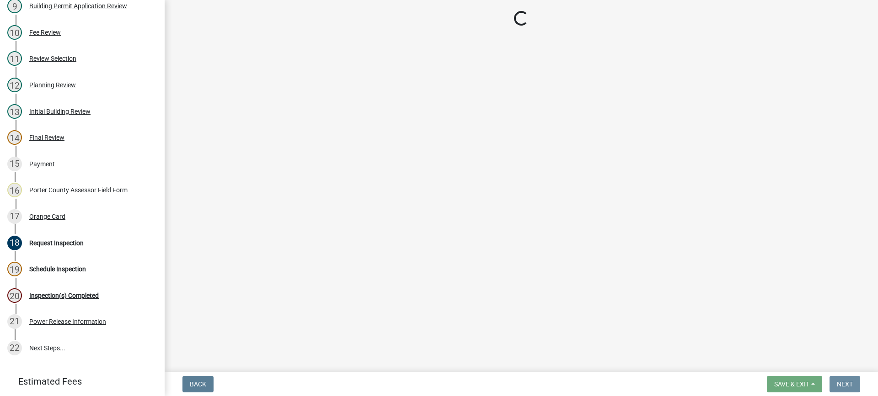
scroll to position [0, 0]
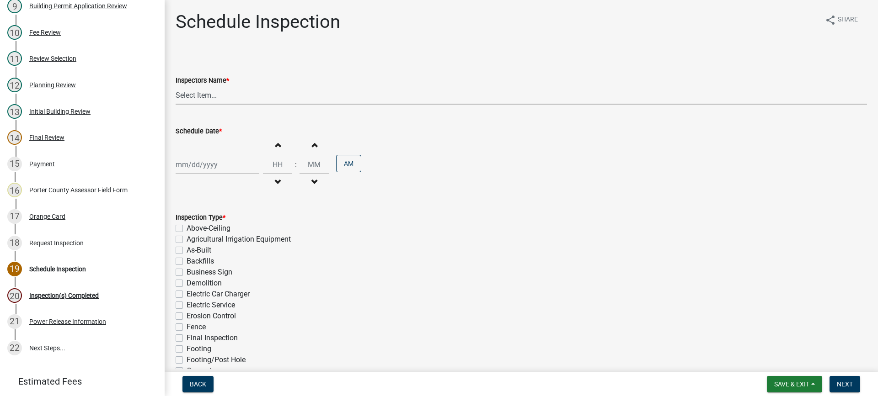
click at [202, 97] on select "Select Item... mhaller ([PERSON_NAME])" at bounding box center [521, 95] width 691 height 19
click at [176, 86] on select "Select Item... mhaller ([PERSON_NAME])" at bounding box center [521, 95] width 691 height 19
click at [209, 165] on div at bounding box center [218, 164] width 84 height 19
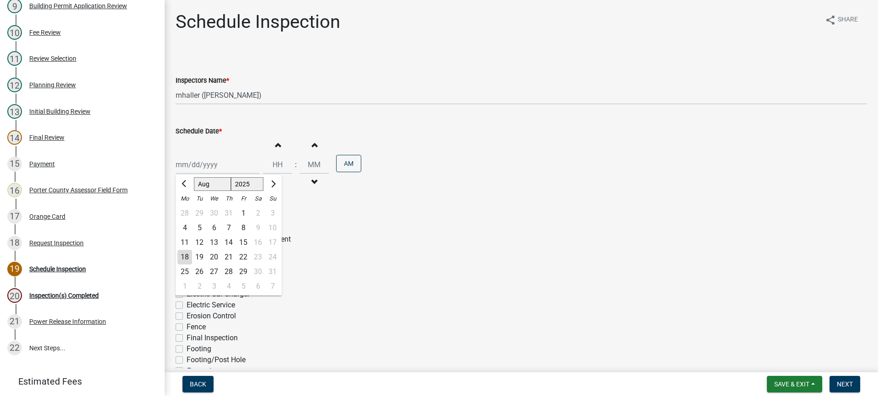
click at [199, 260] on div "19" at bounding box center [199, 257] width 15 height 15
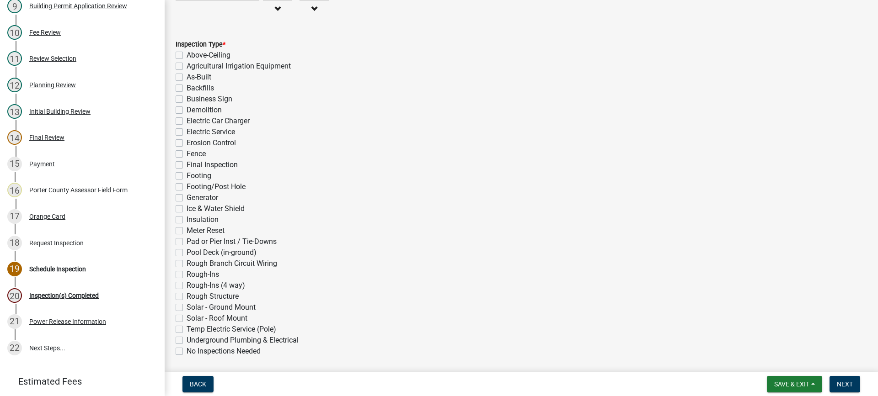
scroll to position [205, 0]
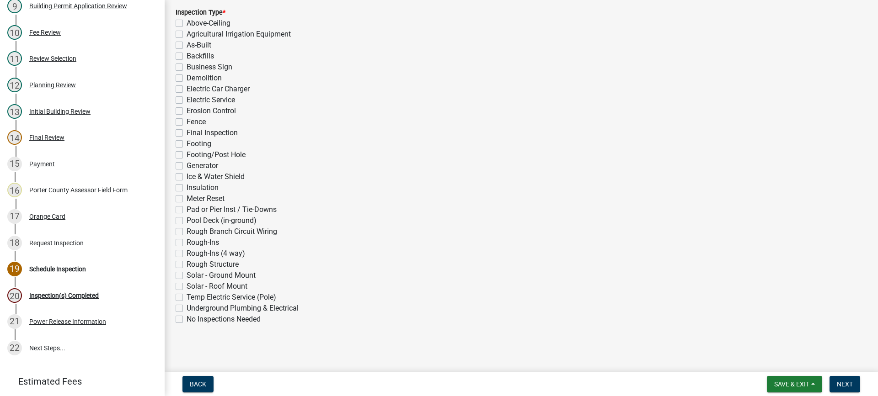
click at [186, 254] on label "Rough-Ins (4 way)" at bounding box center [215, 253] width 59 height 11
click at [186, 254] on input "Rough-Ins (4 way)" at bounding box center [189, 251] width 6 height 6
click at [186, 251] on label "Rough-Ins (4 way)" at bounding box center [215, 253] width 59 height 11
click at [186, 251] on input "Rough-Ins (4 way)" at bounding box center [189, 251] width 6 height 6
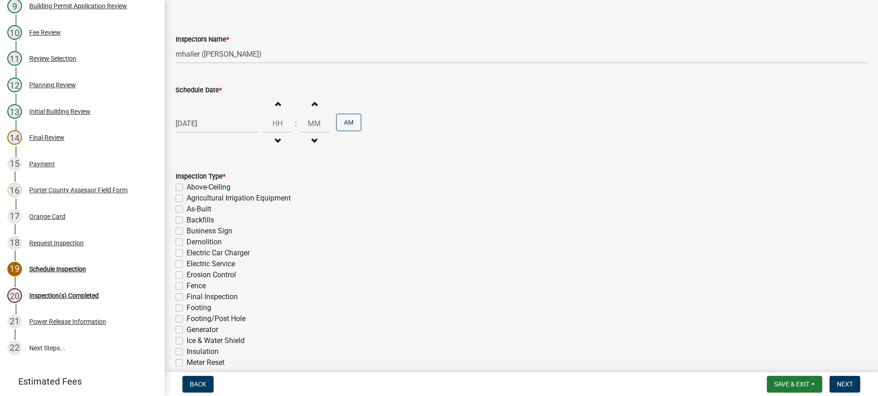
scroll to position [22, 0]
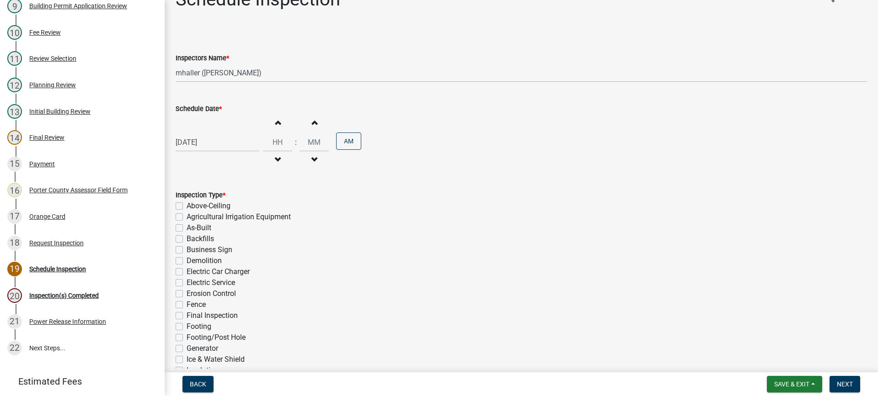
click at [213, 143] on div "[DATE]" at bounding box center [218, 142] width 84 height 19
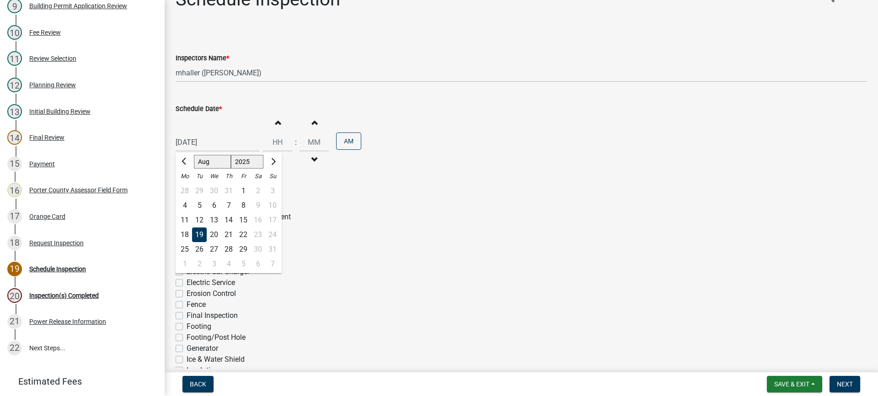
click at [215, 231] on div "20" at bounding box center [214, 235] width 15 height 15
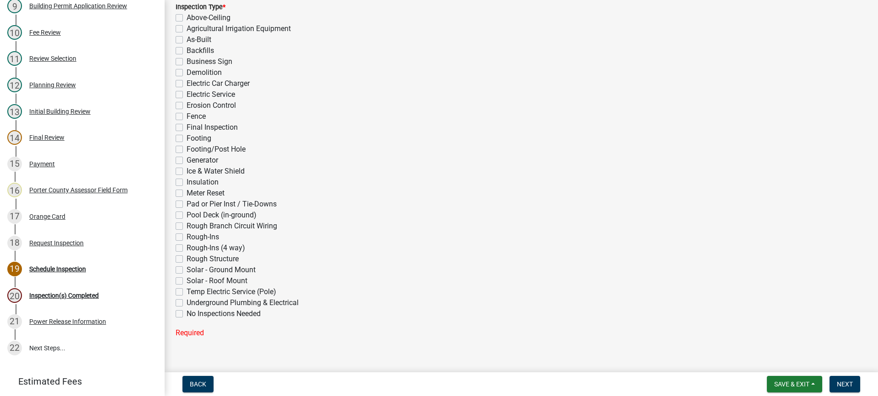
scroll to position [223, 0]
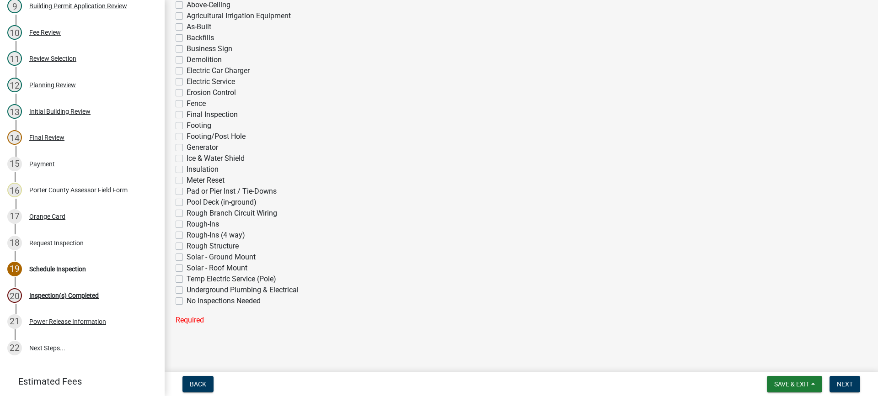
click at [186, 234] on label "Rough-Ins (4 way)" at bounding box center [215, 235] width 59 height 11
click at [186, 234] on input "Rough-Ins (4 way)" at bounding box center [189, 233] width 6 height 6
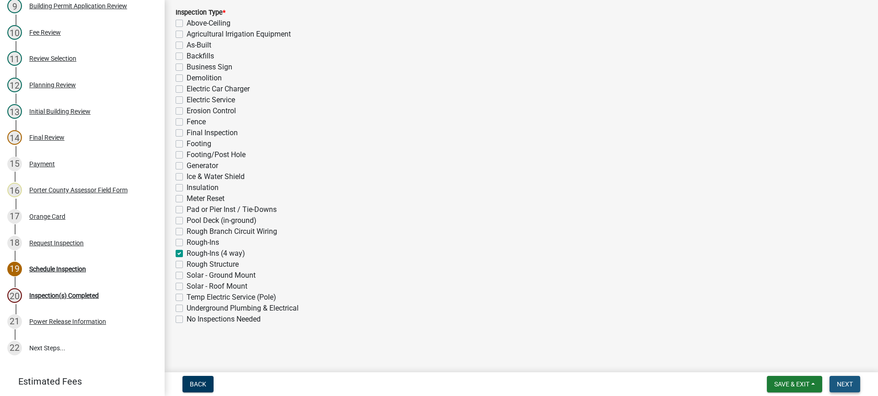
click at [841, 381] on span "Next" at bounding box center [844, 384] width 16 height 7
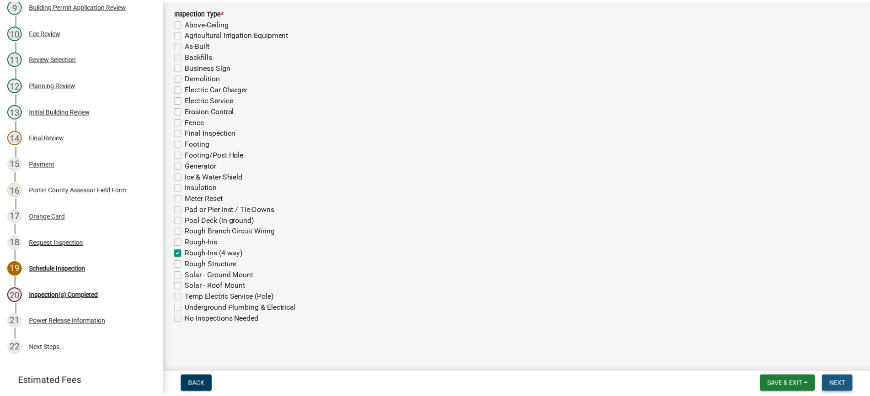
scroll to position [0, 0]
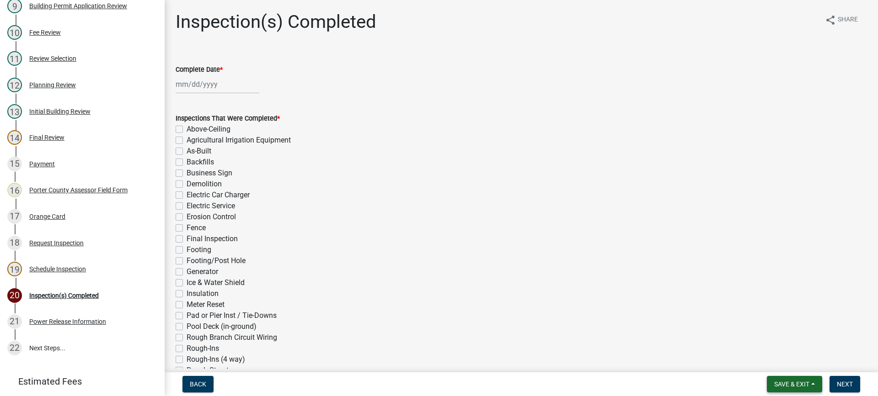
click at [787, 386] on span "Save & Exit" at bounding box center [791, 384] width 35 height 7
click at [787, 362] on button "Save & Exit" at bounding box center [785, 361] width 73 height 22
